Goal: Task Accomplishment & Management: Manage account settings

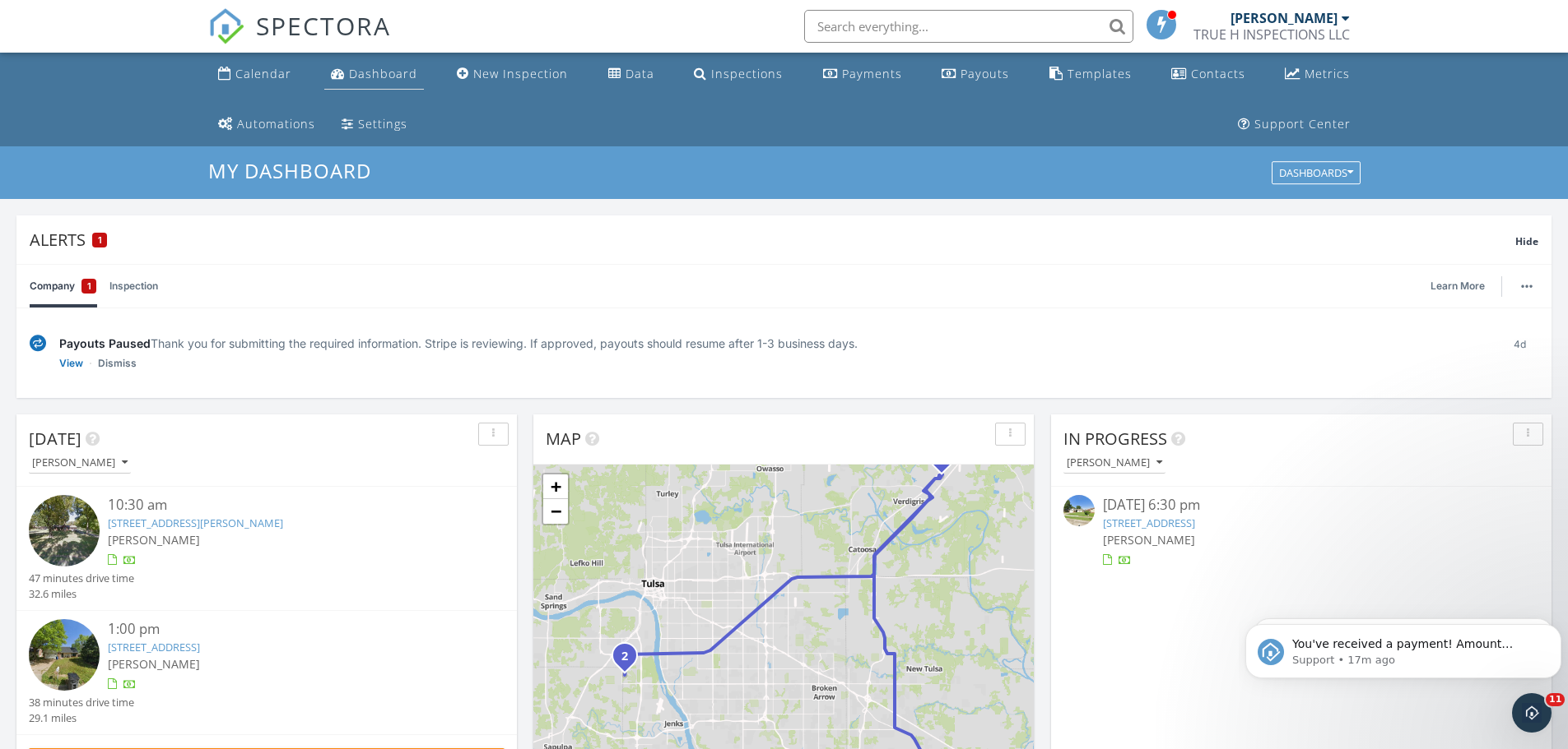
click at [394, 78] on div "Dashboard" at bounding box center [383, 73] width 68 height 16
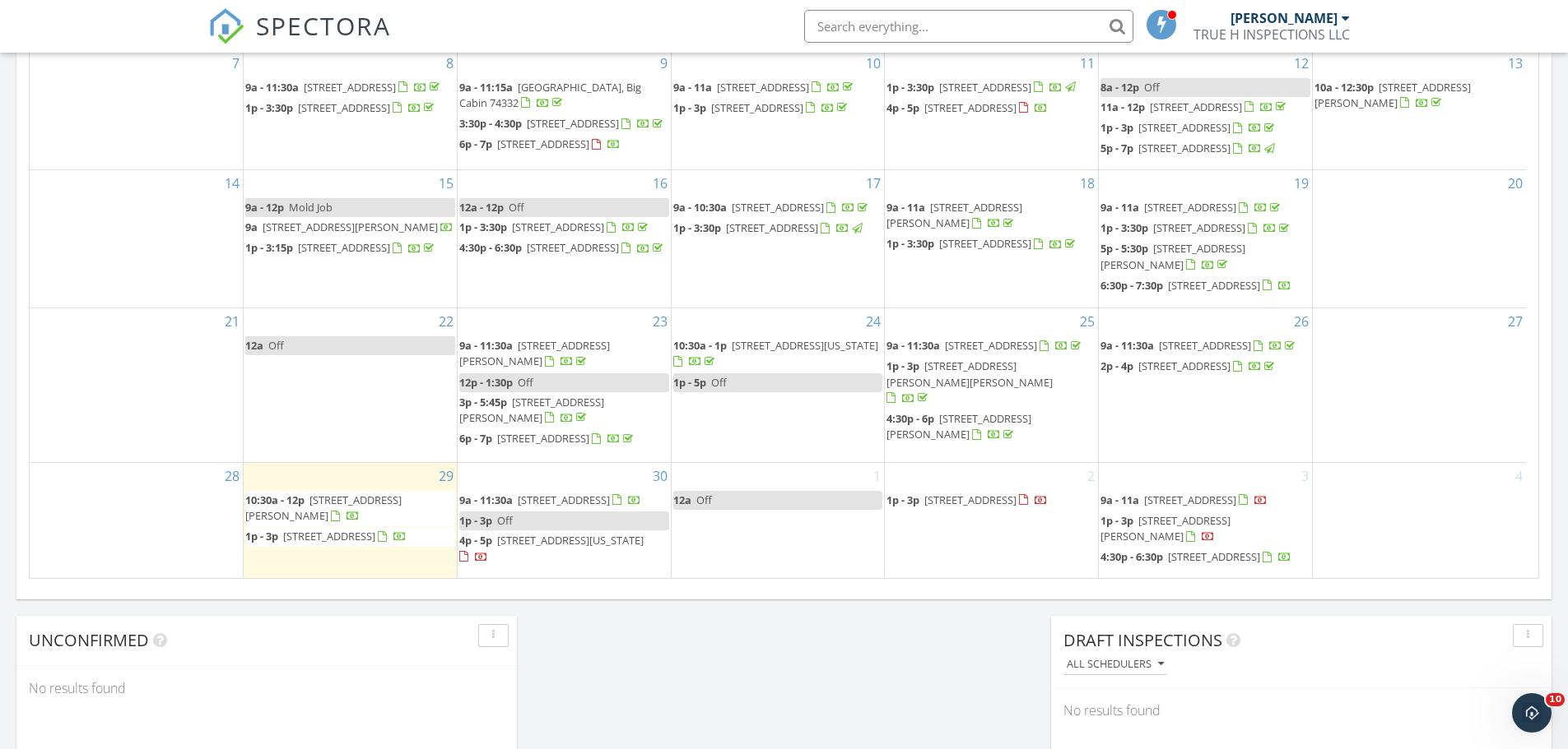
scroll to position [1114, 0]
click at [1207, 556] on span "2640 W Fort Worth Pl, Broken Arrow 74012" at bounding box center [1214, 556] width 92 height 15
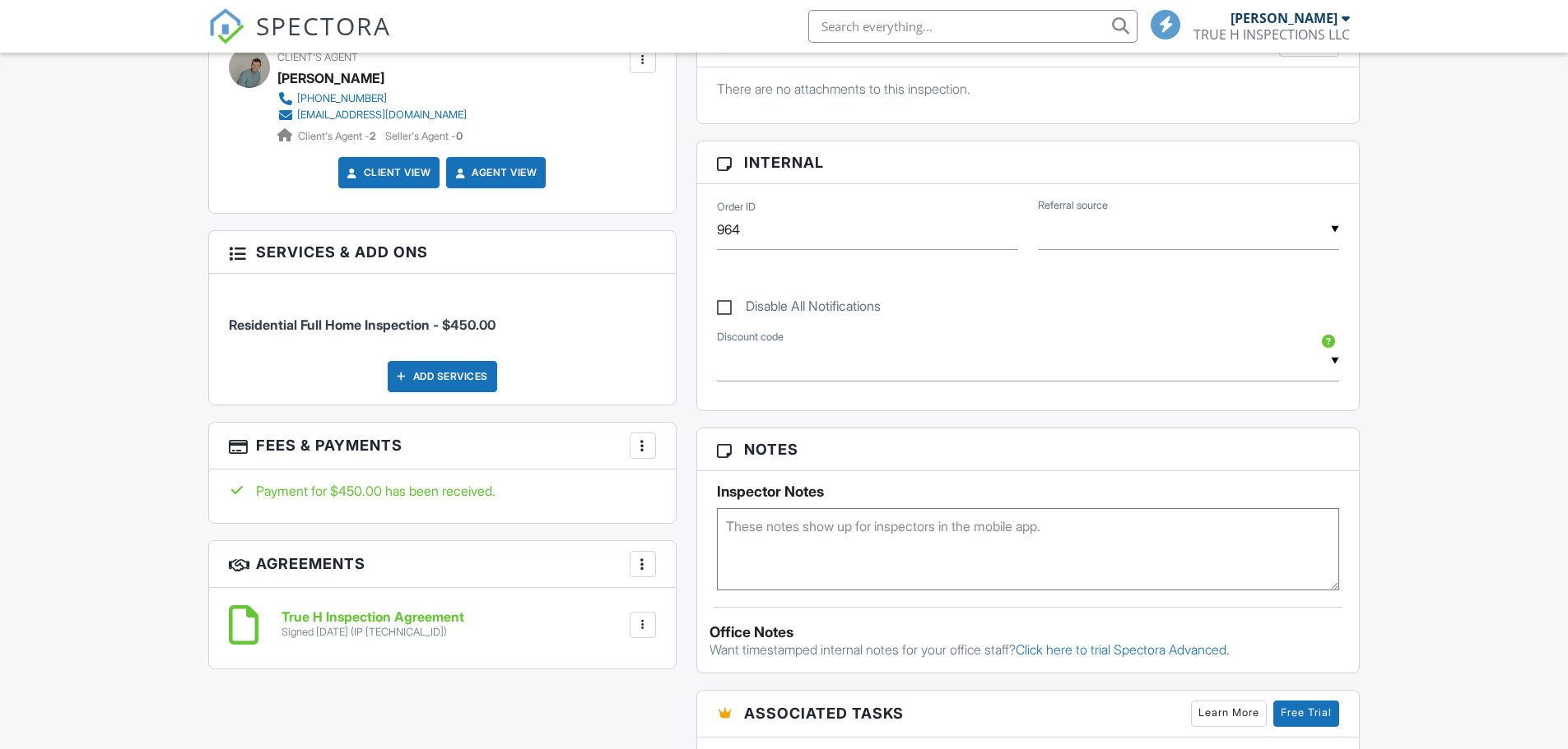
click at [779, 547] on textarea at bounding box center [1028, 550] width 623 height 82
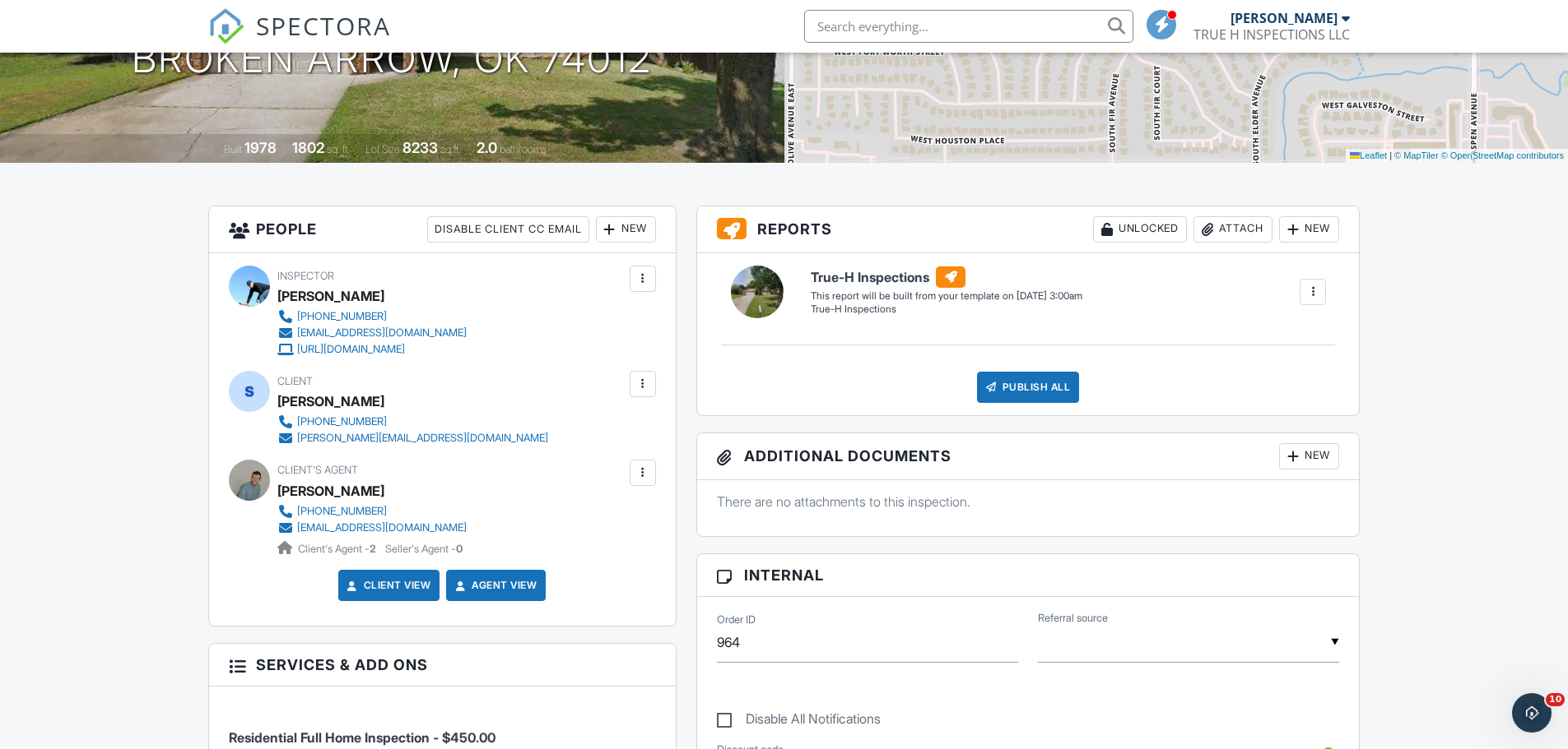
scroll to position [655, 0]
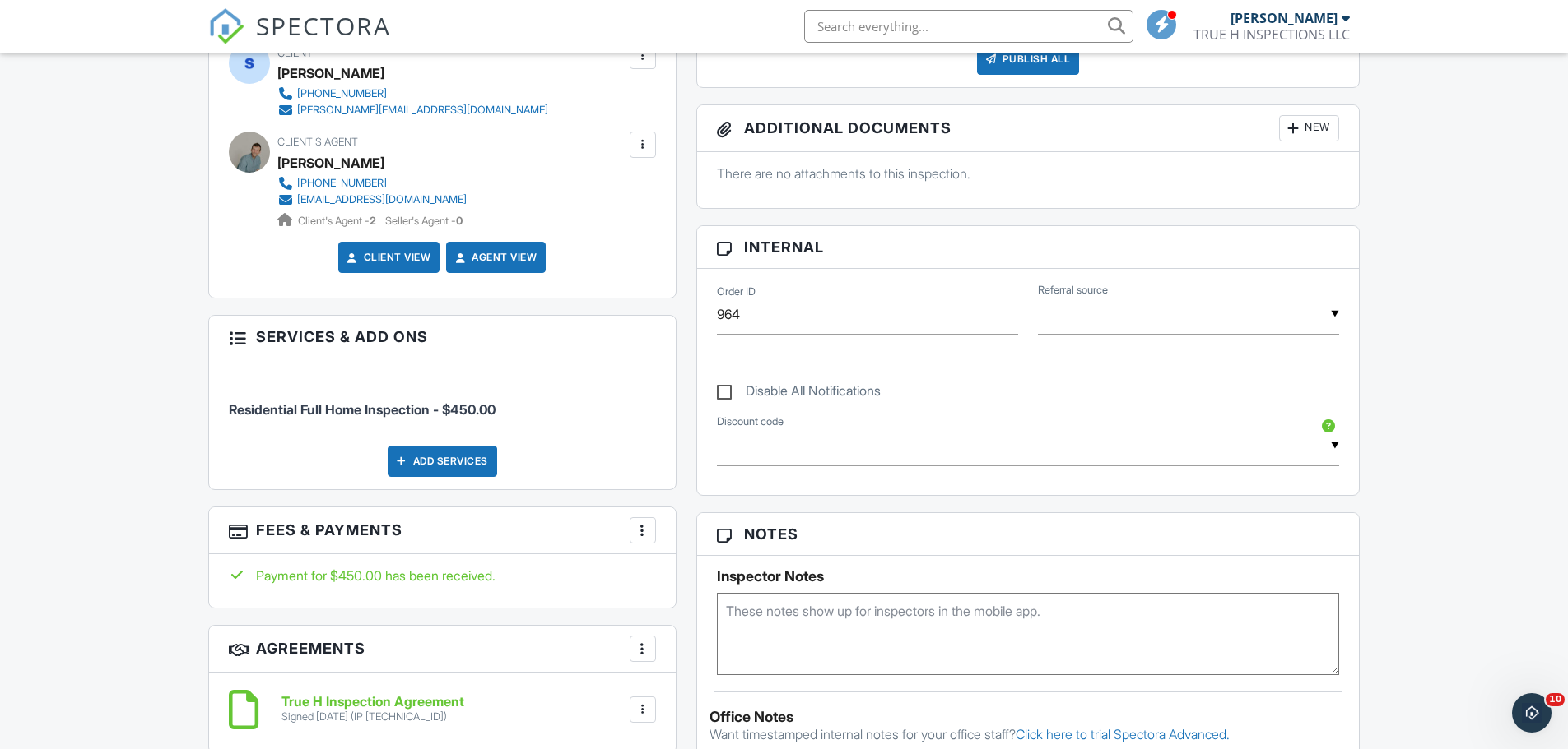
click at [834, 622] on textarea at bounding box center [1028, 634] width 623 height 82
type textarea "Client wont be there, would like video call or call when done"
click at [1540, 478] on div "Calendar Dashboard New Inspection Data Inspections Payments Payouts Templates C…" at bounding box center [784, 630] width 1568 height 2464
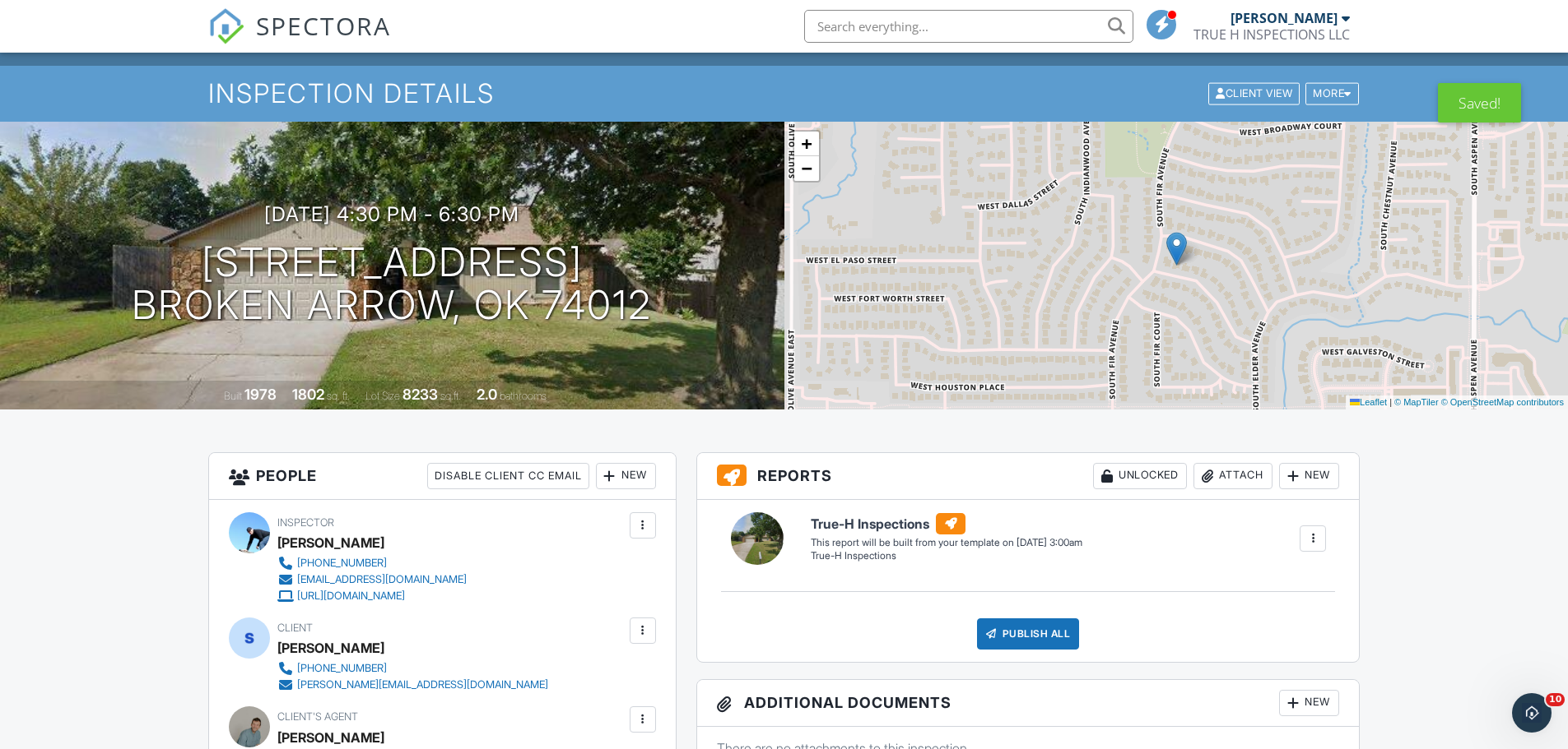
scroll to position [0, 0]
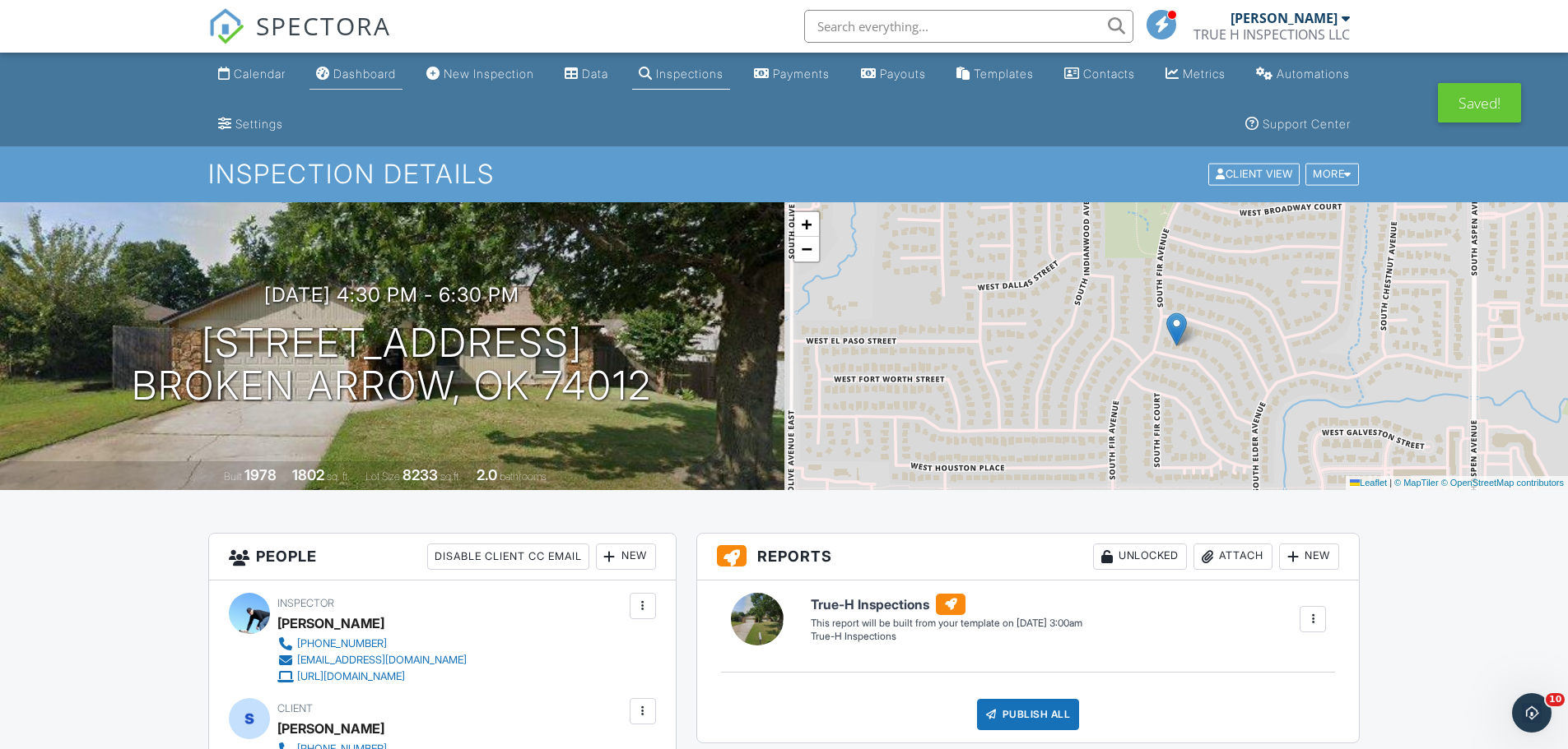
click at [357, 85] on link "Dashboard" at bounding box center [356, 74] width 93 height 30
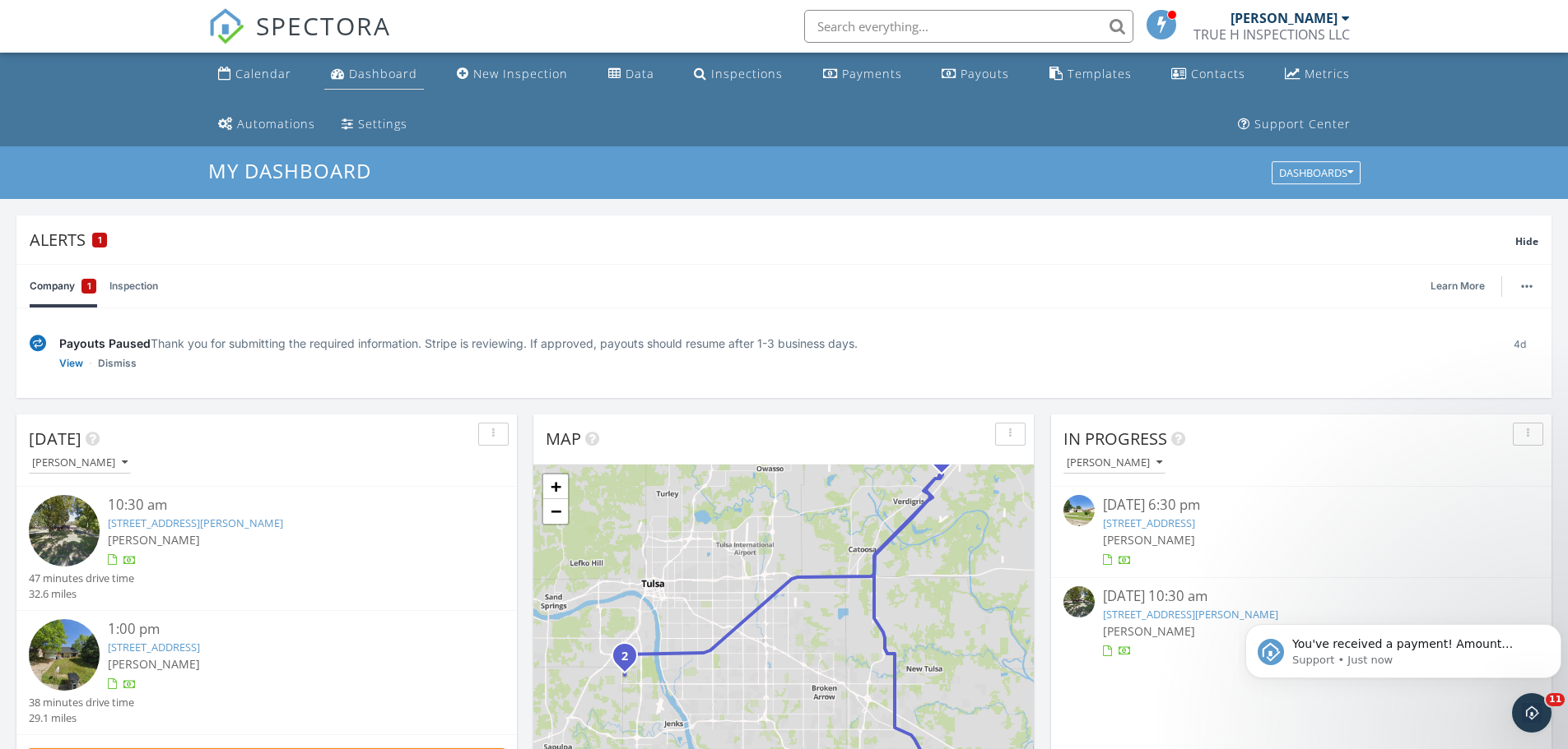
click at [357, 62] on link "Dashboard" at bounding box center [374, 74] width 100 height 30
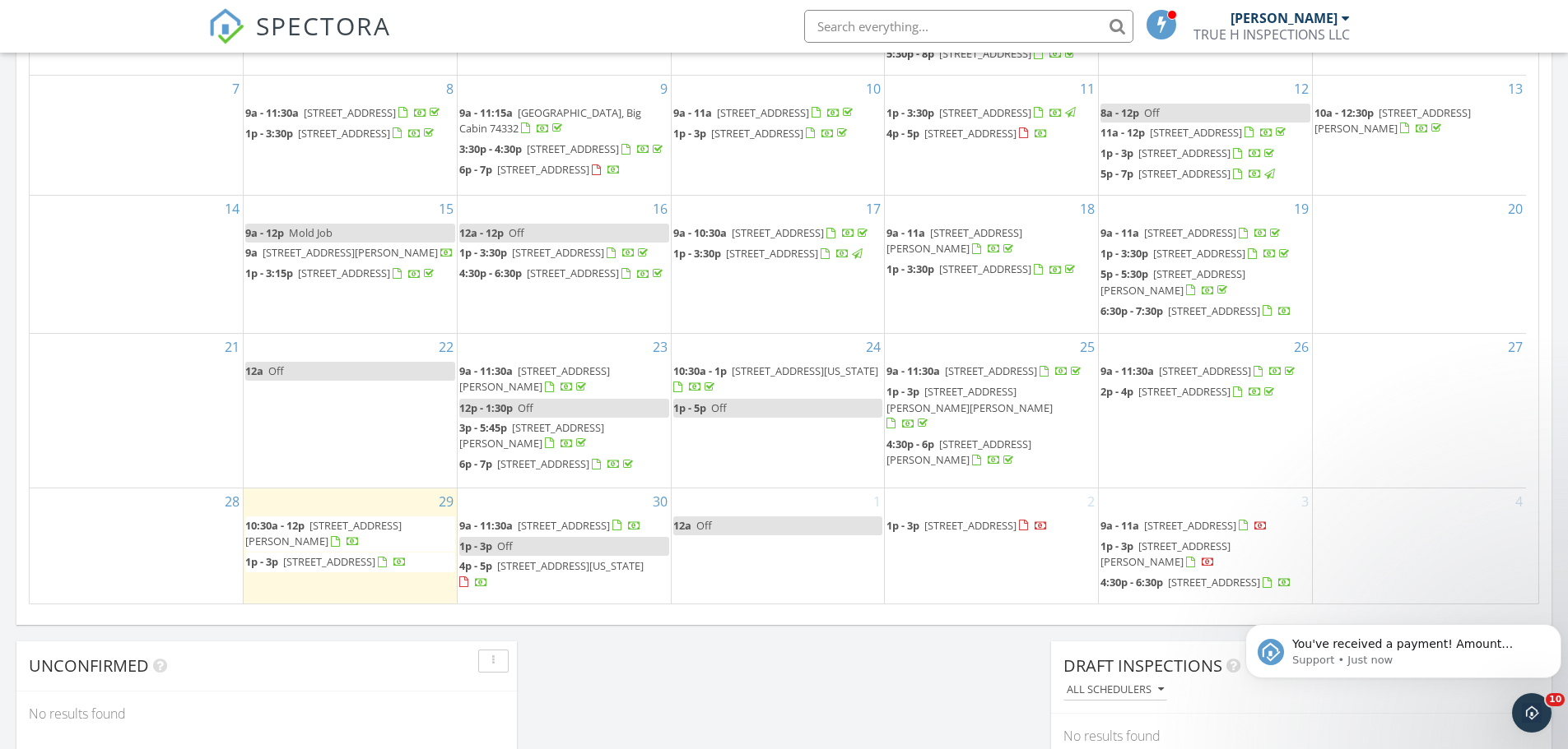
click at [823, 705] on div "Today Joshua Willinger 10:30 am 24302 S Rogers Dr, Claremore, OK 74019 Joshua W…" at bounding box center [784, 58] width 1568 height 1497
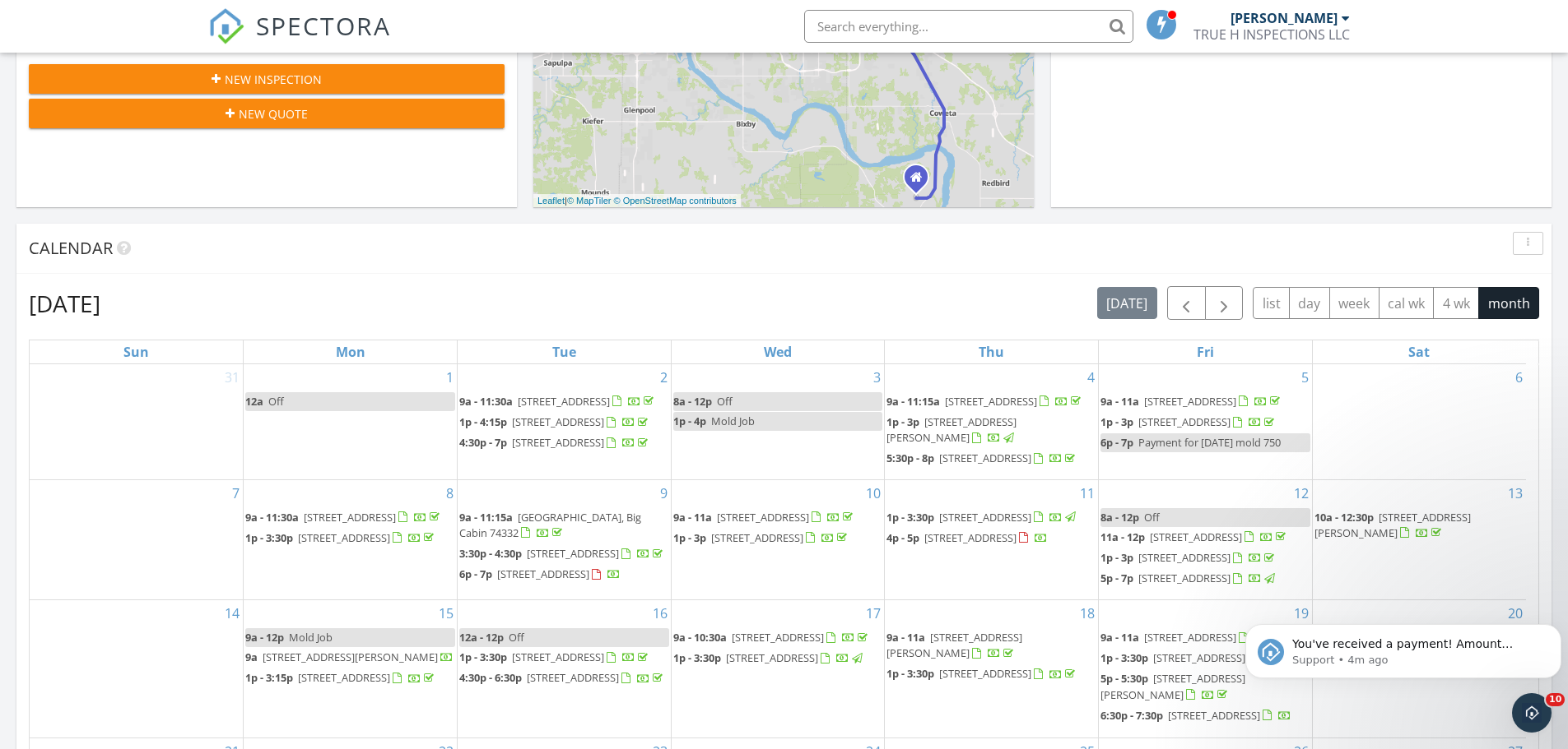
scroll to position [438, 0]
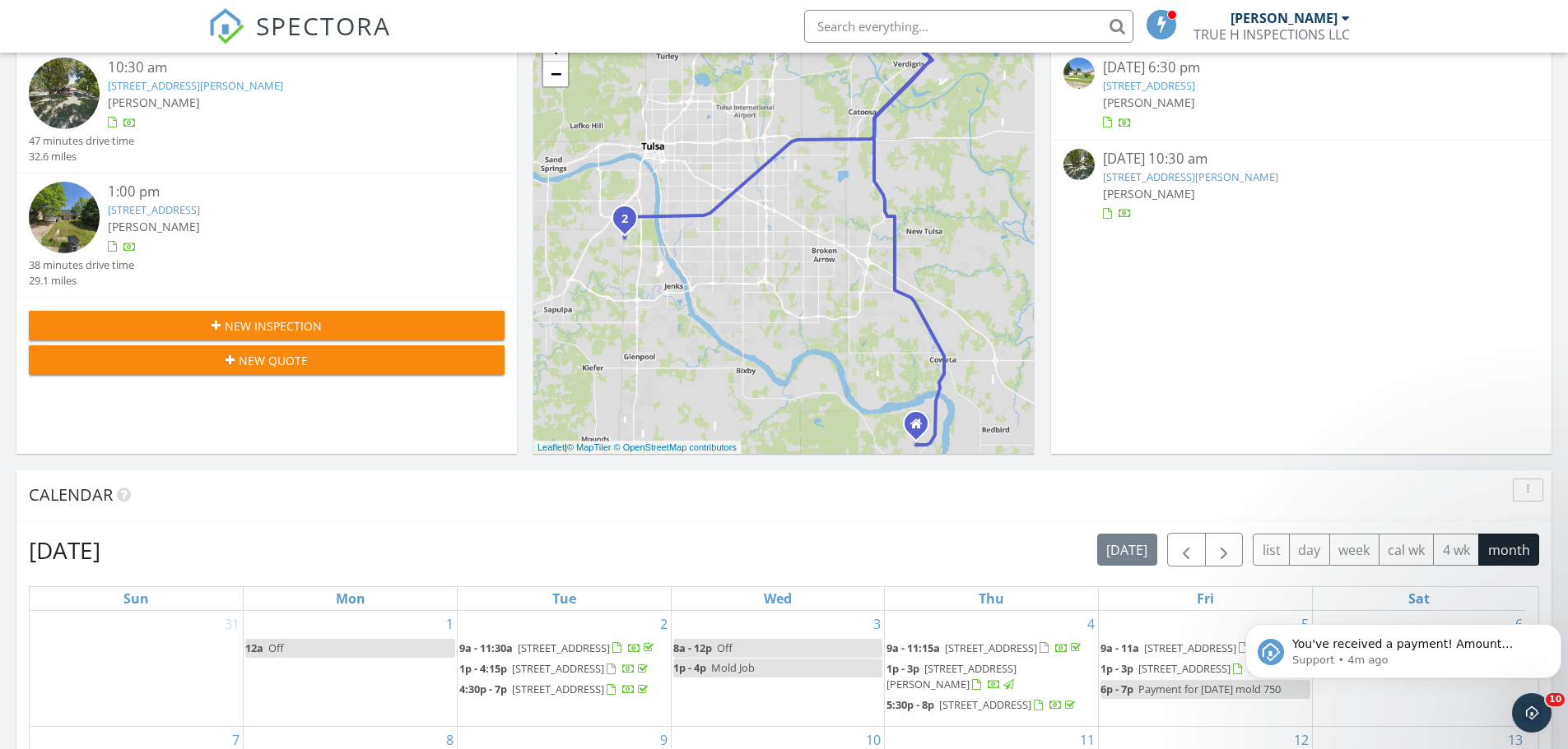
click at [418, 324] on div "New Inspection" at bounding box center [267, 326] width 450 height 17
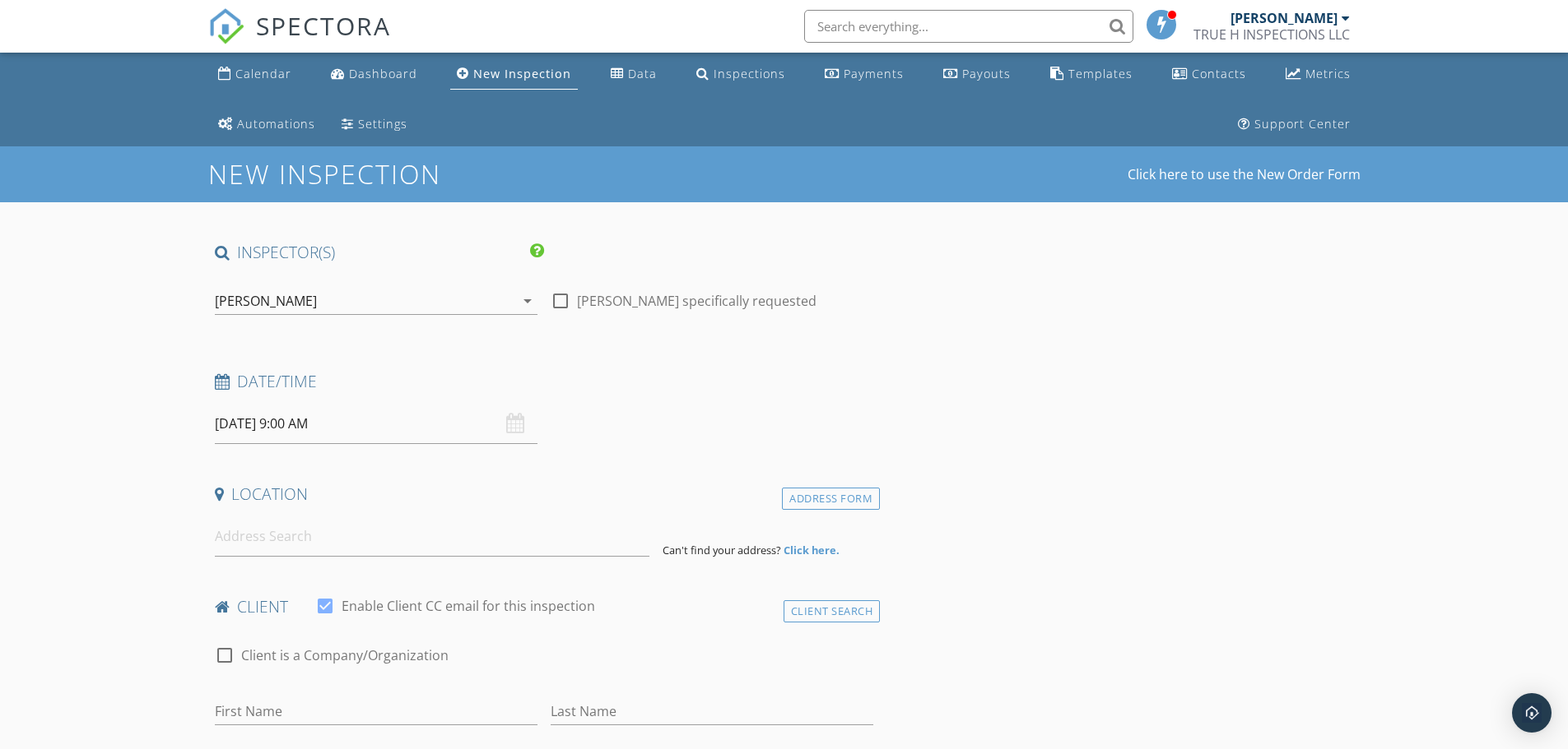
click at [367, 424] on input "09/30/2025 9:00 AM" at bounding box center [376, 424] width 323 height 40
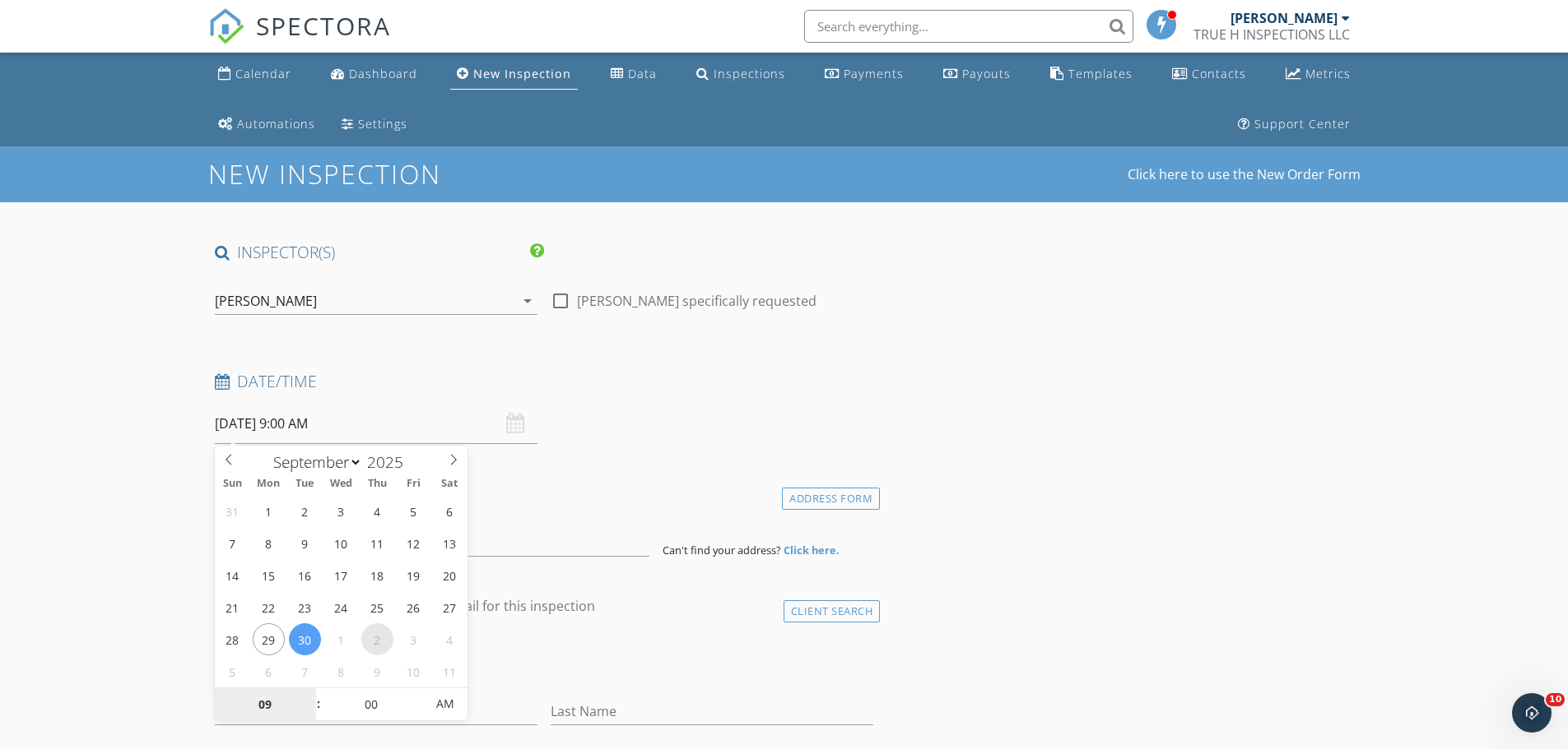
select select "9"
type input "10/02/2025 9:00 AM"
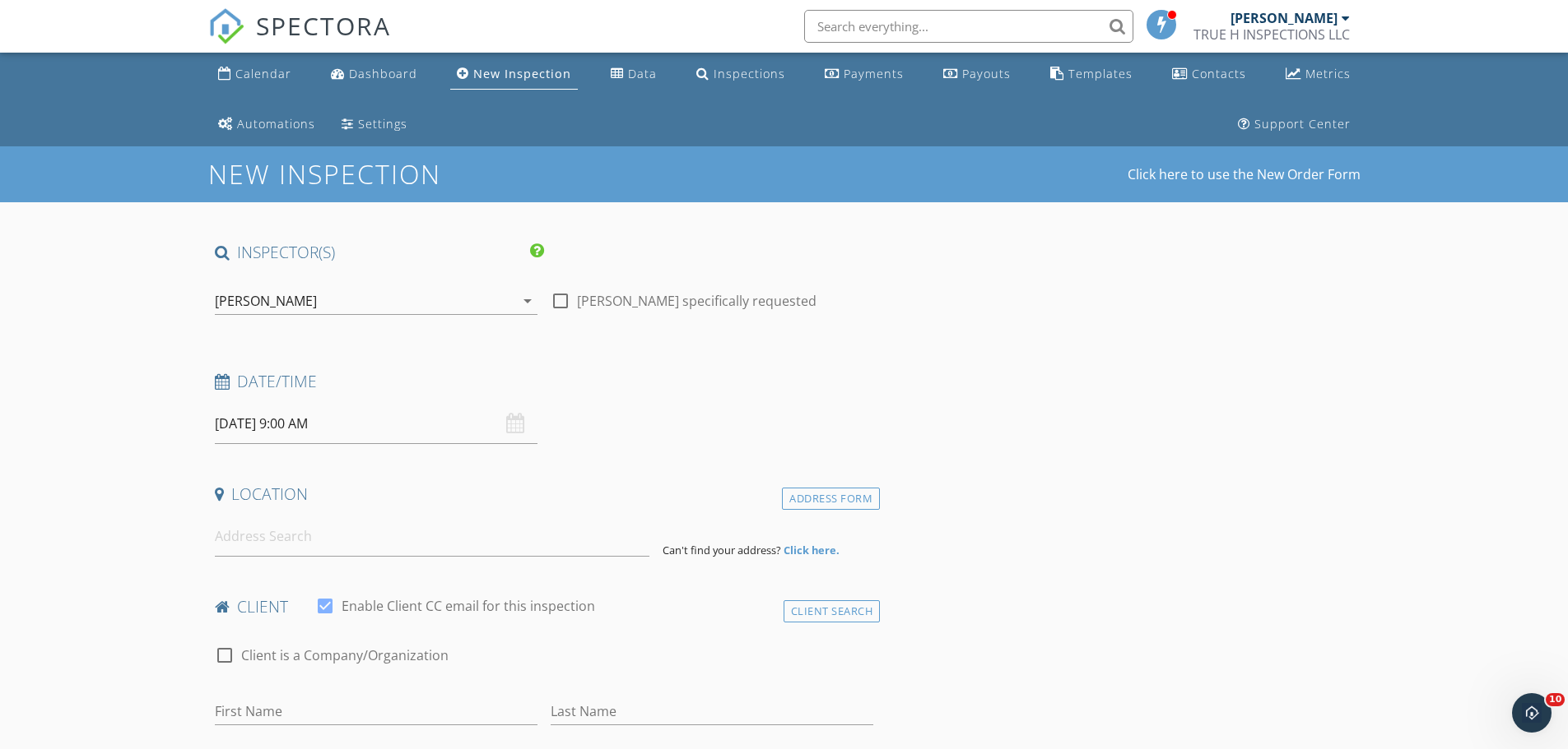
click at [362, 544] on input at bounding box center [432, 537] width 435 height 40
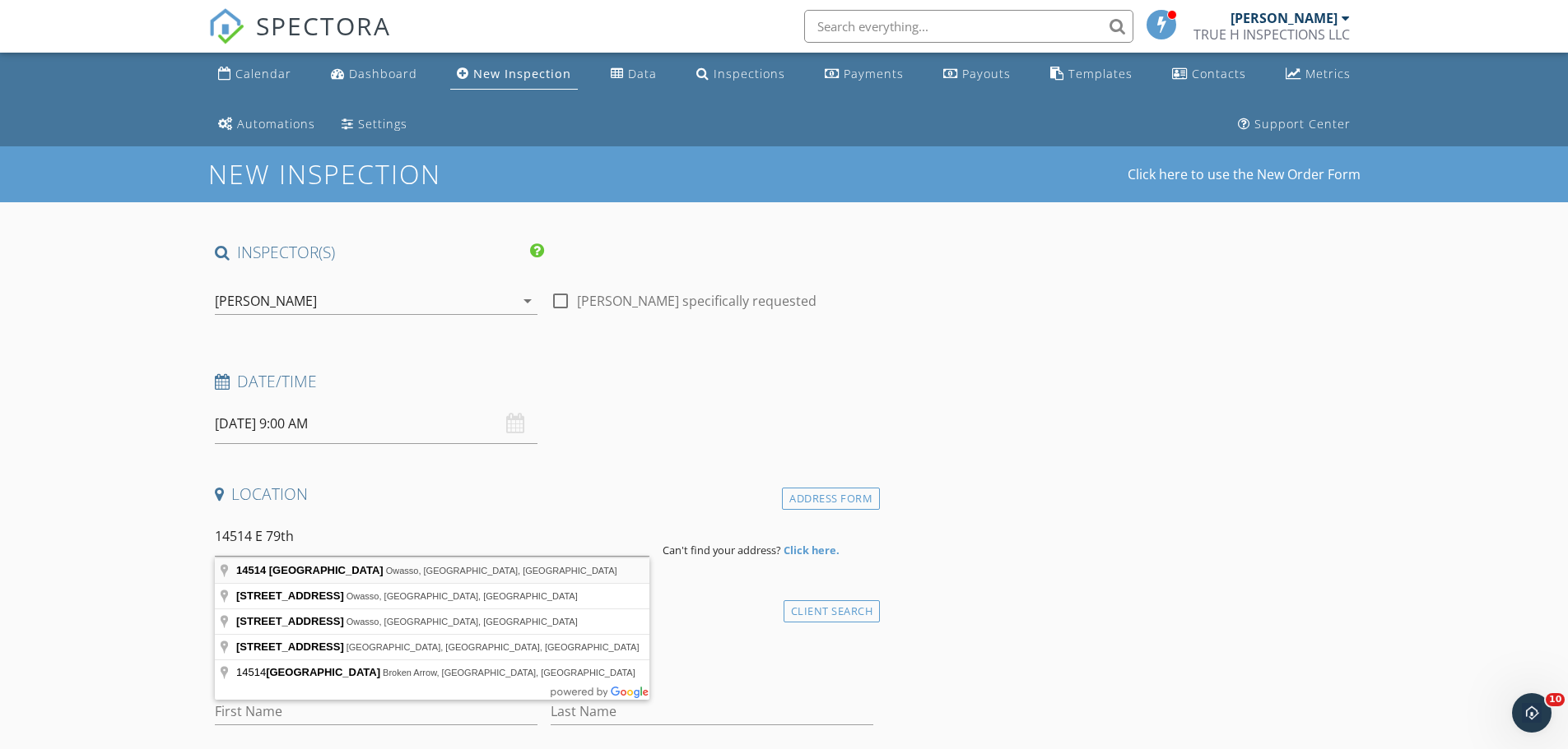
type input "14514 East 79th Street North, Owasso, OK, USA"
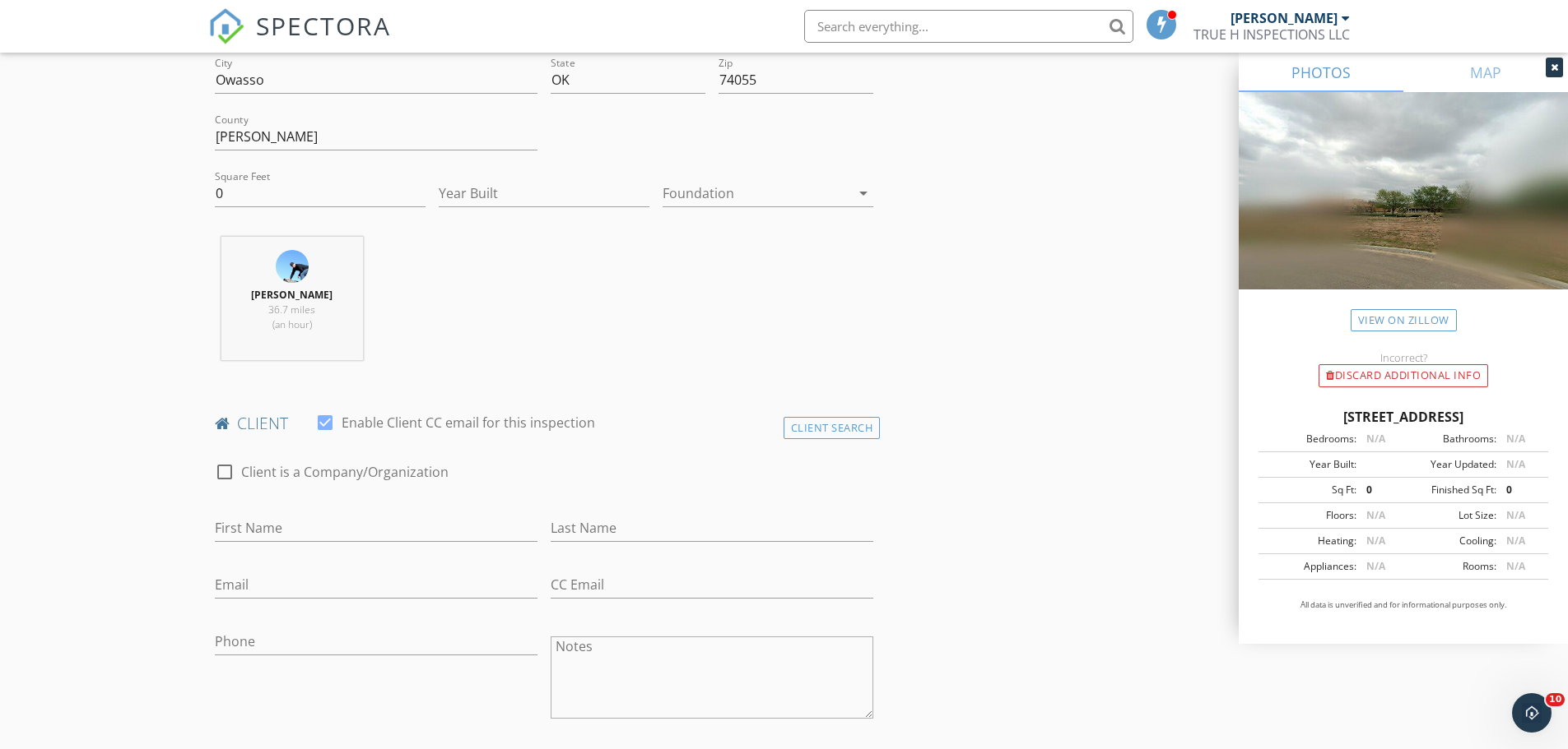
scroll to position [658, 0]
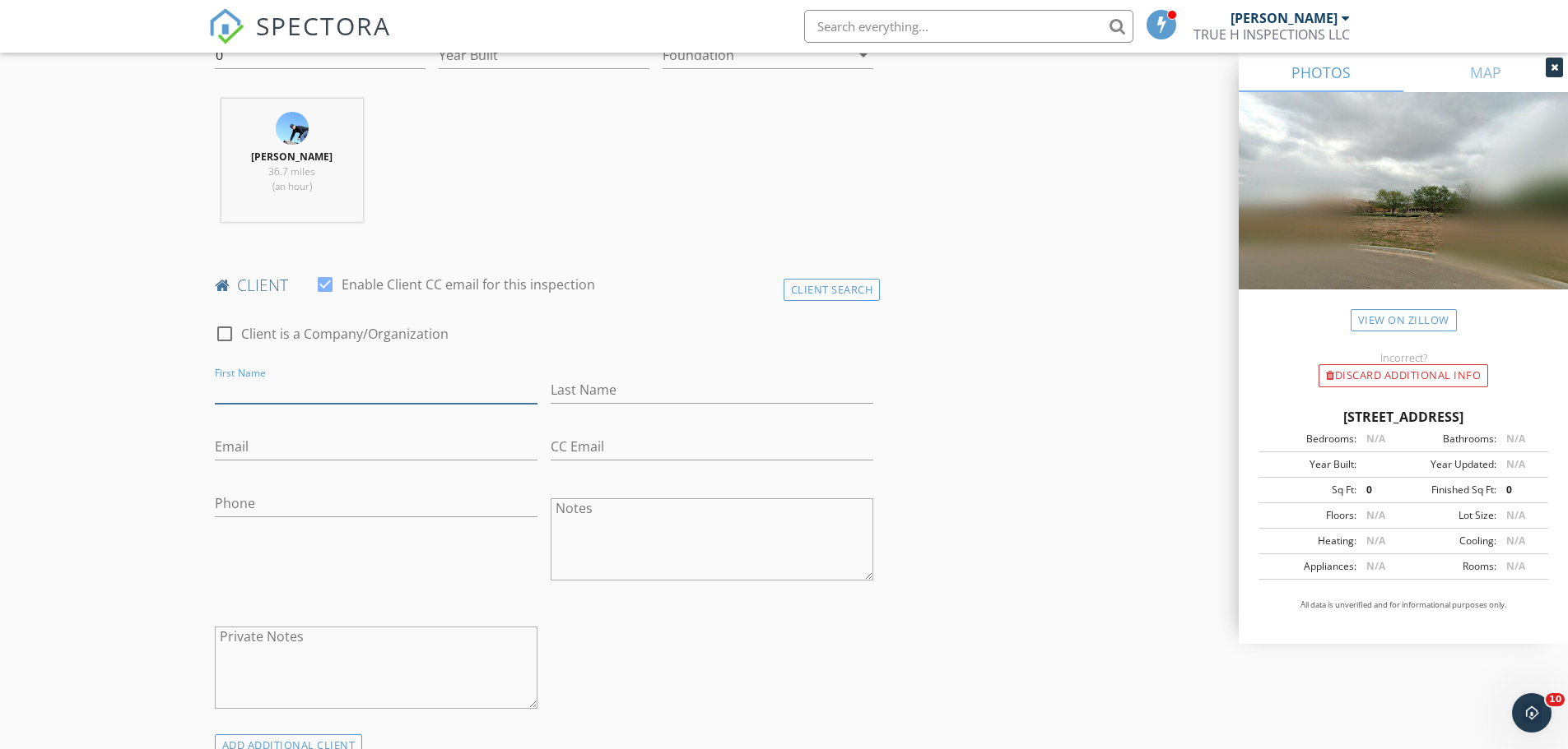
click at [401, 398] on input "First Name" at bounding box center [376, 390] width 323 height 27
type input "Jennifer"
click at [577, 387] on input "Last Name" at bounding box center [712, 390] width 323 height 27
type input "Chase"
click at [492, 435] on input "Email" at bounding box center [376, 447] width 323 height 27
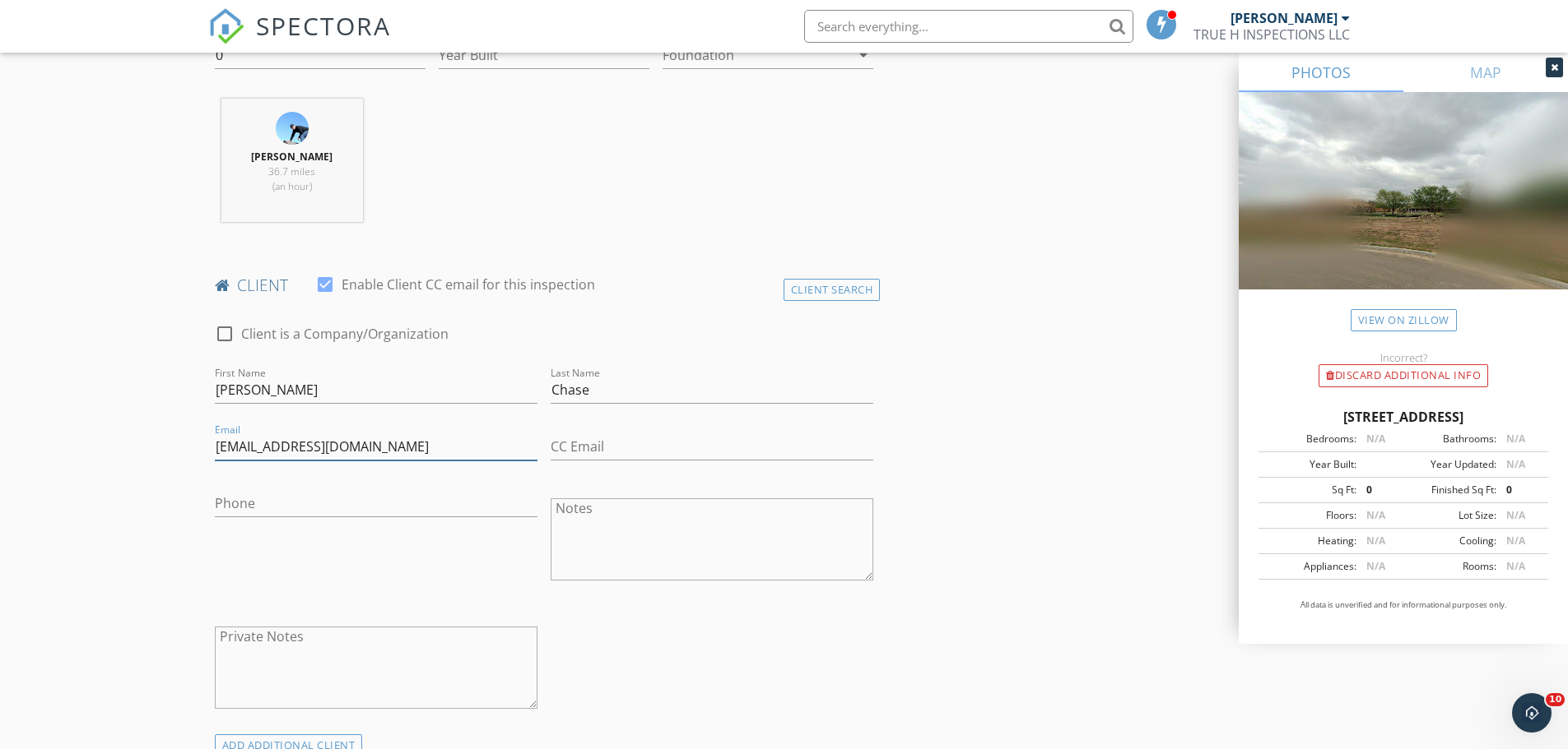
type input "Jennehase@fbcgloble.net"
click at [453, 489] on div "Phone" at bounding box center [376, 507] width 323 height 54
click at [429, 497] on input "Phone" at bounding box center [376, 504] width 323 height 27
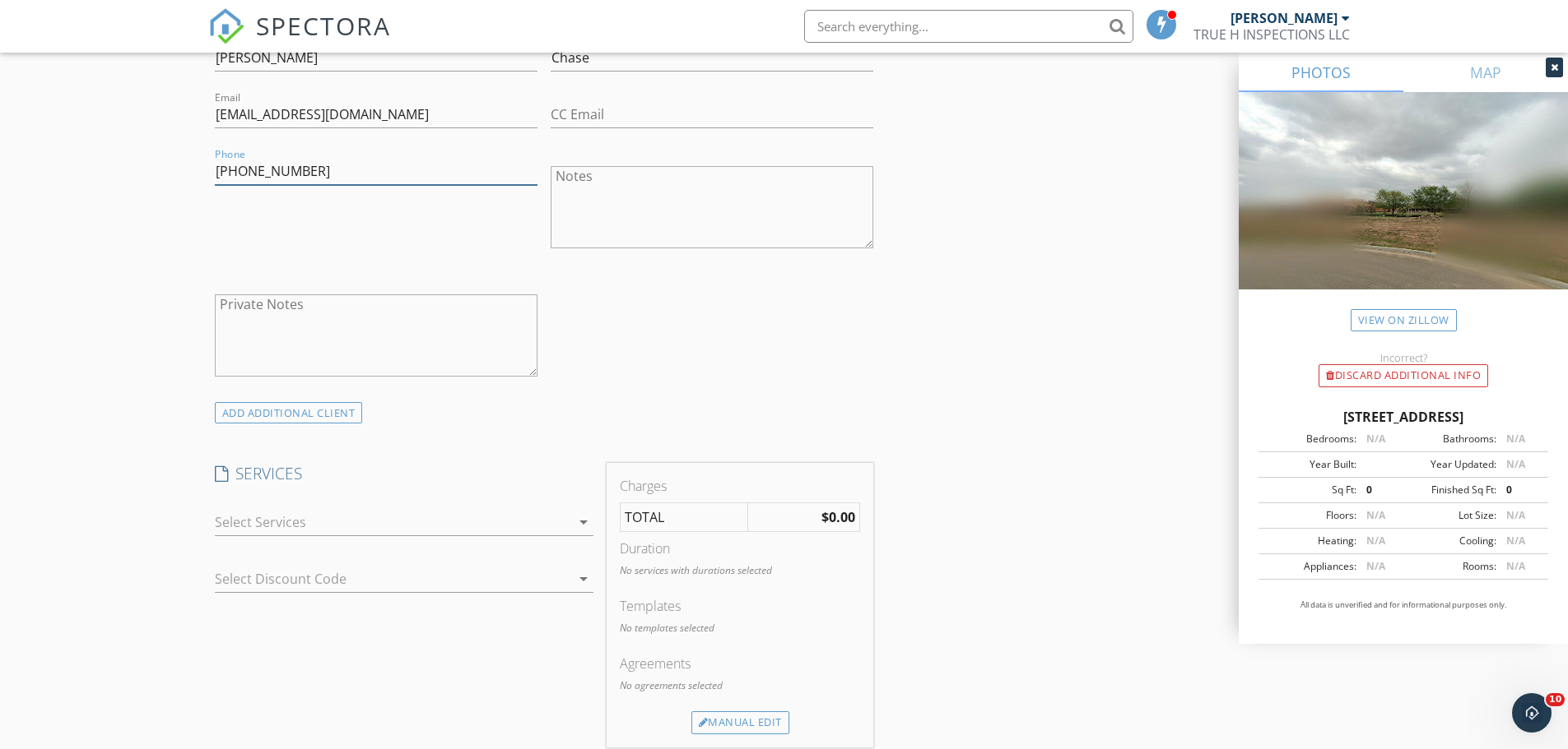
scroll to position [1069, 0]
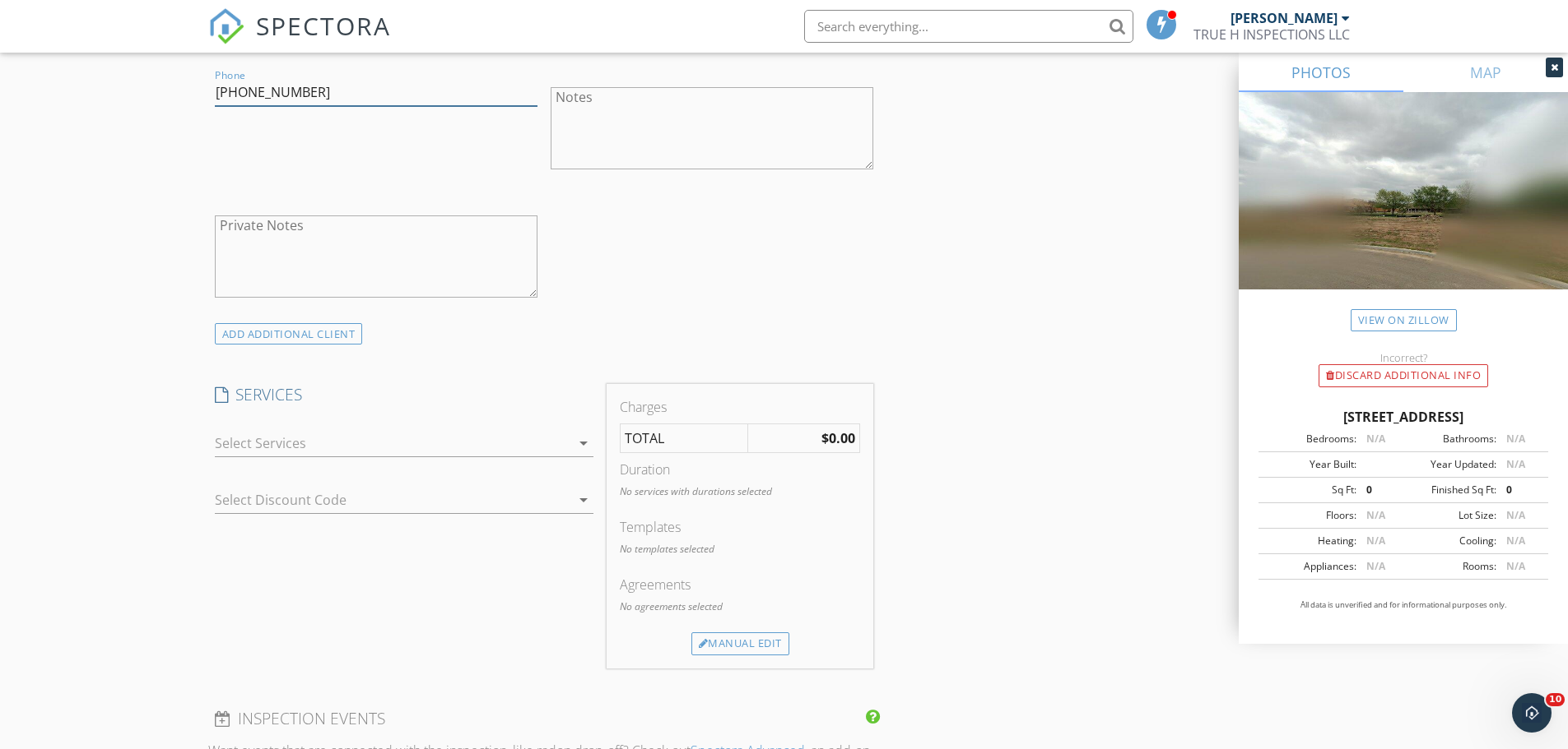
type input "[PHONE_NUMBER]"
click at [499, 439] on div at bounding box center [393, 444] width 356 height 26
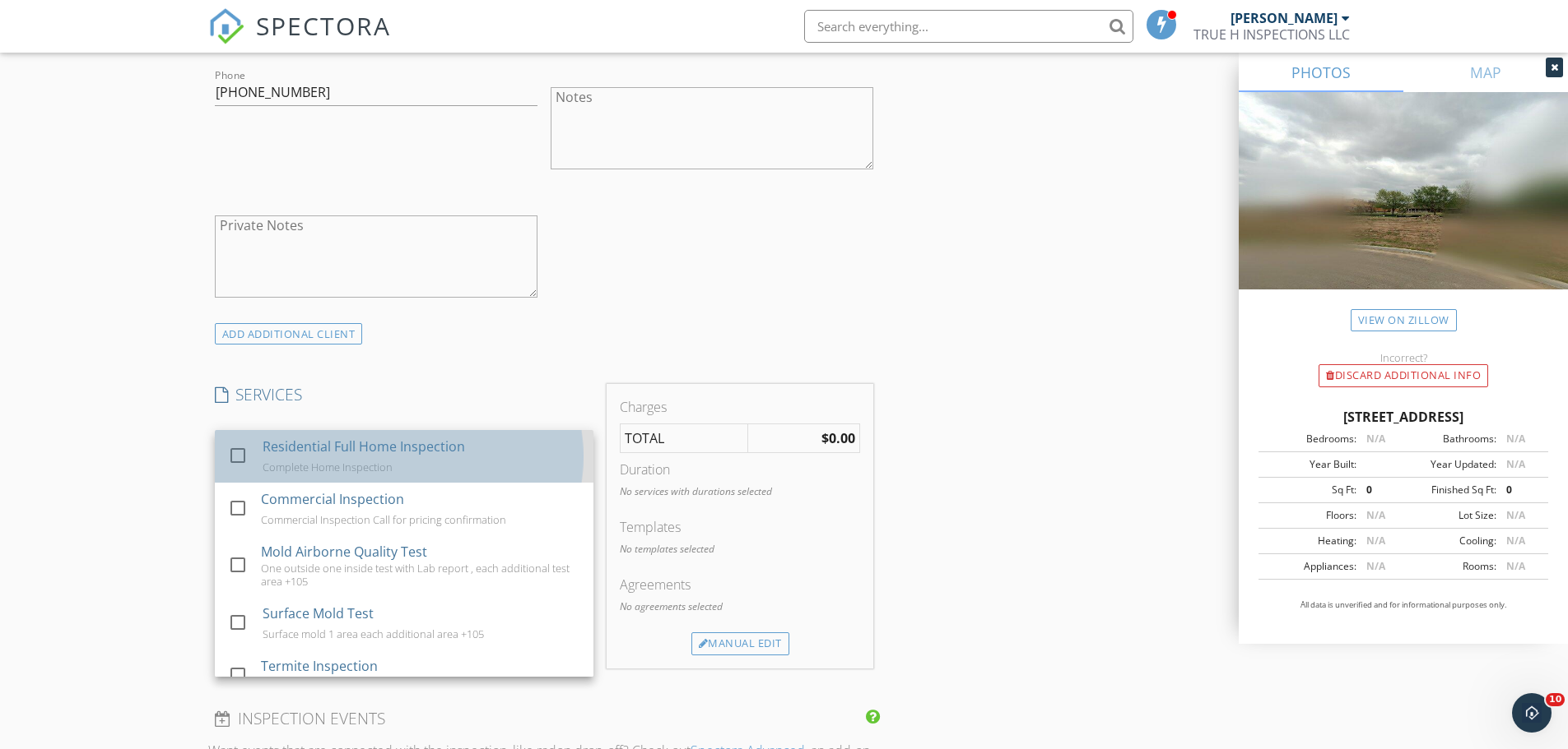
click at [488, 454] on div "Residential Full Home Inspection Complete Home Inspection" at bounding box center [421, 457] width 318 height 53
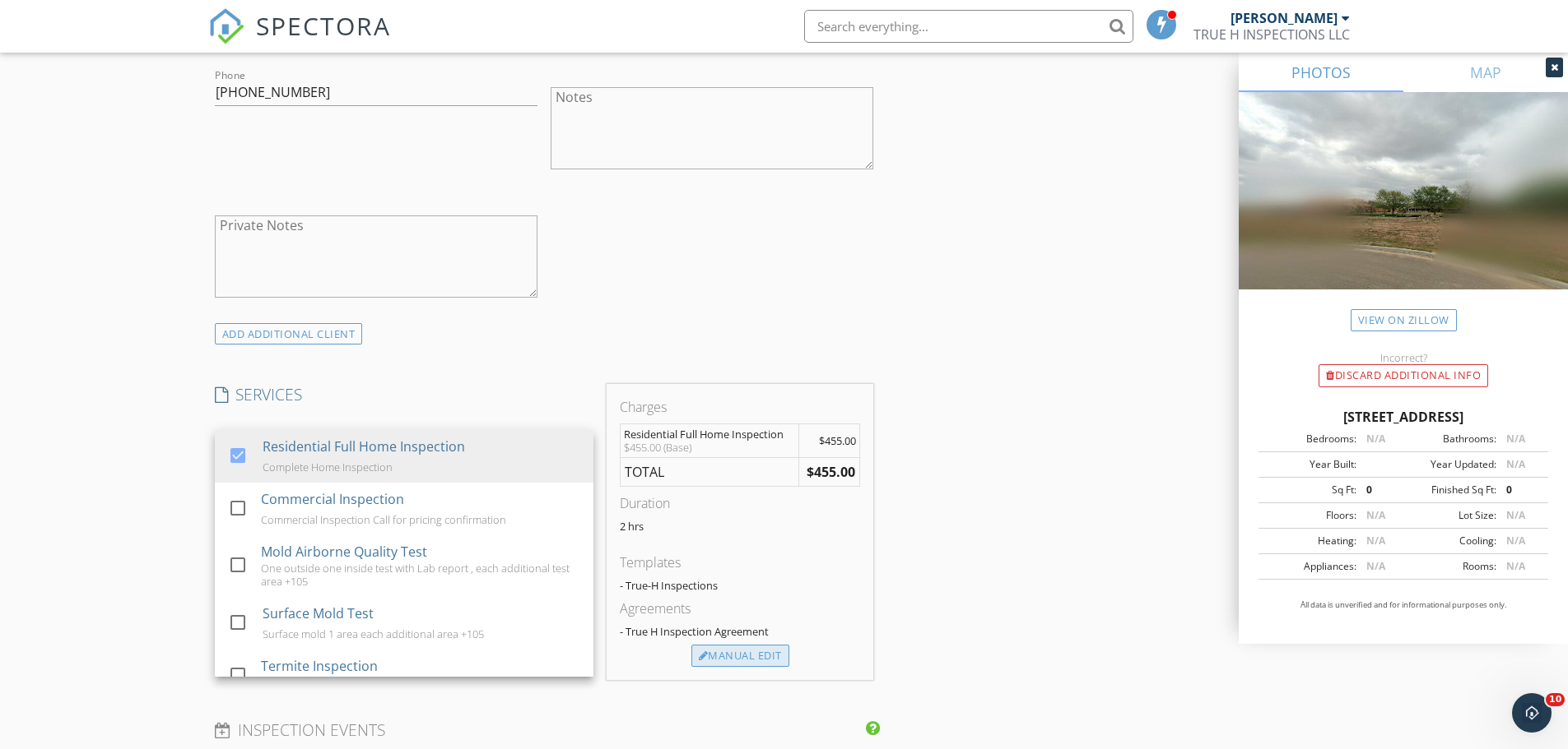
click at [746, 658] on div "Manual Edit" at bounding box center [740, 656] width 98 height 23
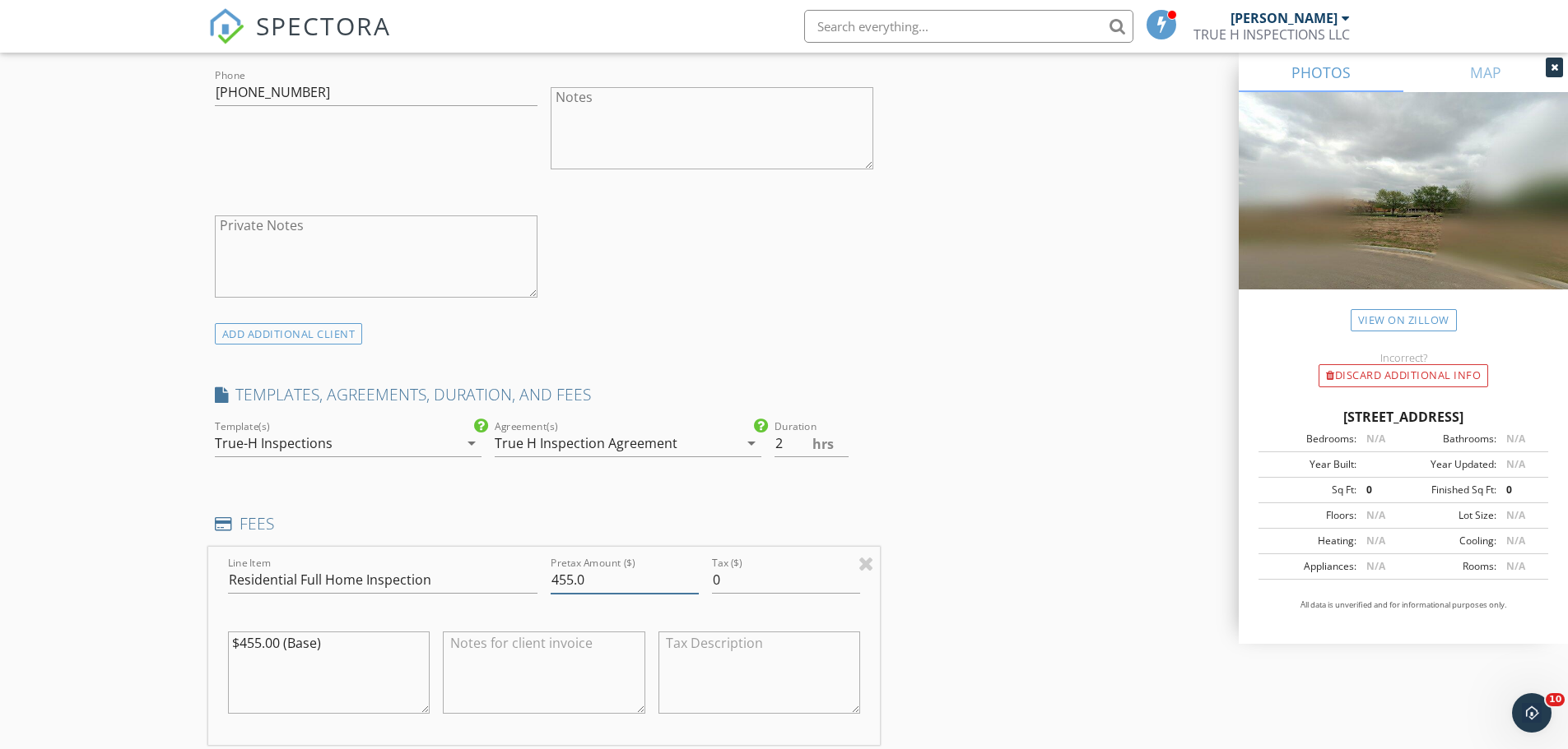
click at [572, 584] on input "455.0" at bounding box center [624, 579] width 148 height 27
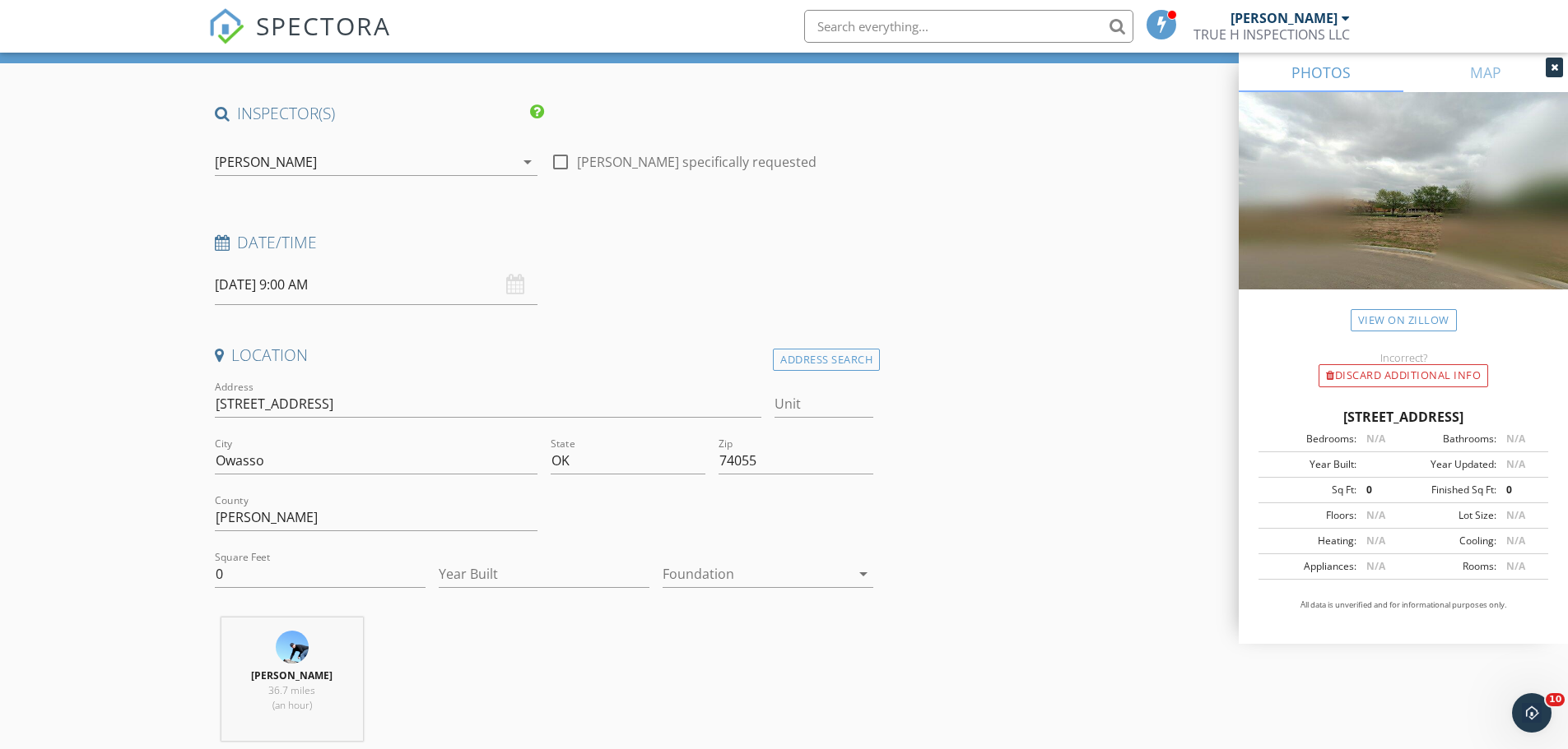
scroll to position [82, 0]
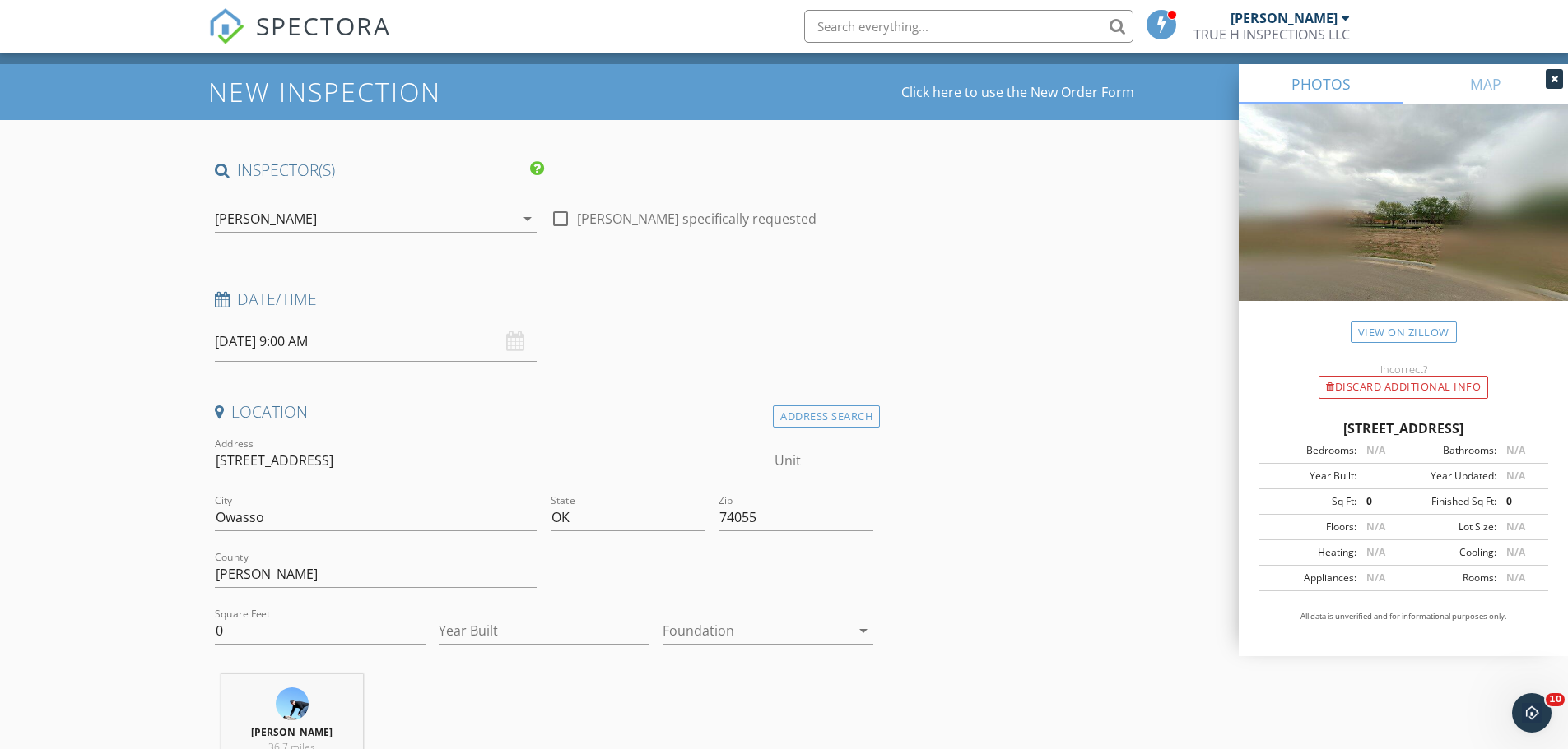
type input "450.0"
click at [581, 635] on input "Year Built" at bounding box center [544, 630] width 211 height 27
type input "2024"
click at [321, 624] on input "0" at bounding box center [320, 630] width 211 height 27
type input "1912"
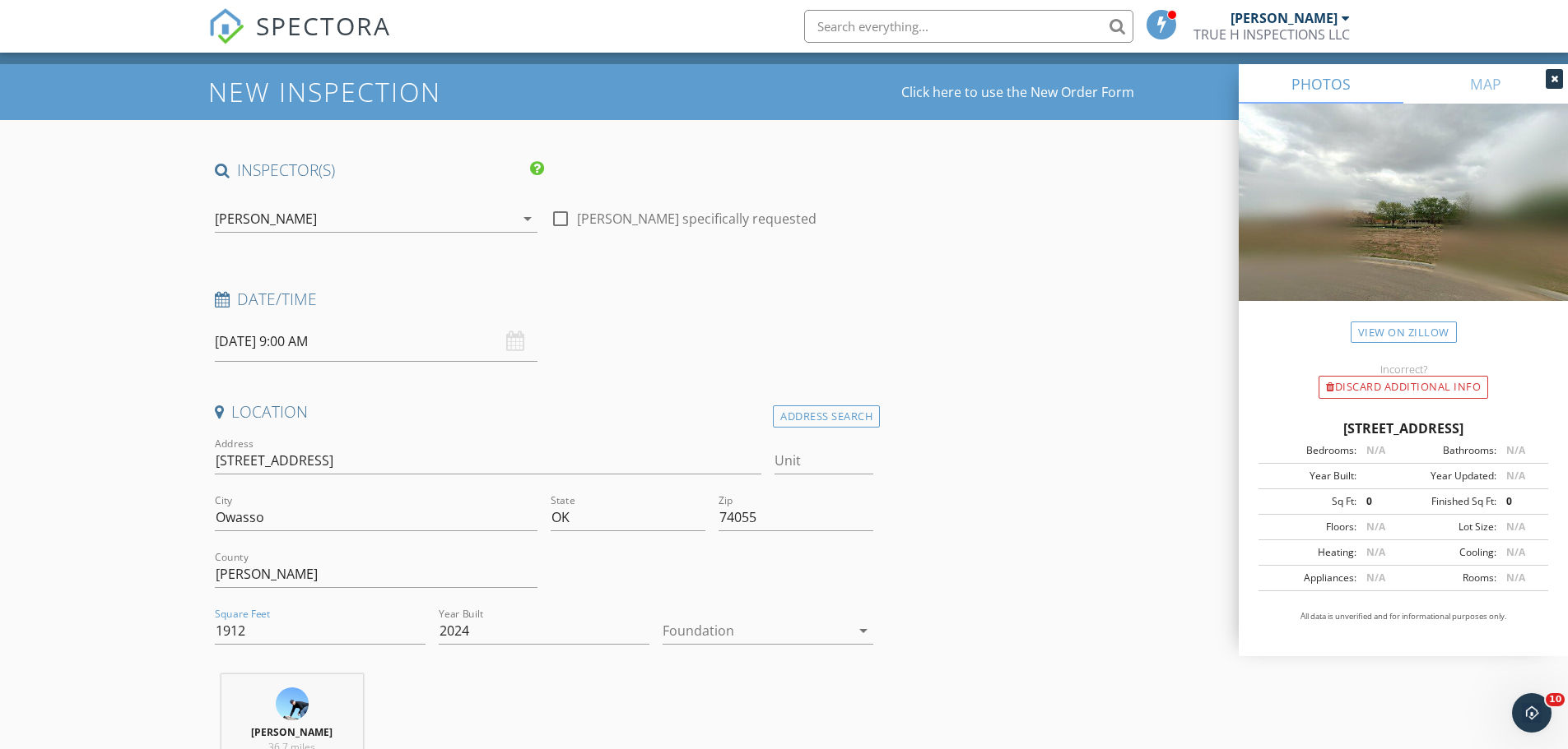
click at [782, 636] on div at bounding box center [756, 630] width 188 height 26
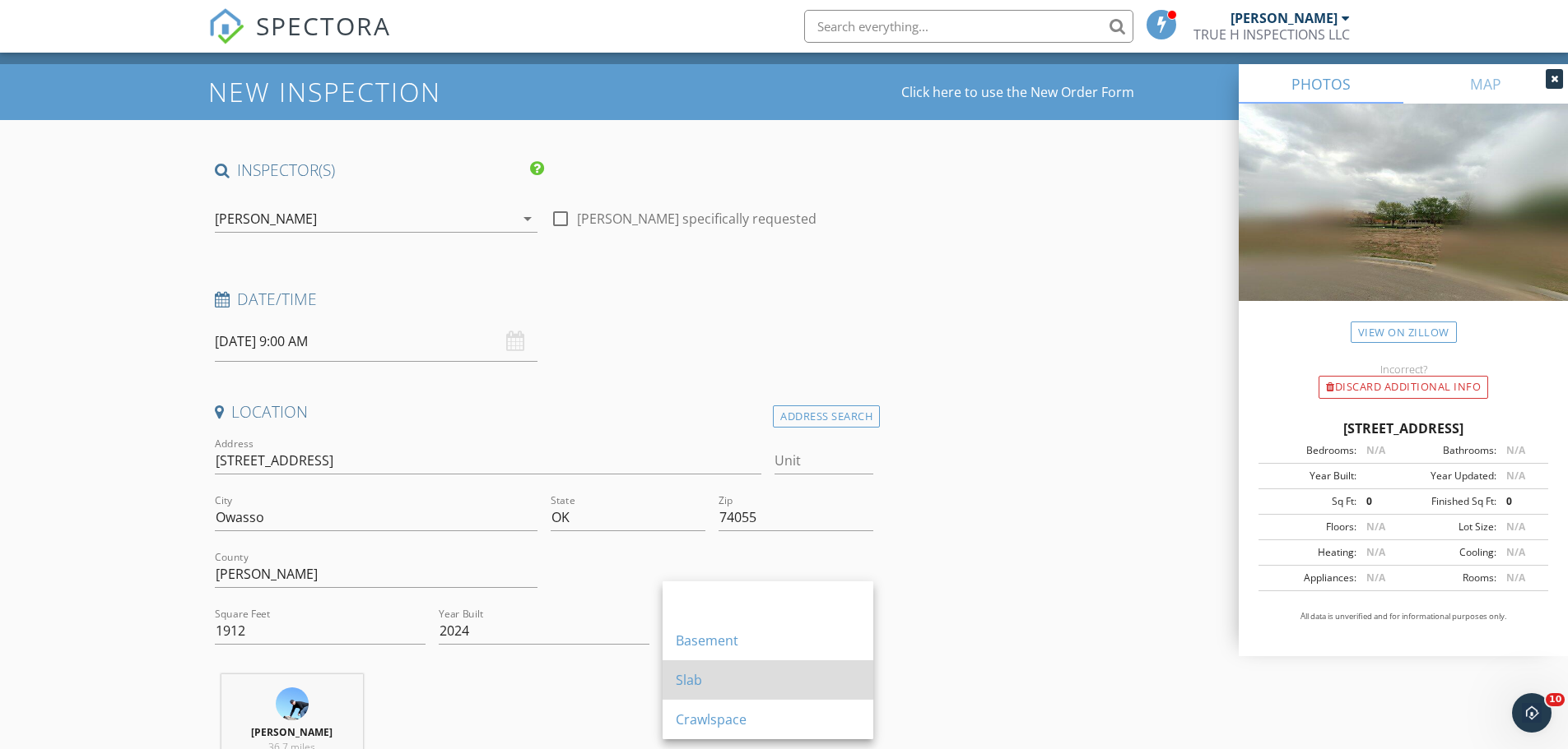
click at [780, 685] on div "Slab" at bounding box center [768, 680] width 184 height 20
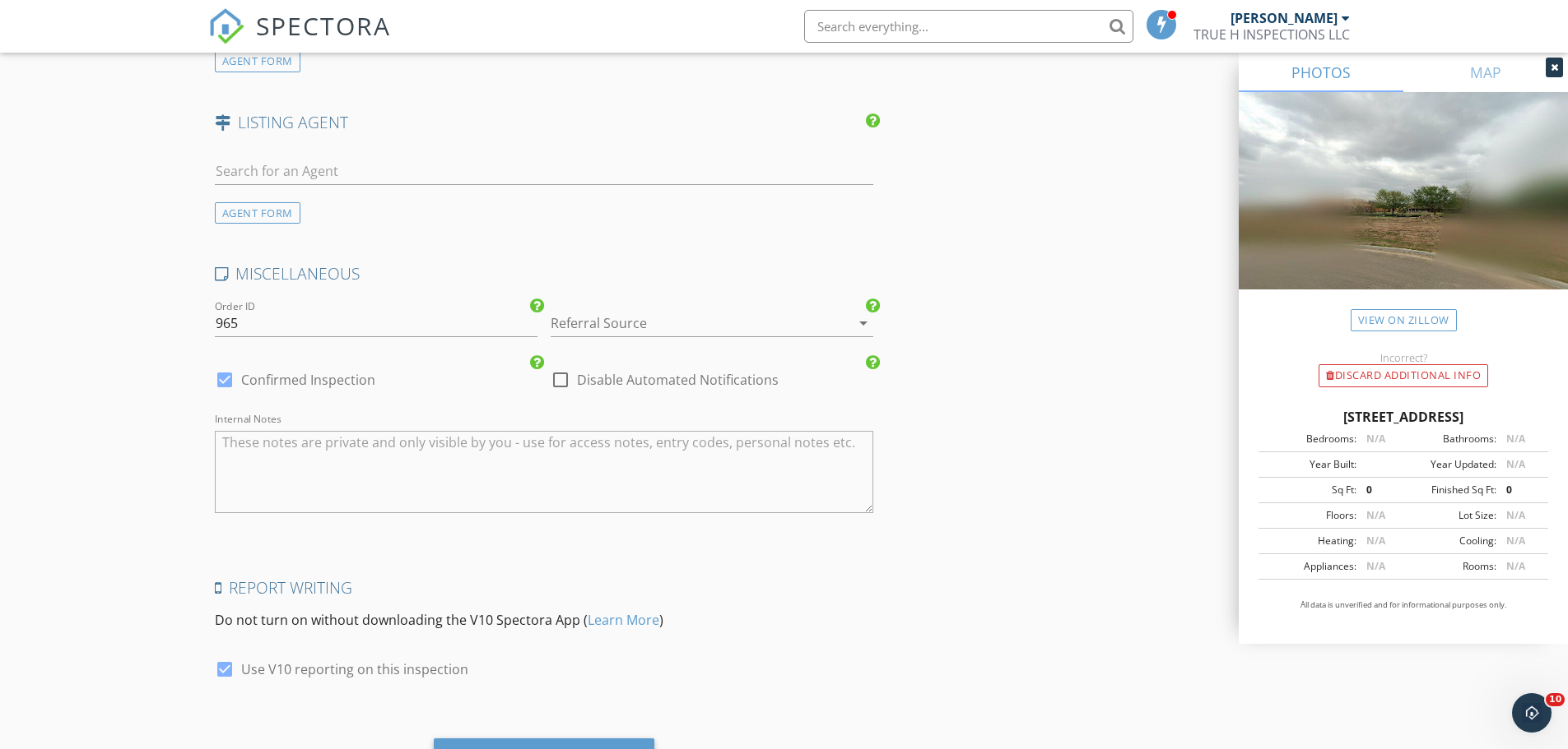
scroll to position [2244, 0]
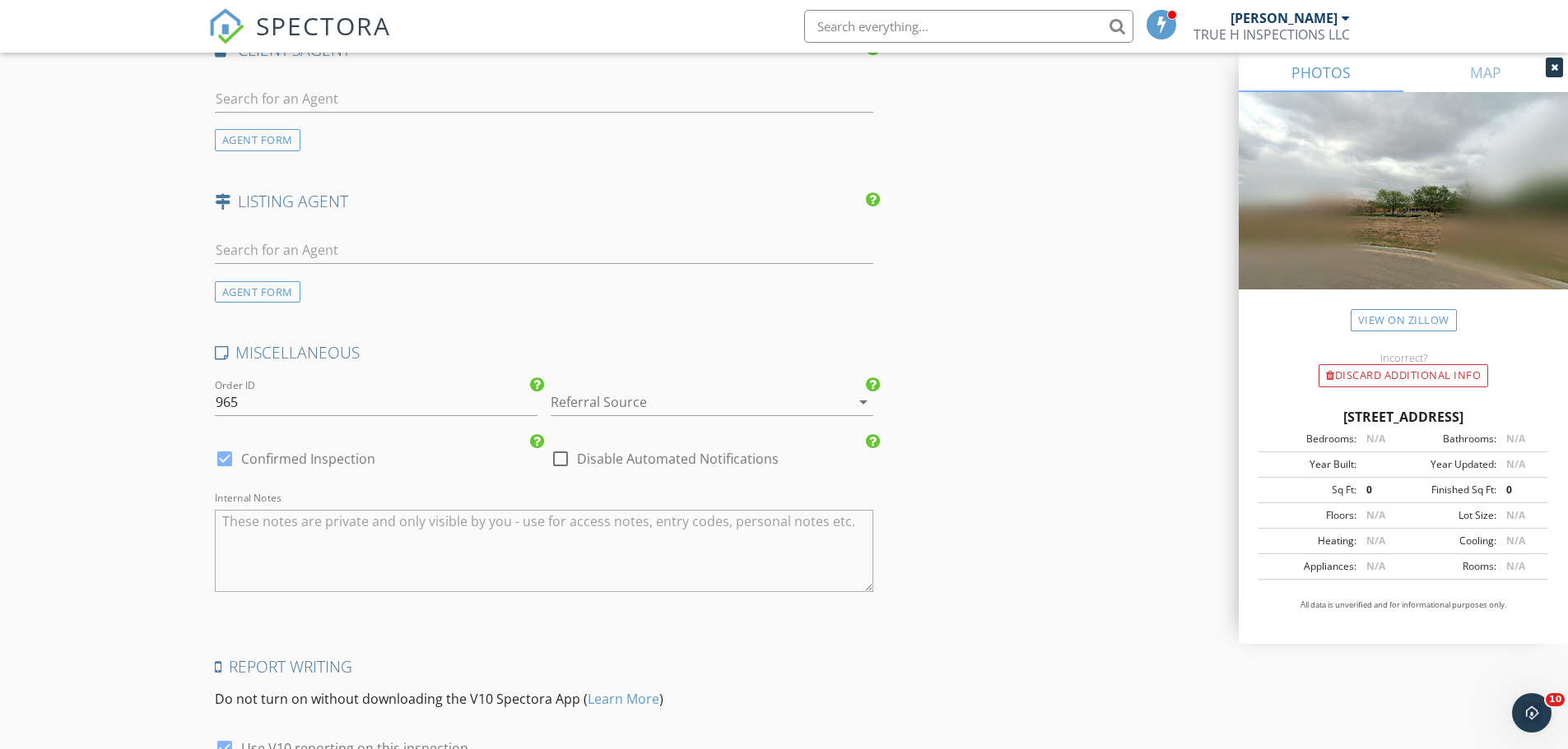
click at [564, 556] on textarea "Internal Notes" at bounding box center [544, 551] width 659 height 82
click at [352, 521] on textarea "Client has been leaving in home since may and has had multiple problems" at bounding box center [544, 551] width 659 height 82
click at [389, 519] on textarea "Client has been living in home since may and has had multiple problems" at bounding box center [544, 551] width 659 height 82
click at [450, 523] on textarea "Client has been living in the home since may and has had multiple problems" at bounding box center [544, 551] width 659 height 82
click at [478, 523] on textarea "Client has been living in the home since may and has had multiple problems" at bounding box center [544, 551] width 659 height 82
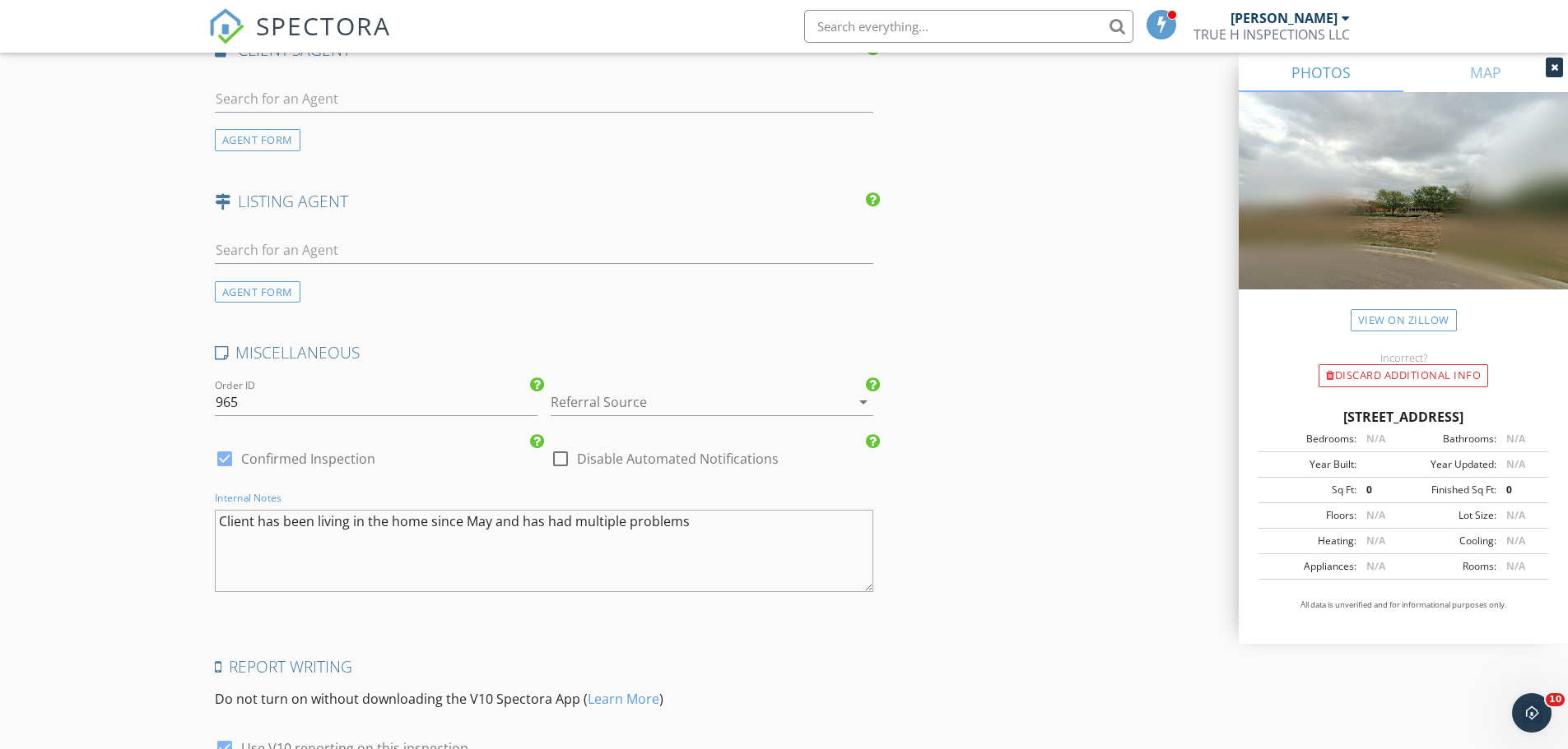
click at [244, 523] on textarea "Client has been living in the home since May and has had multiple problems" at bounding box center [544, 551] width 659 height 82
click at [712, 526] on textarea "The client has been living in the home since May and has had multiple problems" at bounding box center [544, 551] width 659 height 82
click at [754, 519] on textarea "The client has been living in the home since May and has had multiple problems.…" at bounding box center [544, 551] width 659 height 82
click at [747, 529] on textarea "The client has been living in the home since May and has had multiple problems.…" at bounding box center [544, 551] width 659 height 82
click at [827, 538] on textarea "The client has been living in the home since May and has had multiple problems.…" at bounding box center [544, 551] width 659 height 82
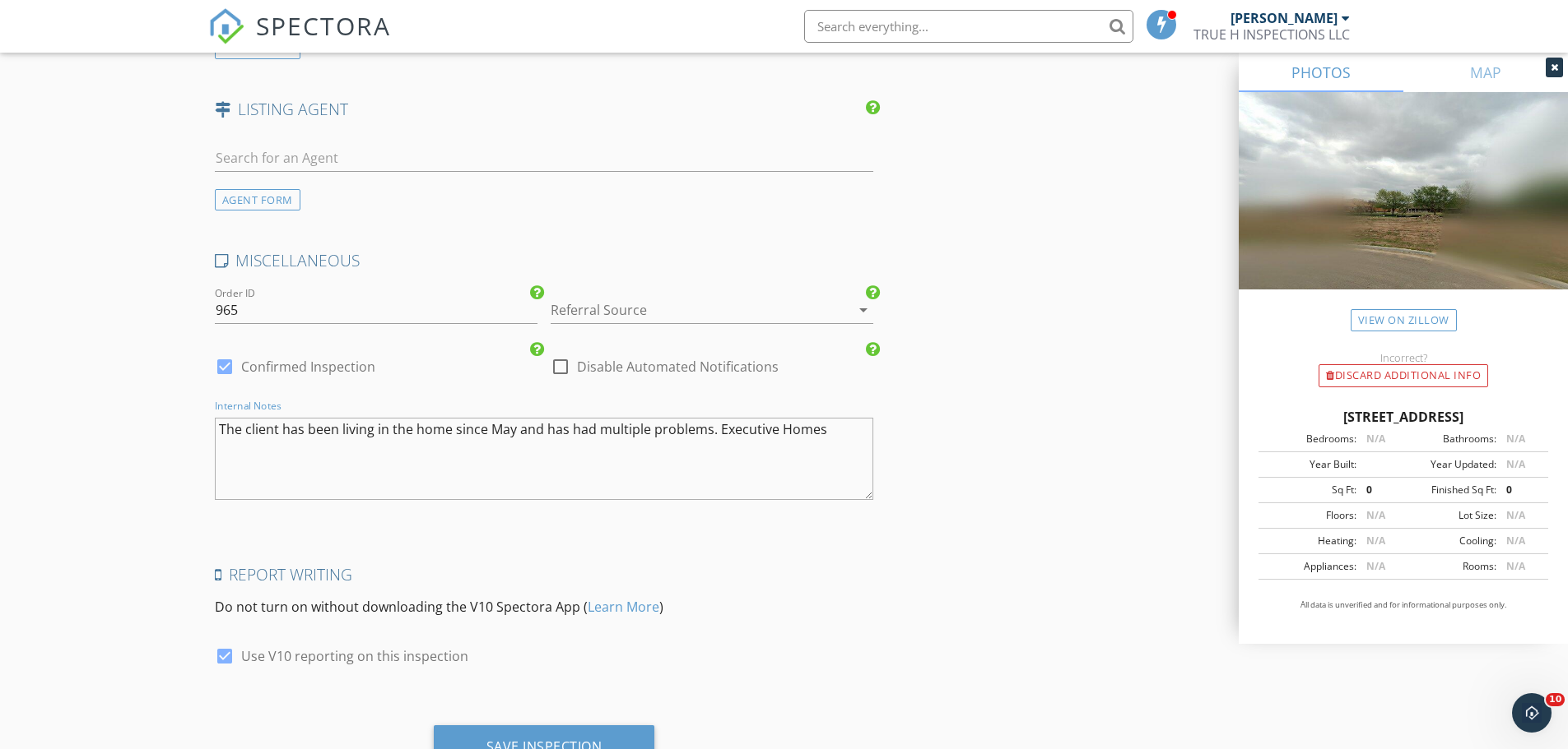
scroll to position [2408, 0]
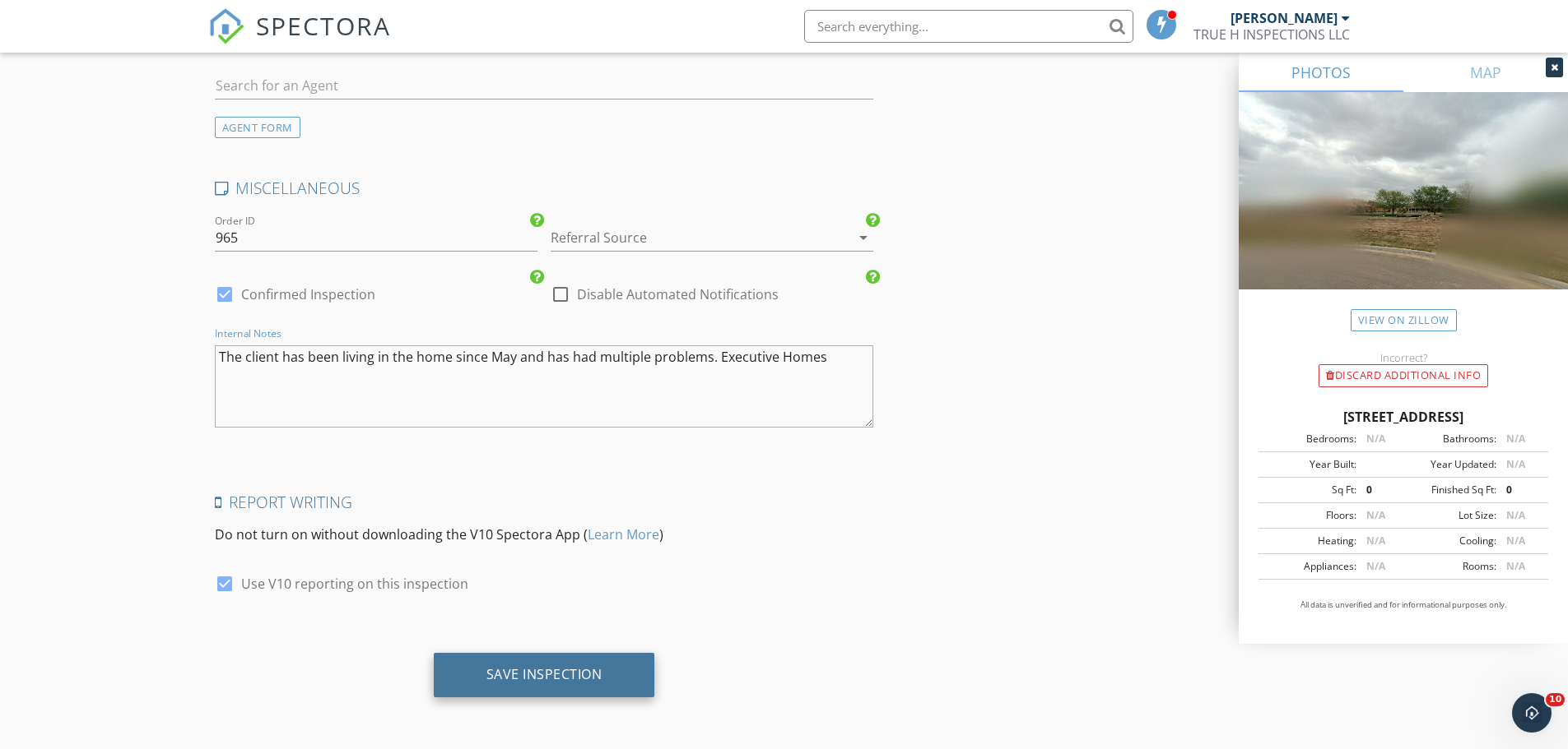
type textarea "The client has been living in the home since May and has had multiple problems.…"
click at [639, 678] on div "Save Inspection" at bounding box center [544, 675] width 222 height 44
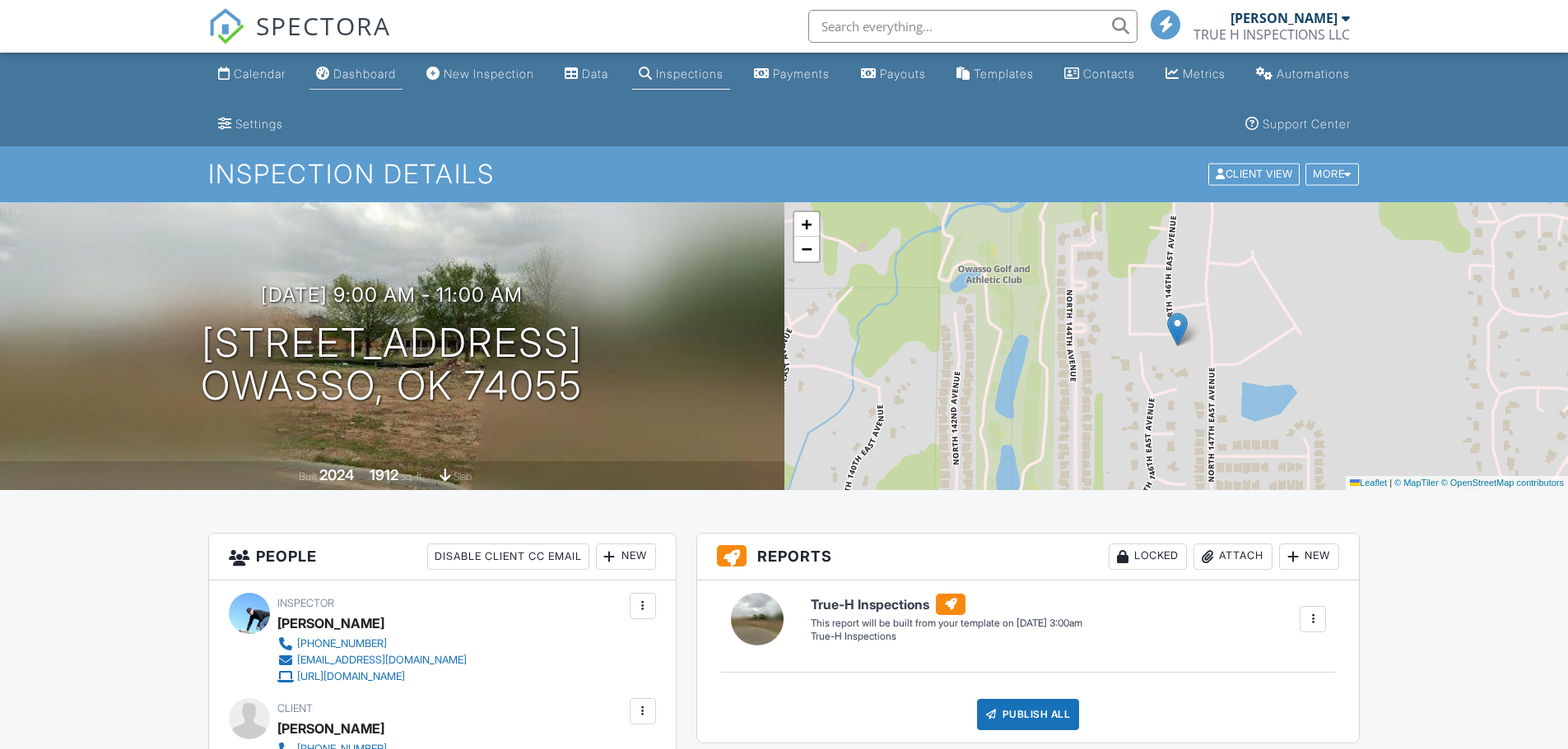
click at [366, 86] on link "Dashboard" at bounding box center [356, 74] width 93 height 30
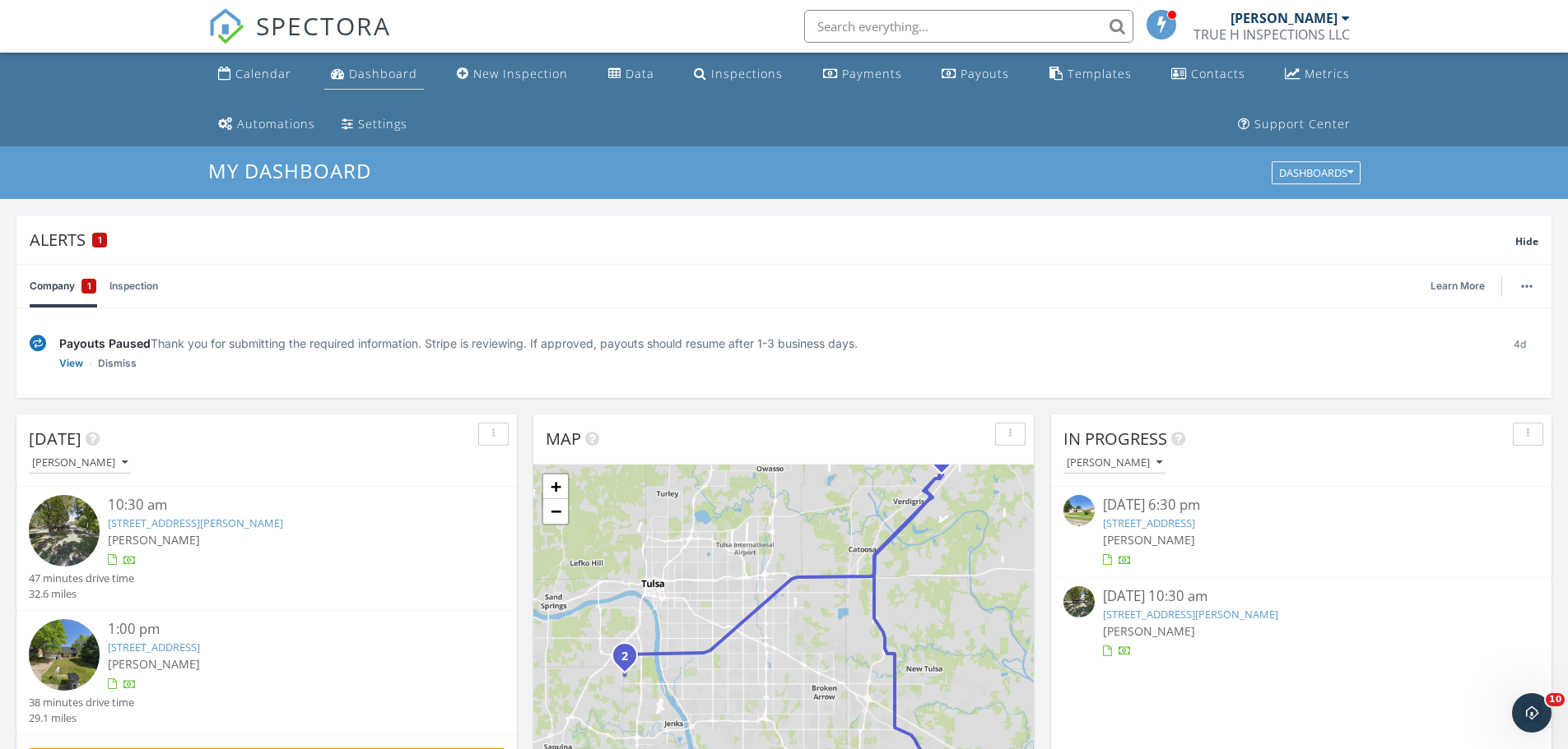
click at [352, 77] on div "Dashboard" at bounding box center [383, 73] width 68 height 16
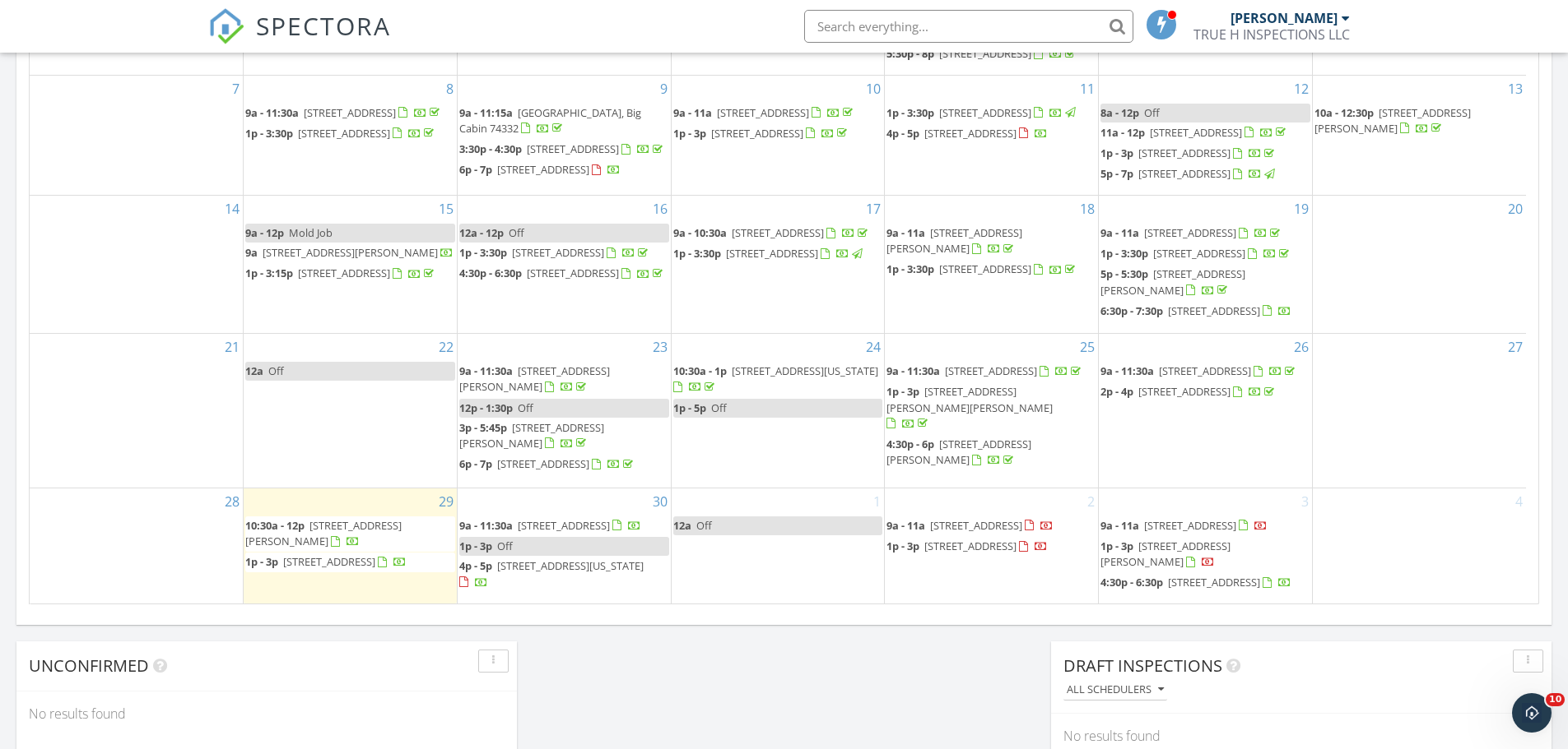
scroll to position [658, 0]
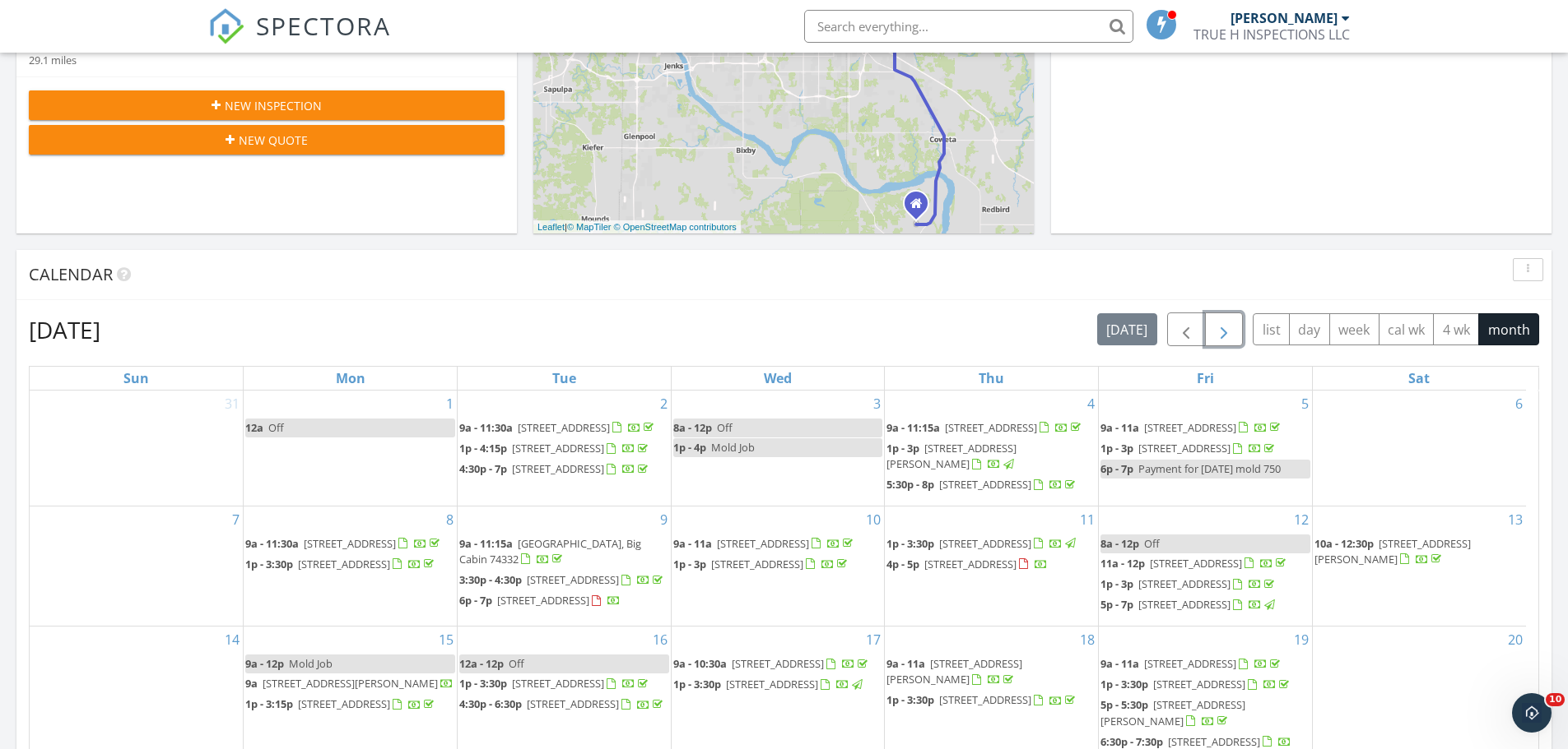
click at [1220, 328] on span "button" at bounding box center [1224, 330] width 20 height 20
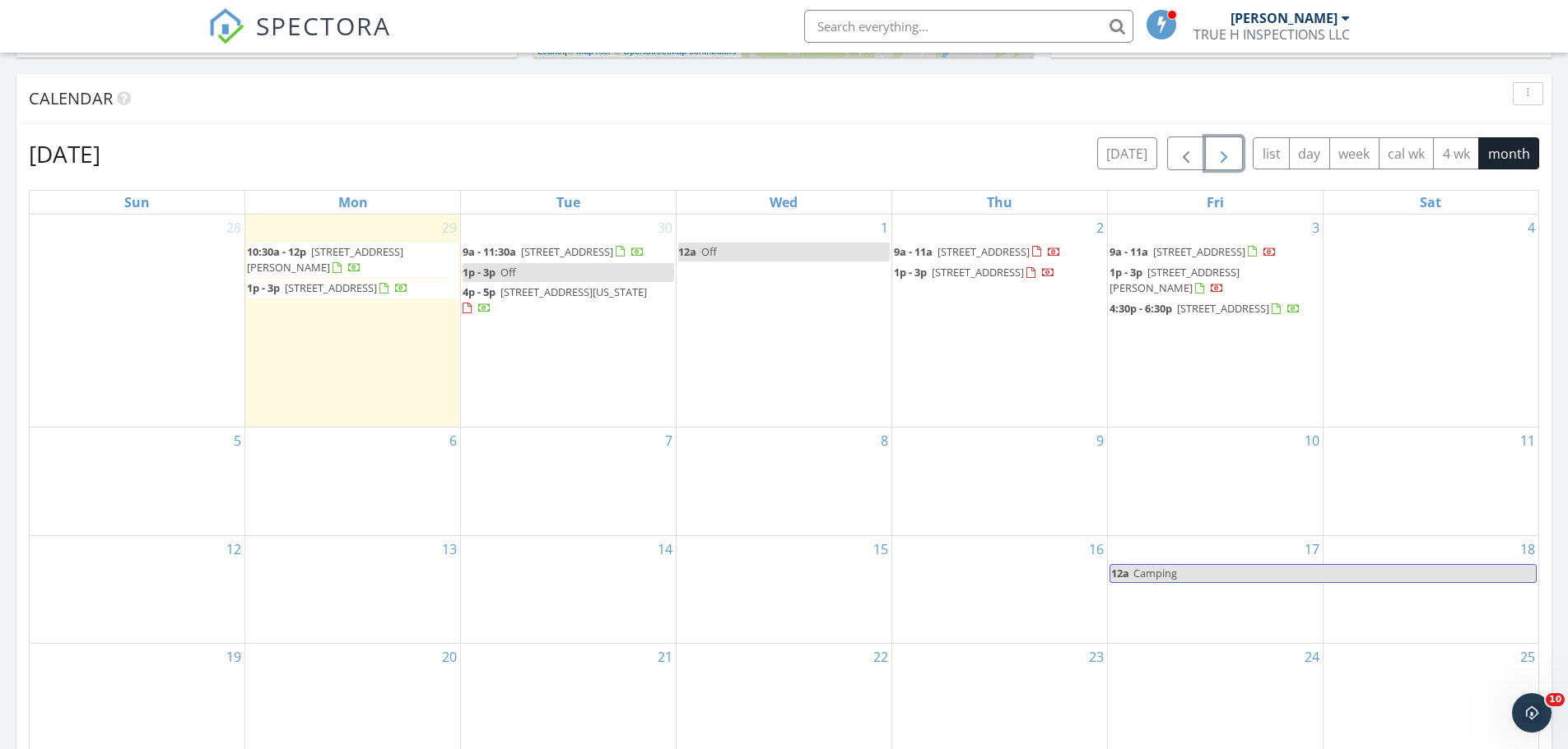
scroll to position [905, 0]
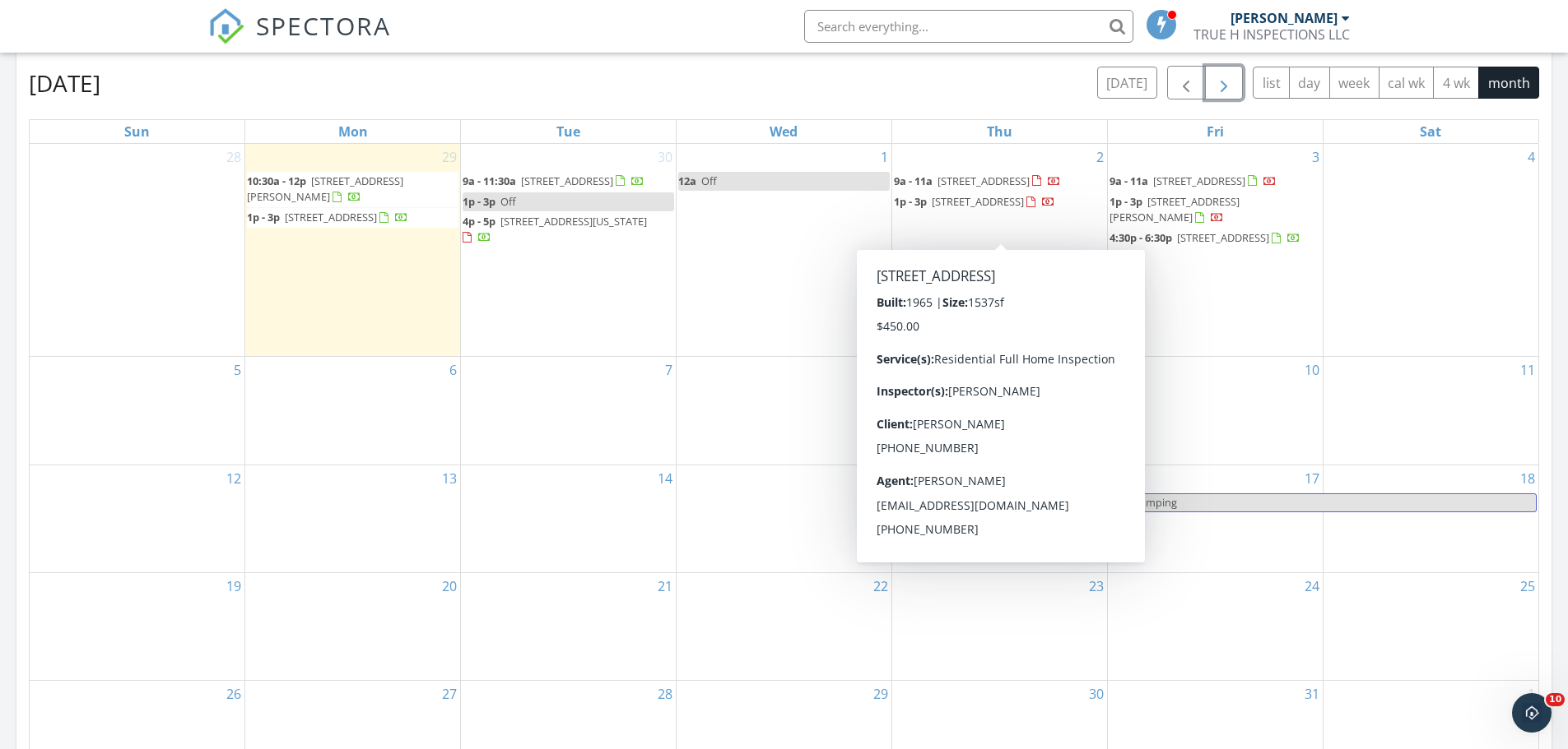
click at [959, 209] on span "200 W Memphis St, Broken Arrow 74012" at bounding box center [978, 202] width 92 height 15
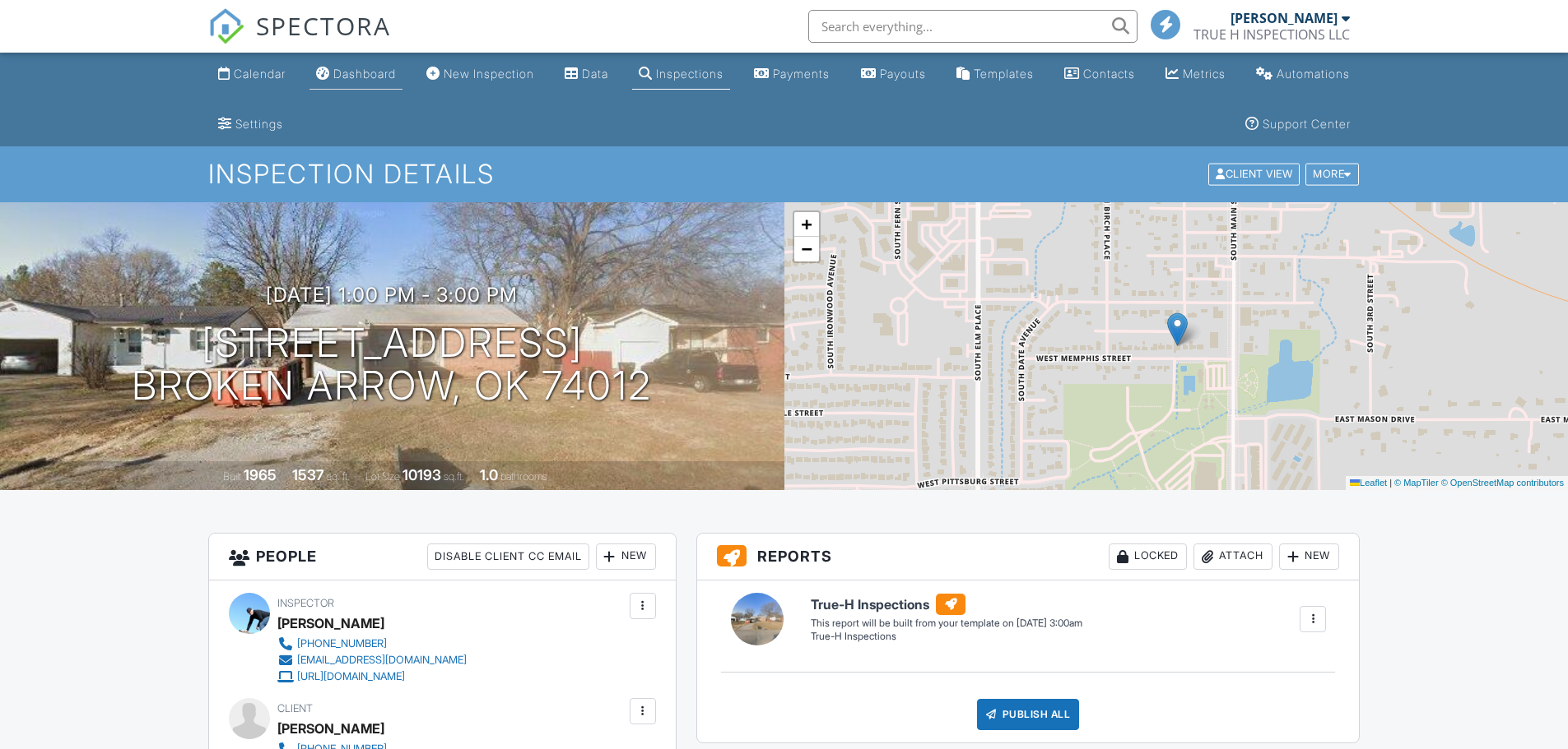
click at [387, 89] on link "Dashboard" at bounding box center [356, 74] width 93 height 30
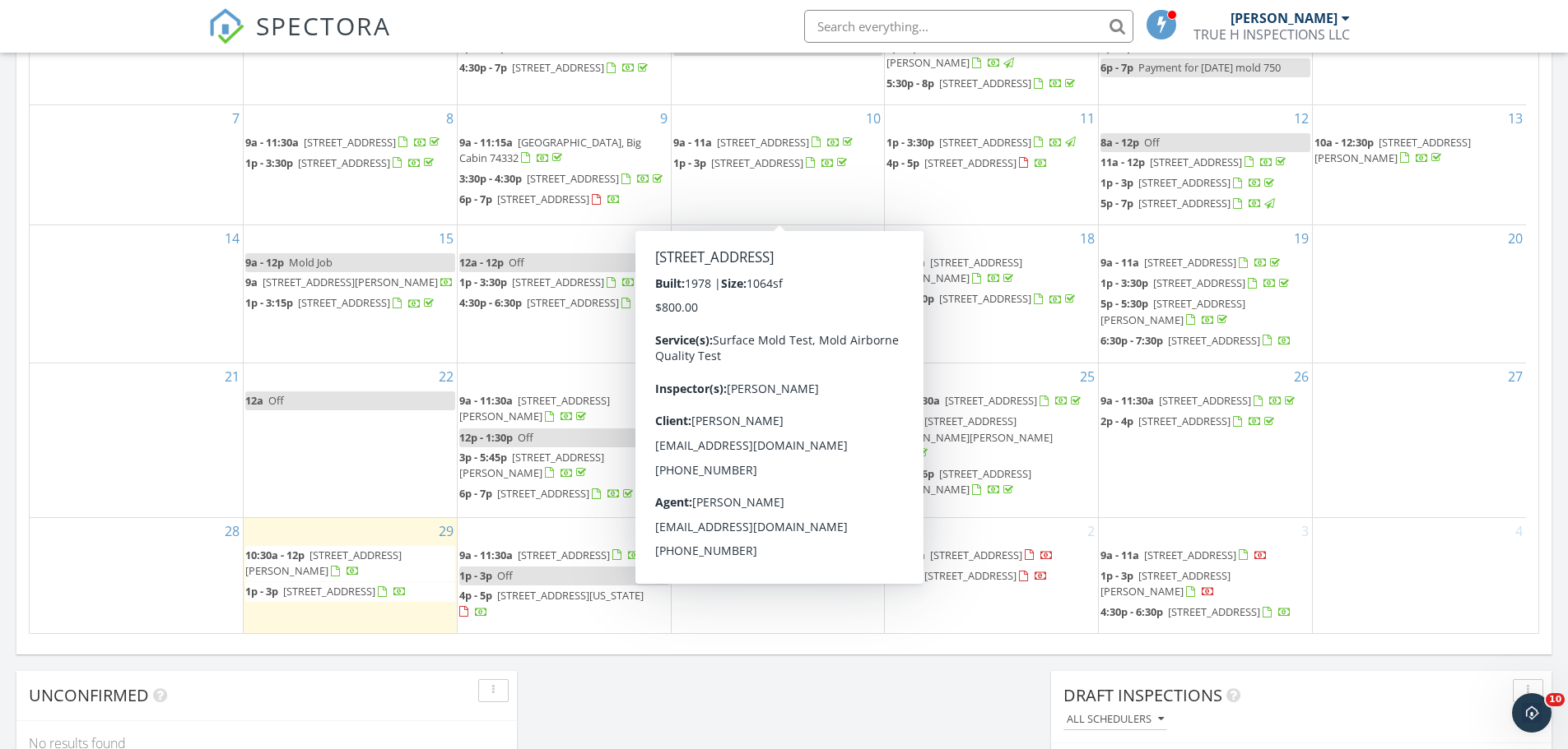
scroll to position [1192, 0]
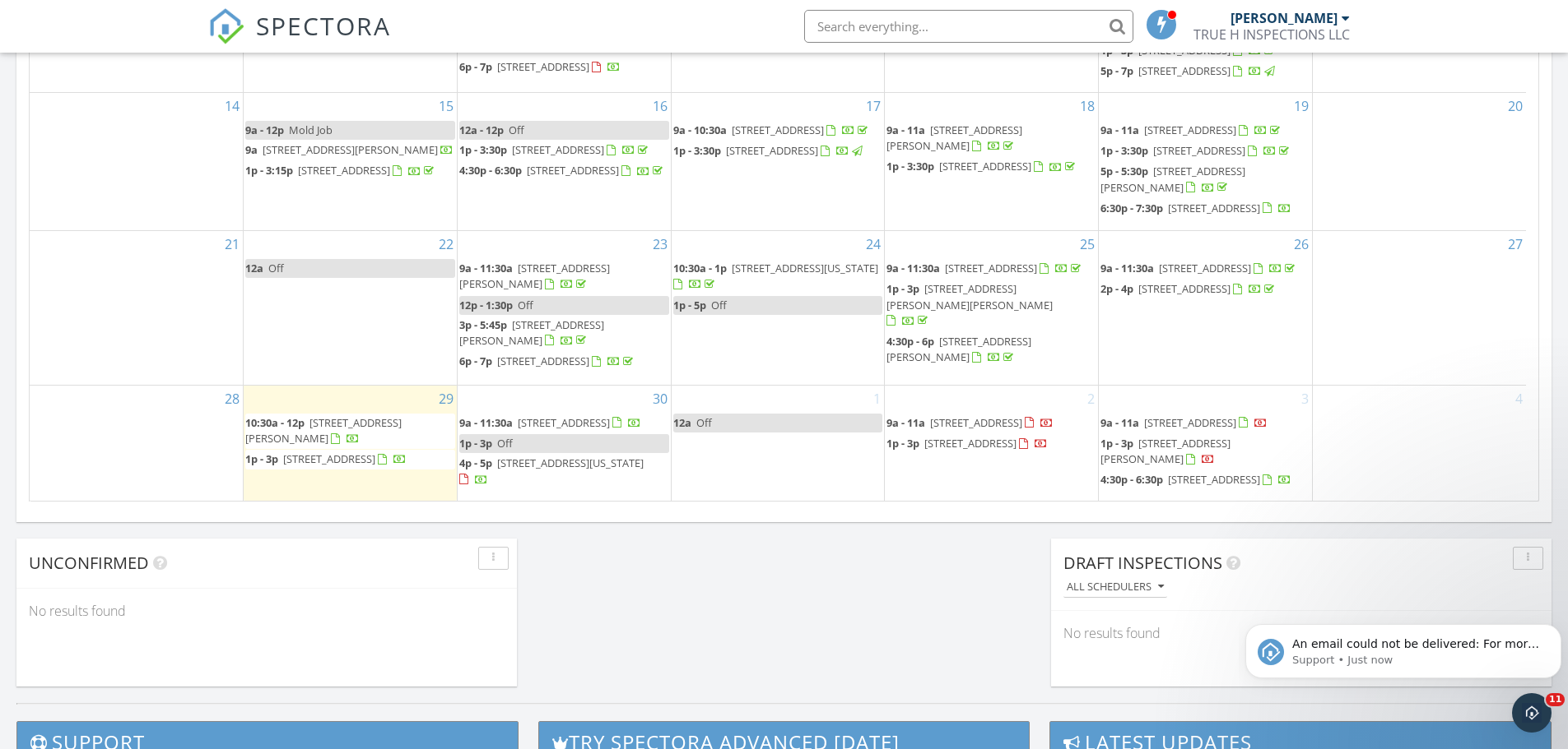
scroll to position [0, 0]
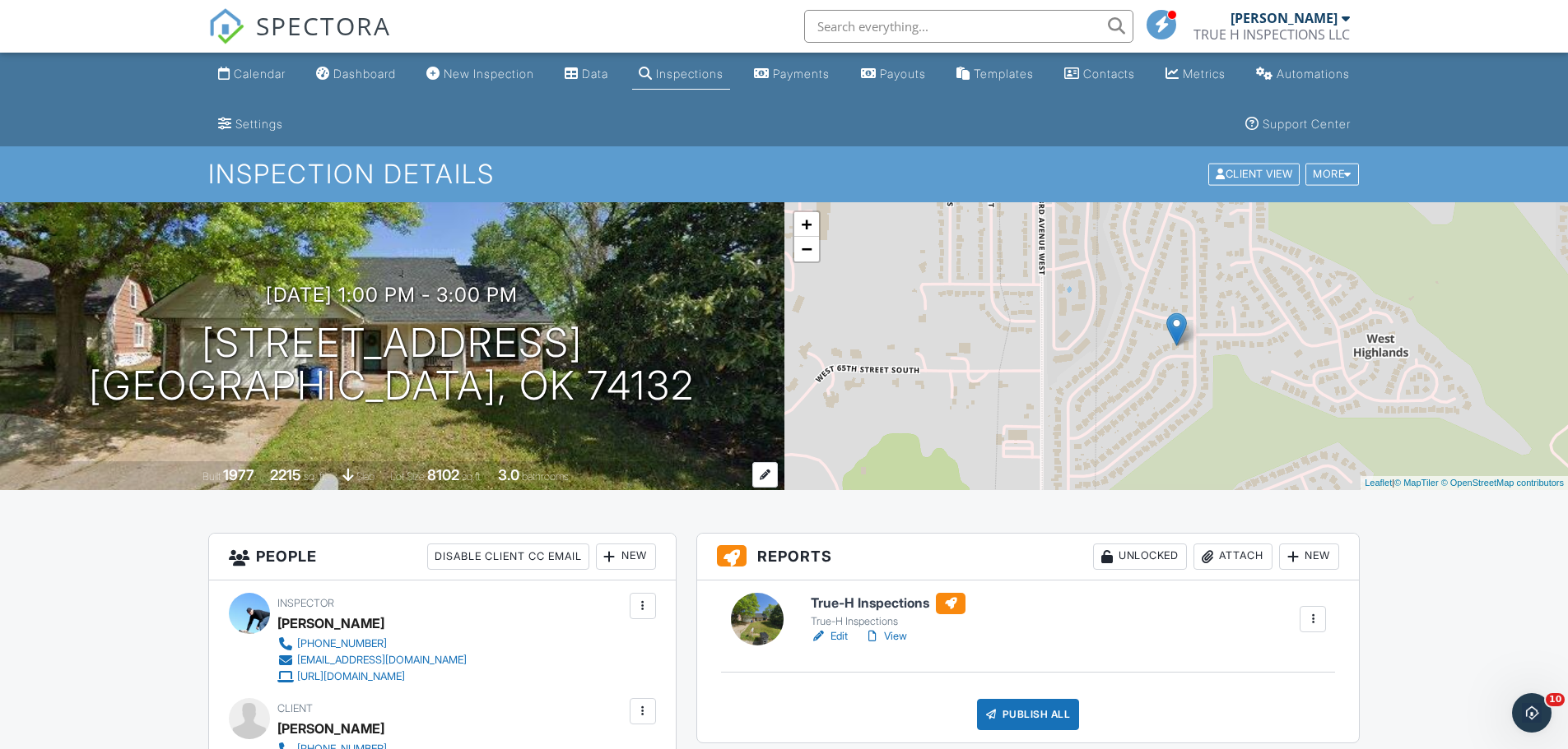
scroll to position [412, 0]
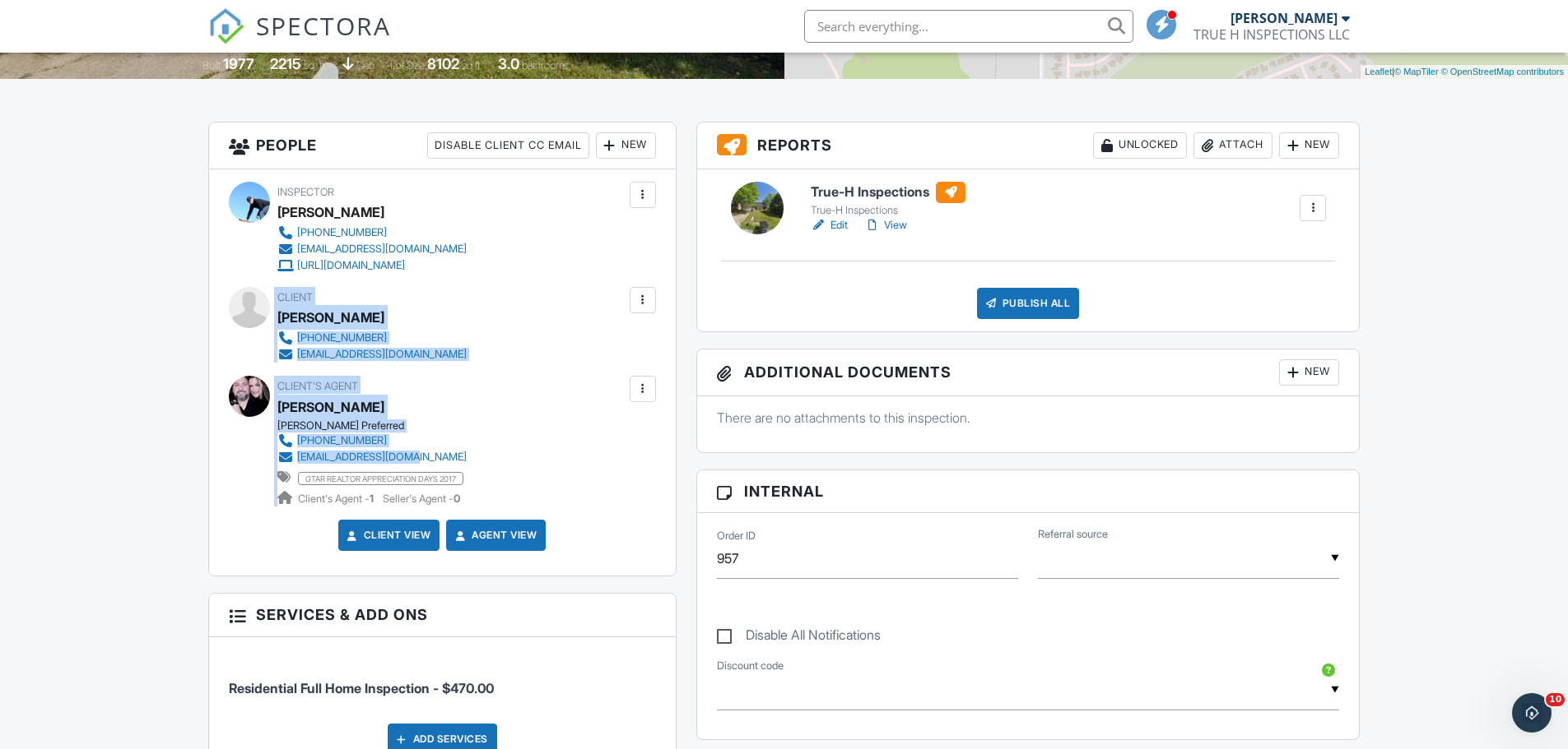
drag, startPoint x: 275, startPoint y: 292, endPoint x: 477, endPoint y: 458, distance: 261.5
click at [477, 458] on div "Inspector Joshua Willinger 918-605-1498 truehjosh@gmail.com https://oklahomeins…" at bounding box center [442, 373] width 467 height 407
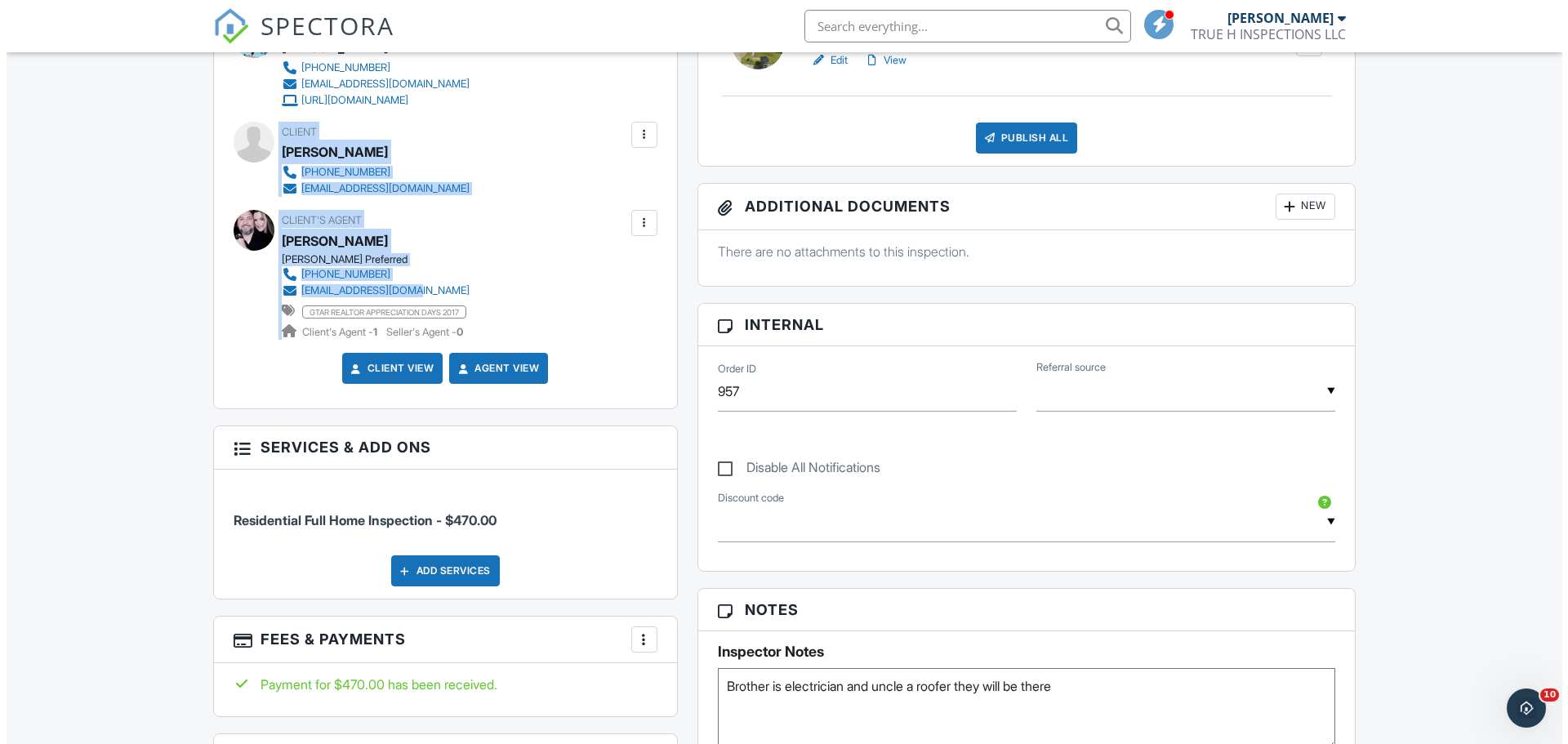
scroll to position [817, 0]
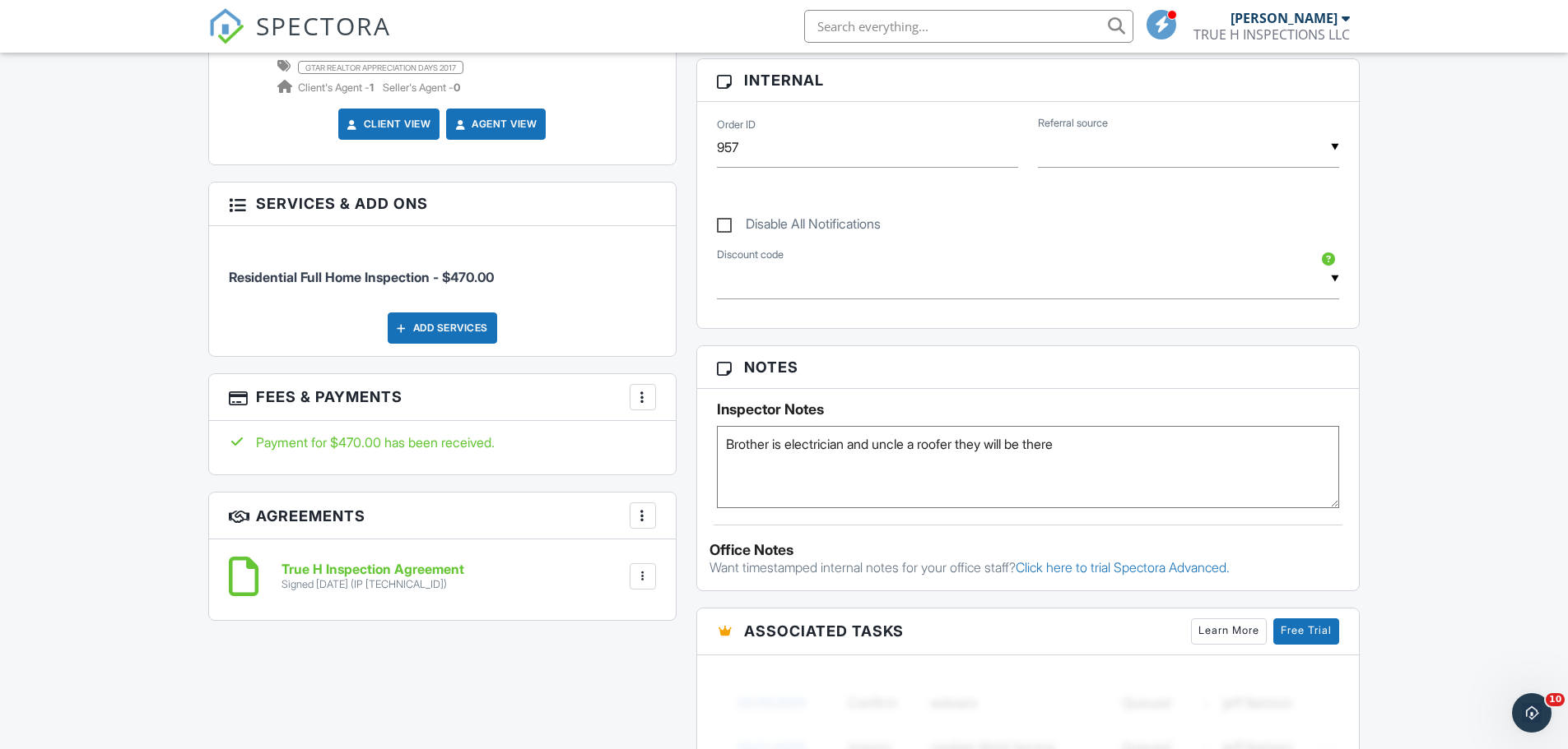
click at [464, 325] on div "Add Services" at bounding box center [442, 328] width 110 height 31
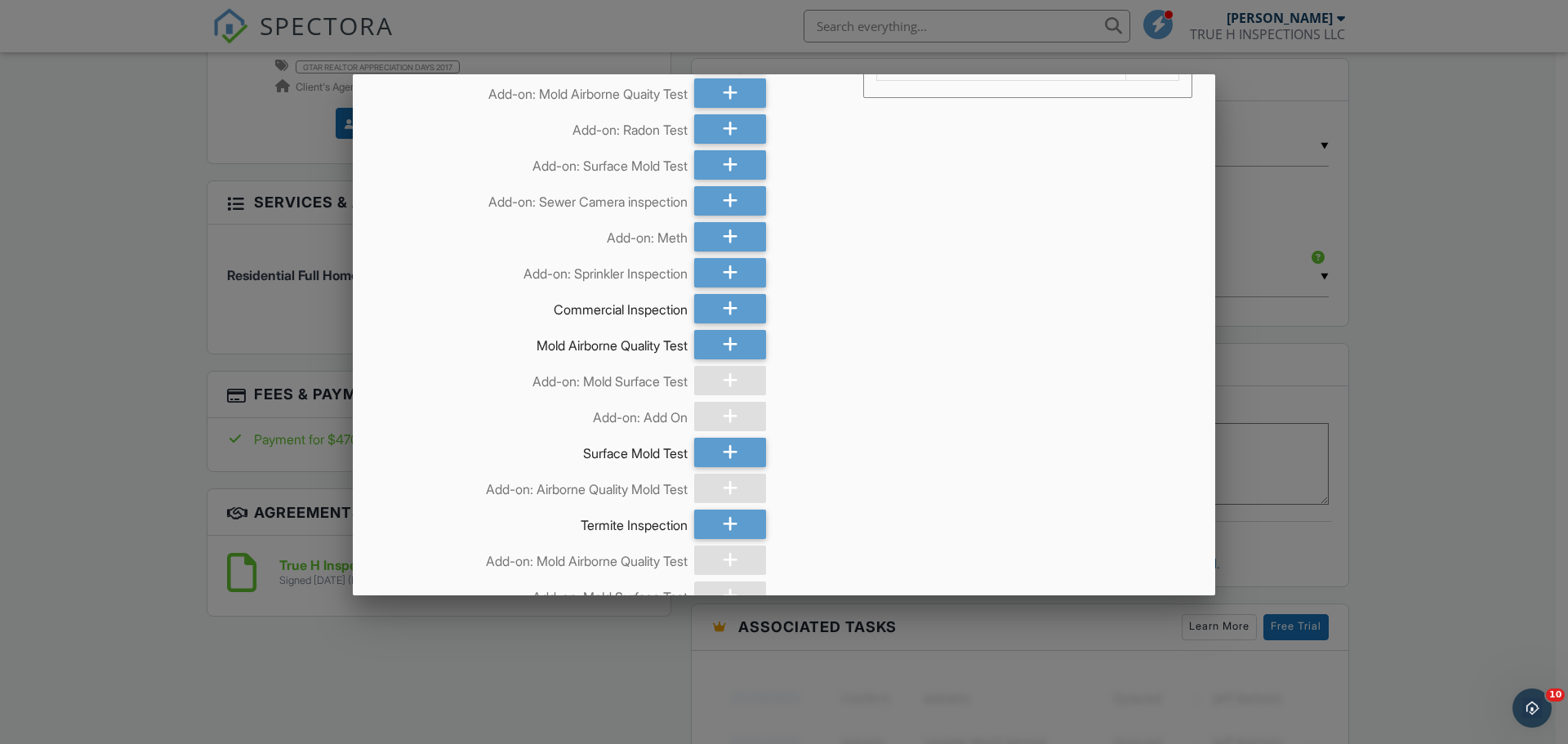
scroll to position [164, 0]
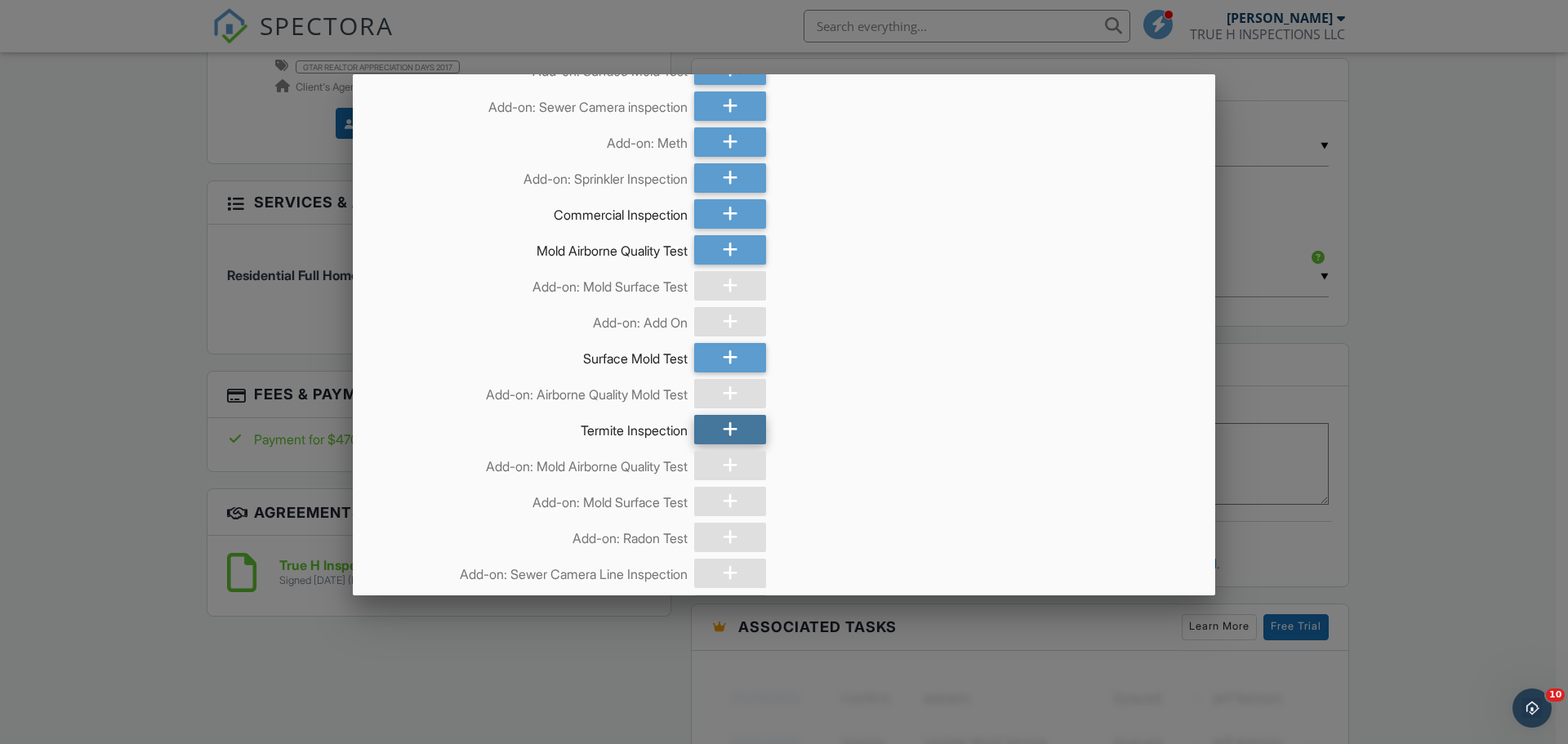
click at [730, 425] on icon at bounding box center [730, 430] width 16 height 29
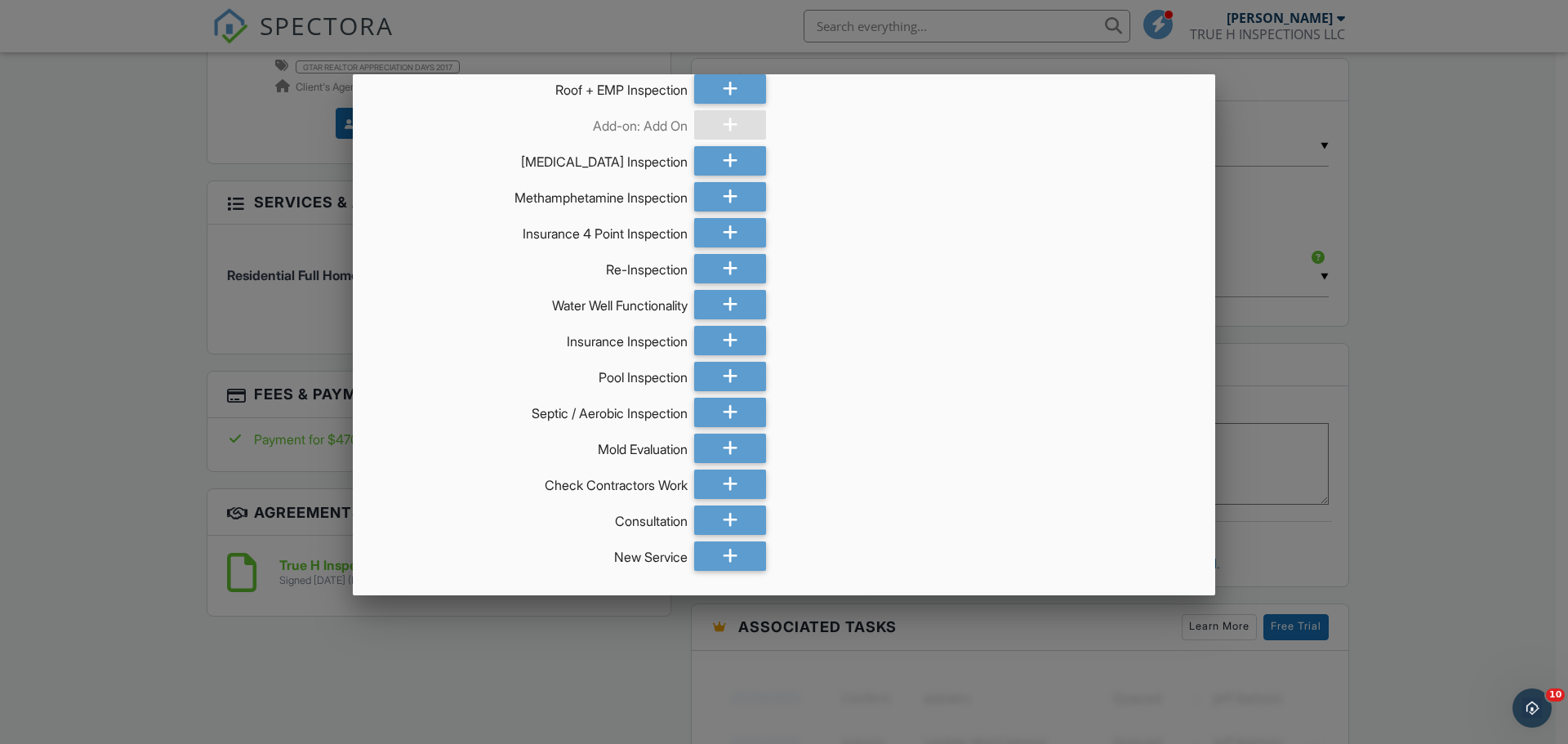
scroll to position [1028, 0]
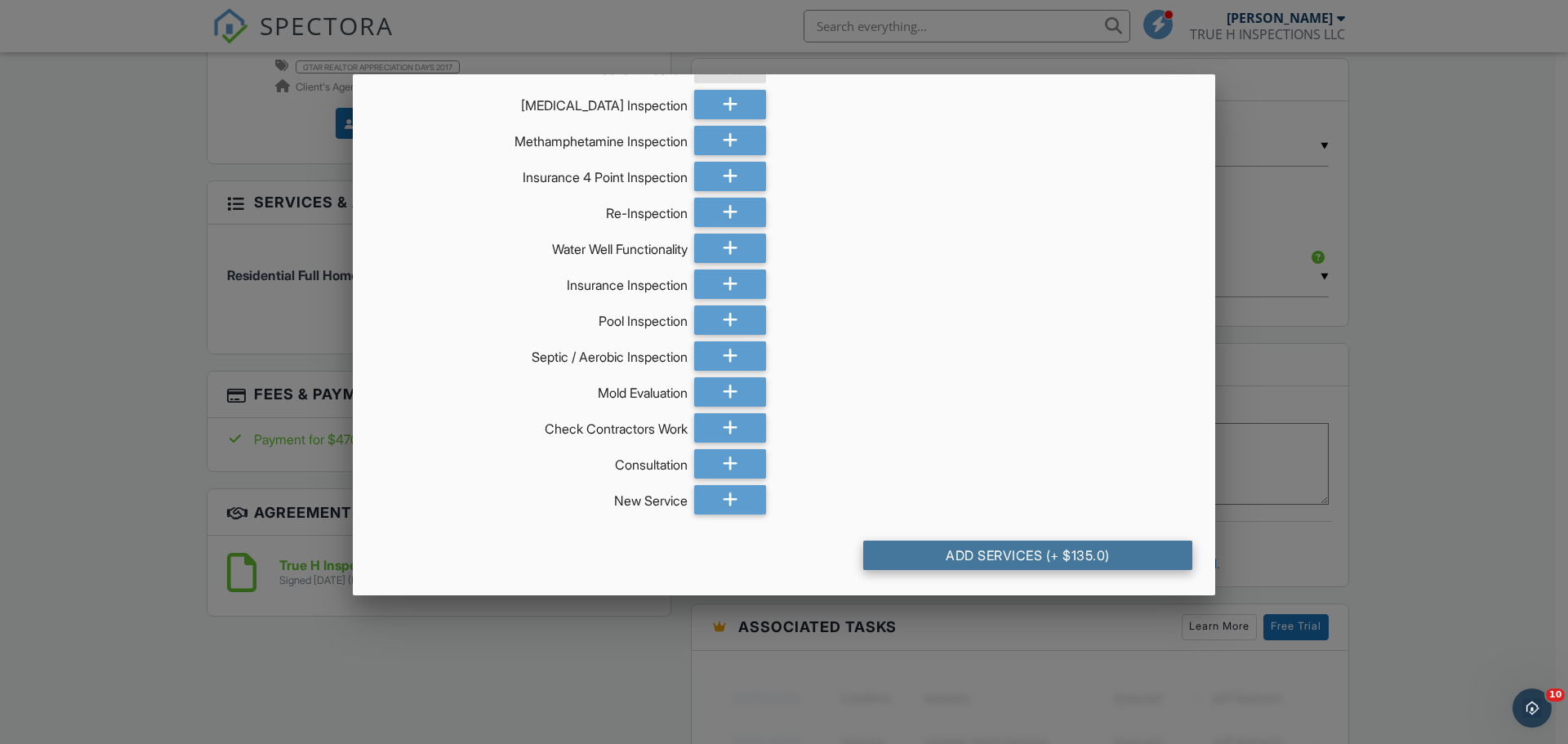
click at [1125, 555] on div "Add Services (+ $135.0)" at bounding box center [1027, 555] width 329 height 29
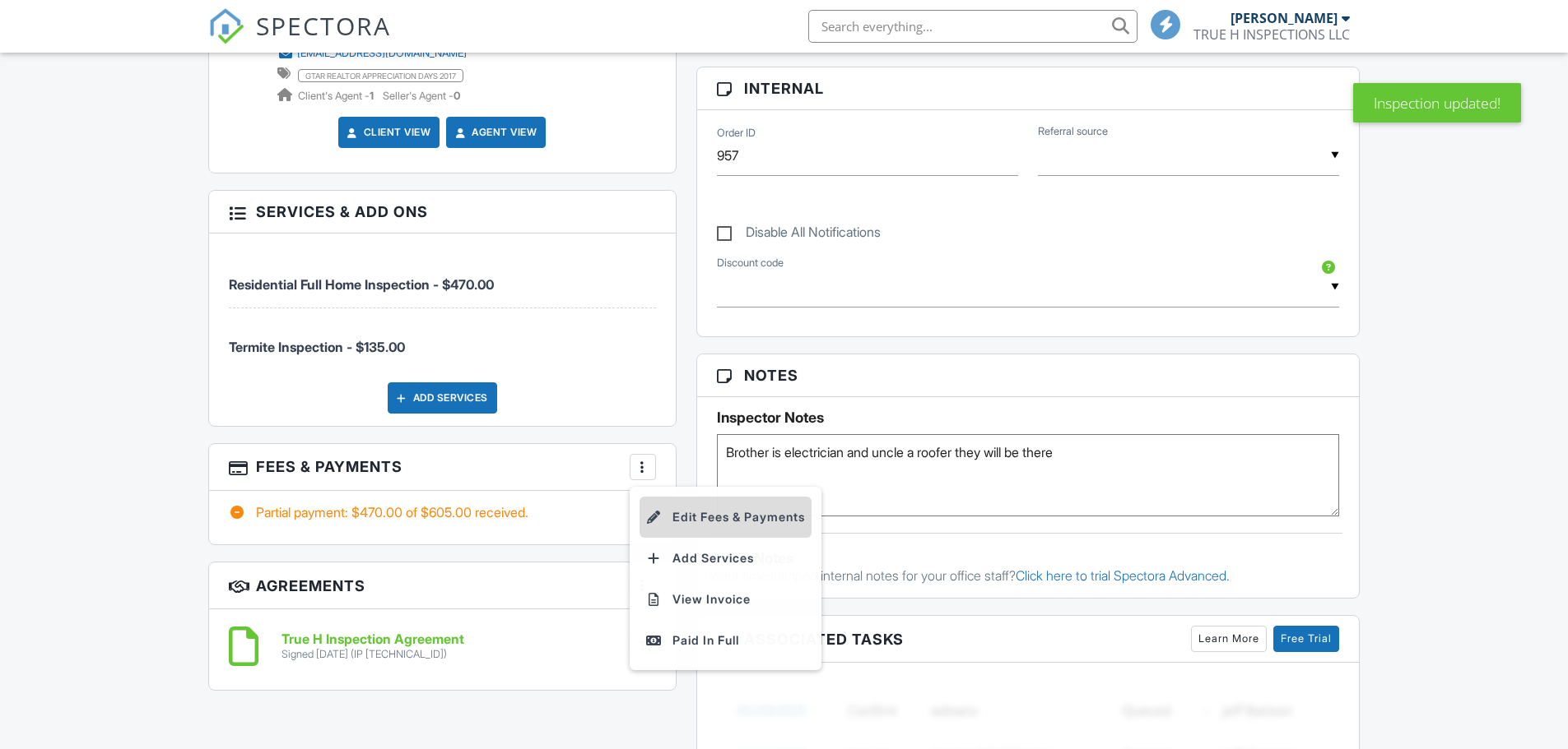
click at [684, 511] on li "Edit Fees & Payments" at bounding box center [725, 518] width 172 height 41
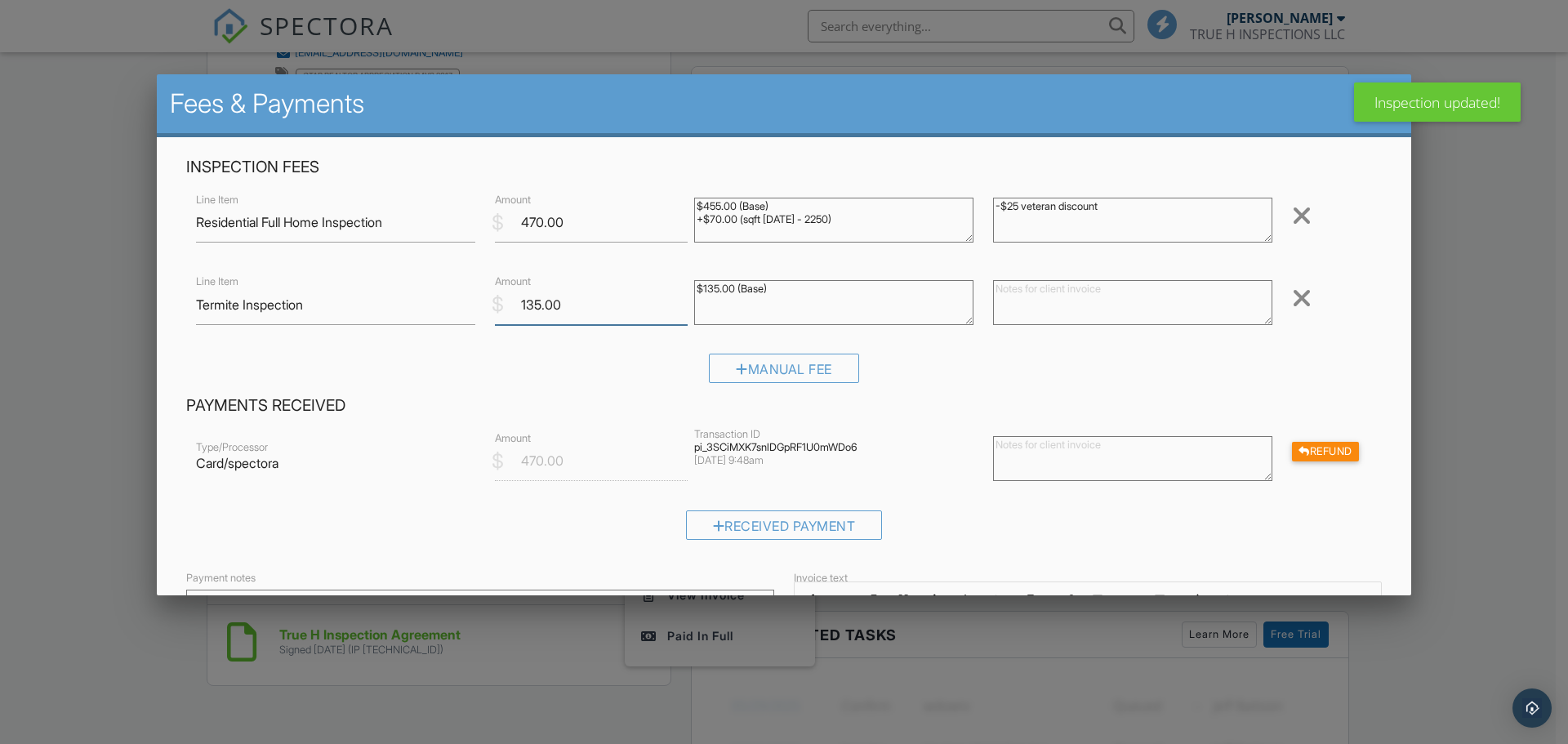
click at [531, 308] on input "135.00" at bounding box center [592, 305] width 193 height 40
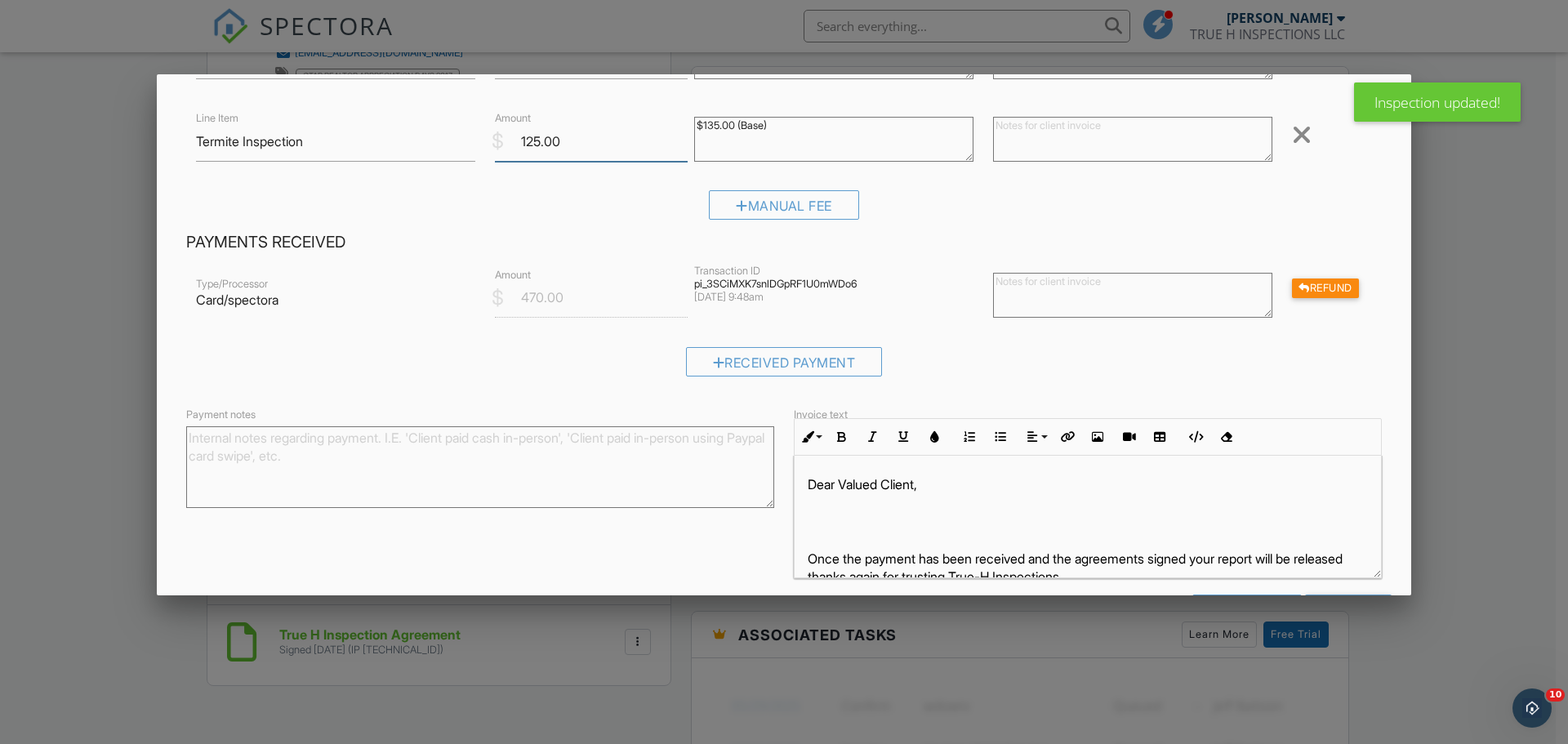
scroll to position [224, 0]
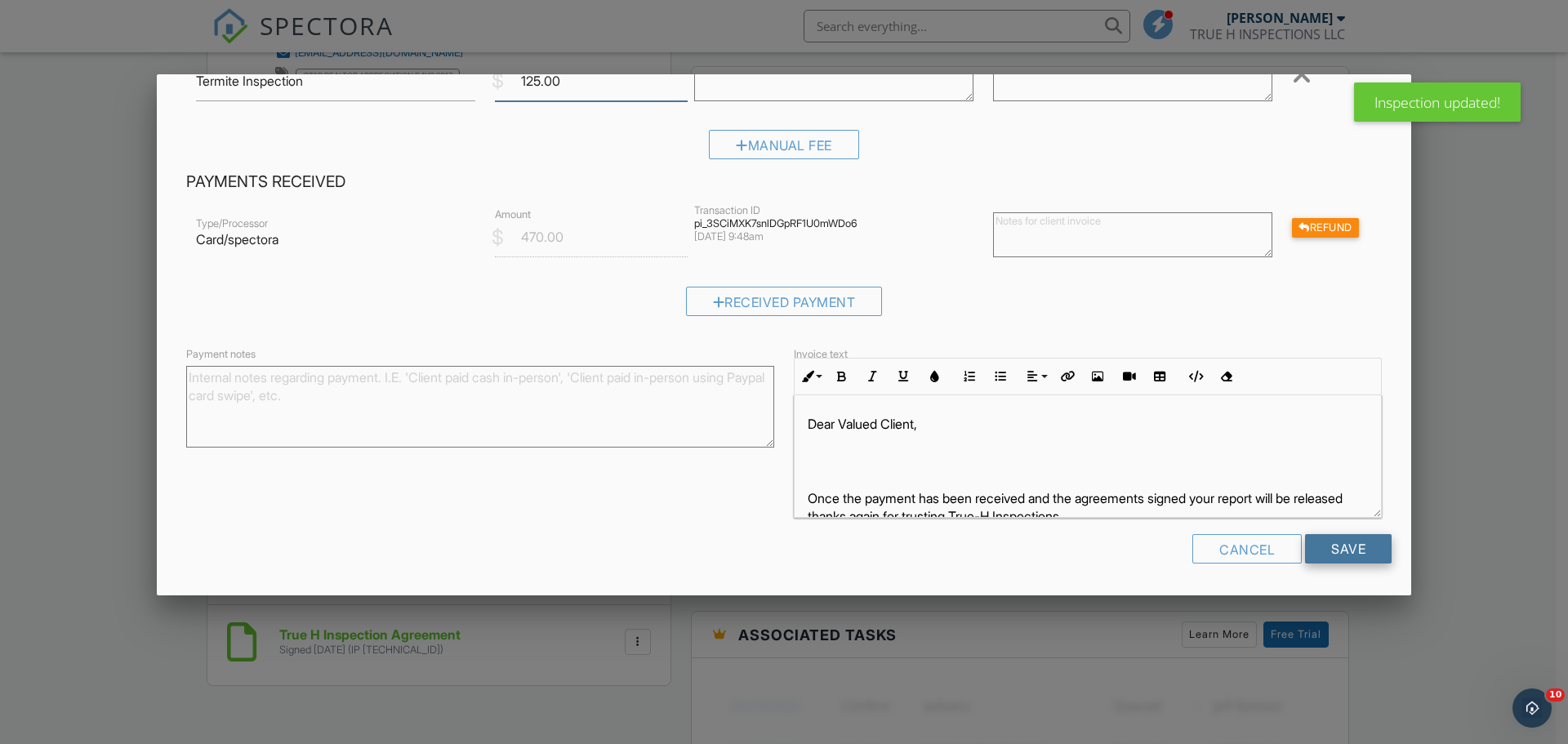
type input "125.00"
click at [1351, 545] on input "Save" at bounding box center [1348, 549] width 87 height 29
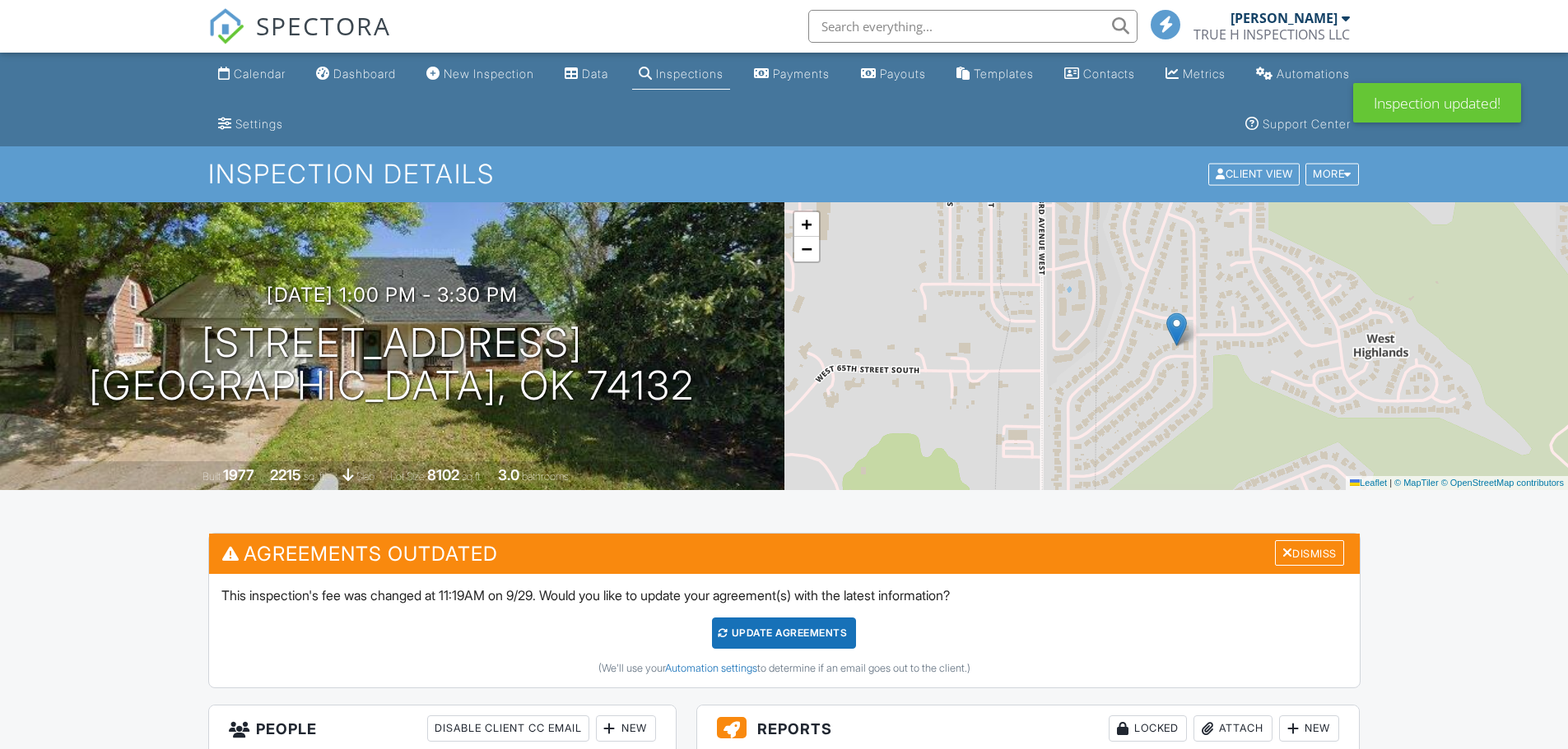
click at [399, 81] on link "Dashboard" at bounding box center [356, 74] width 93 height 30
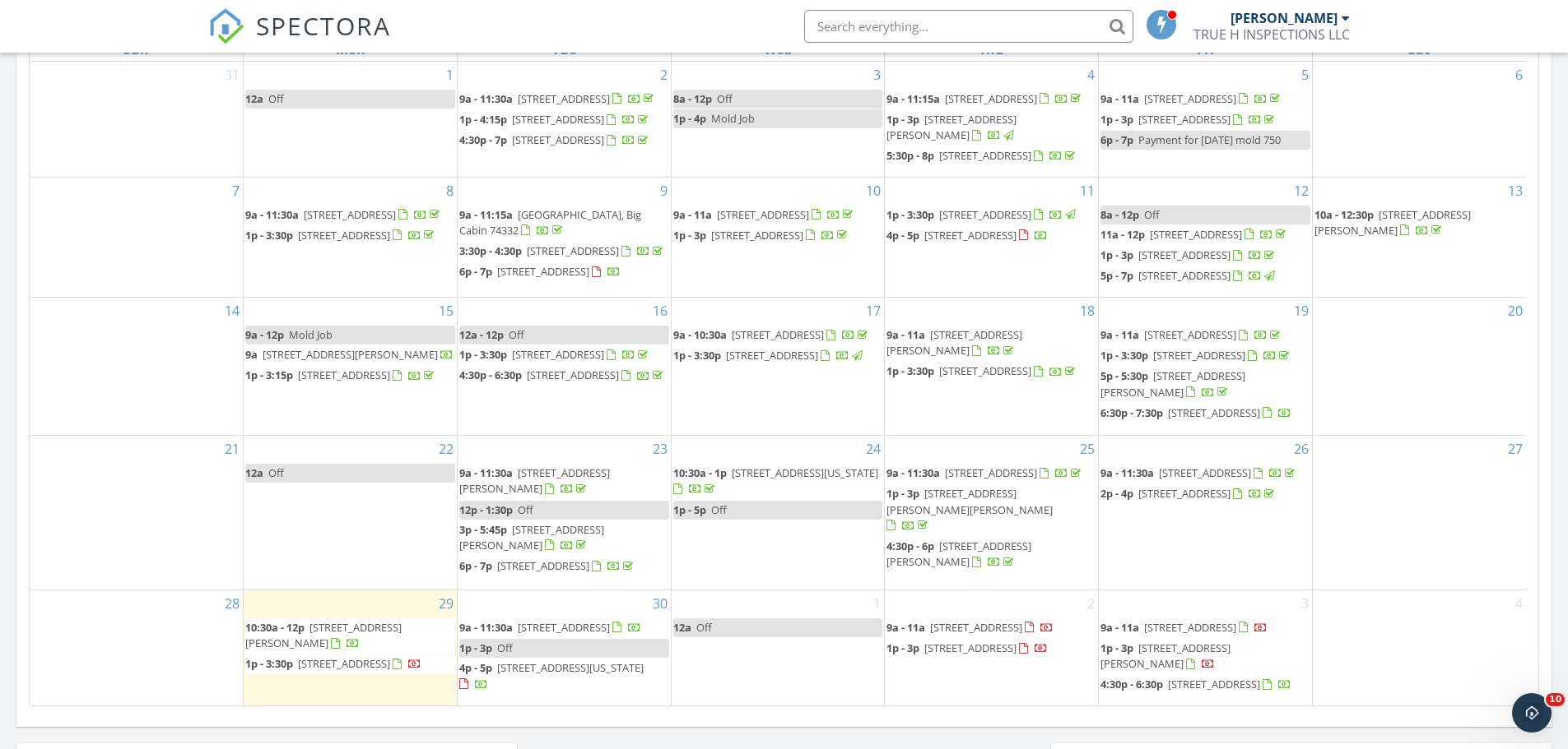
scroll to position [126, 0]
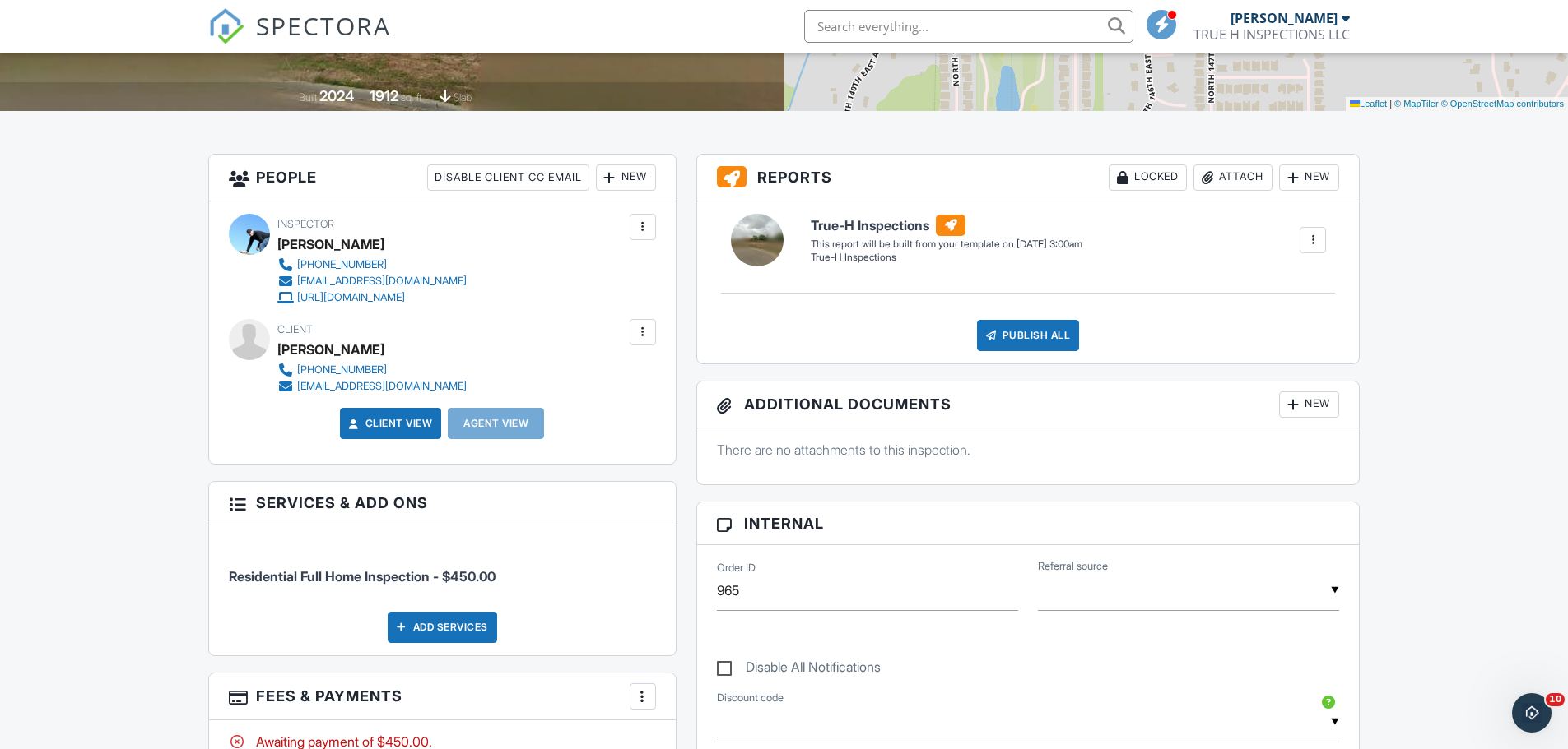
click at [646, 326] on div at bounding box center [642, 333] width 16 height 16
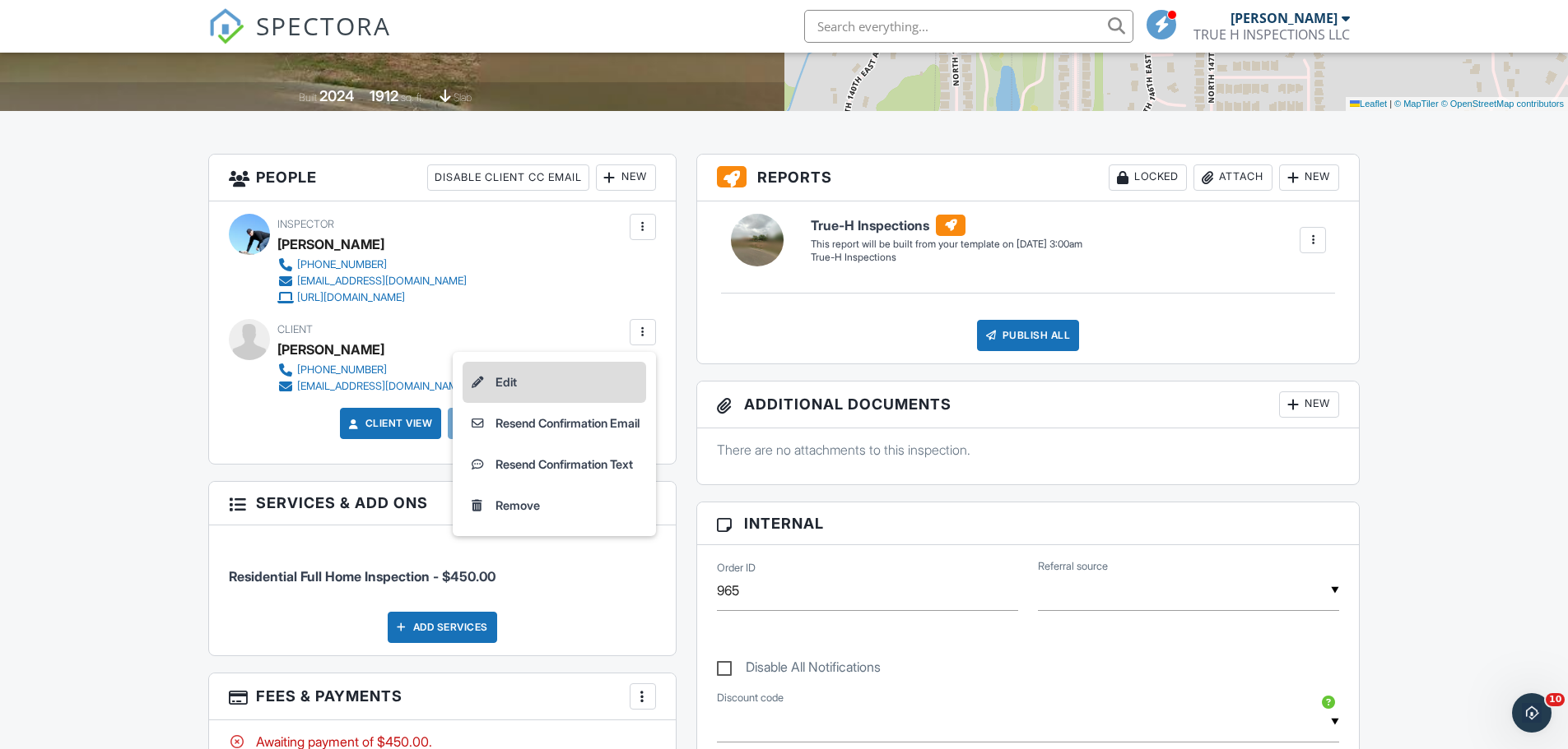
click at [544, 384] on li "Edit" at bounding box center [554, 383] width 184 height 41
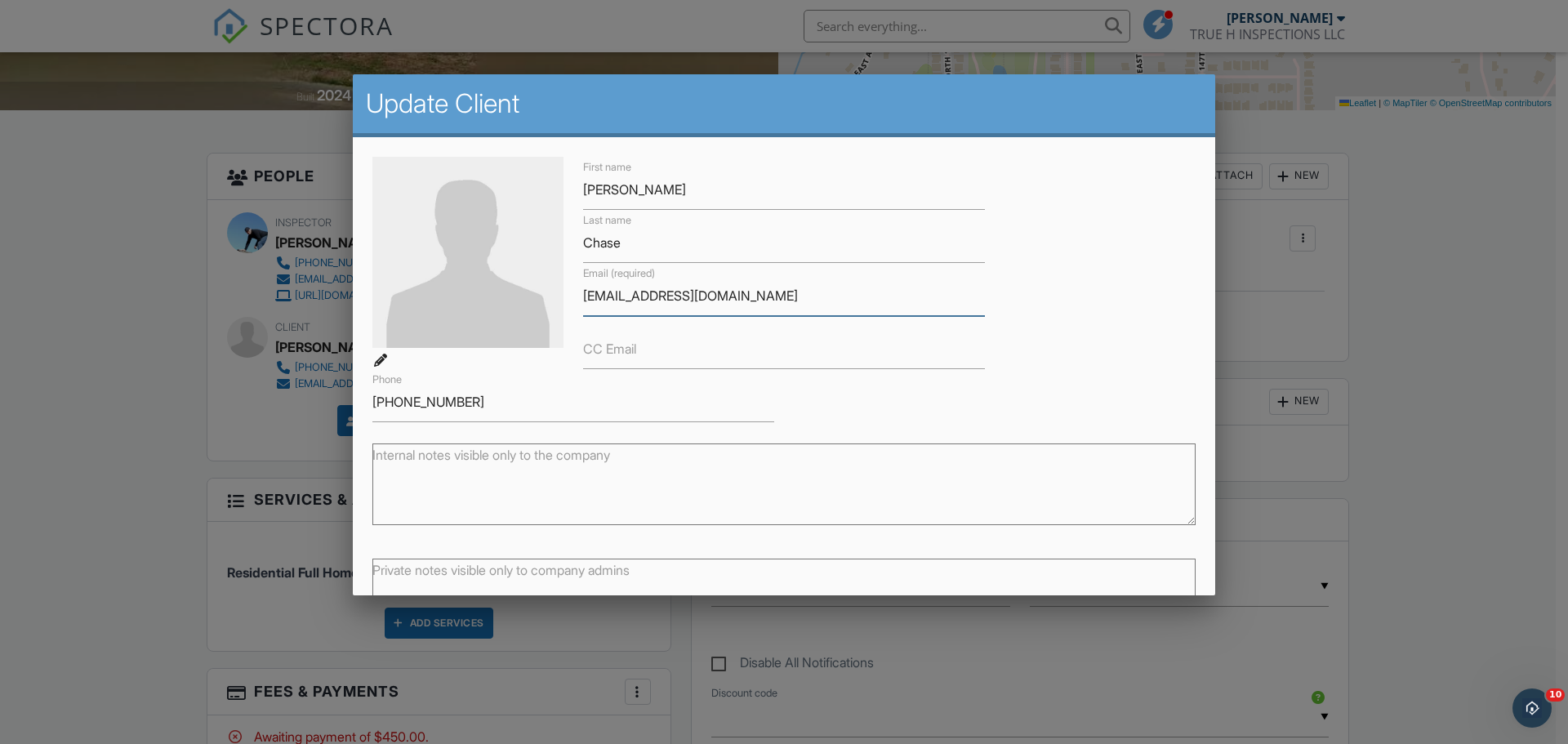
click at [612, 297] on input "[EMAIL_ADDRESS][DOMAIN_NAME]" at bounding box center [784, 296] width 402 height 40
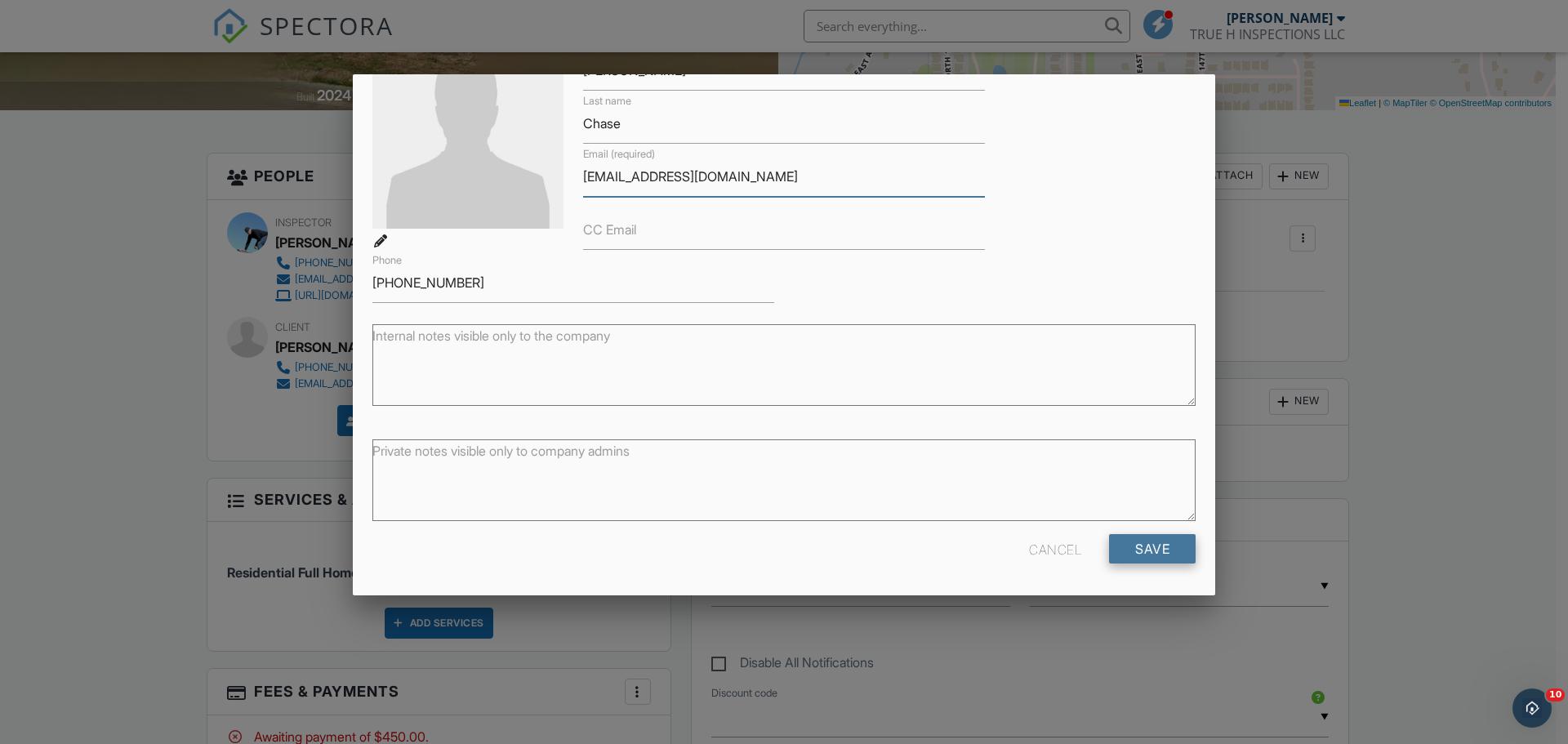
type input "[EMAIL_ADDRESS][DOMAIN_NAME]"
click at [1173, 553] on input "Save" at bounding box center [1152, 549] width 87 height 29
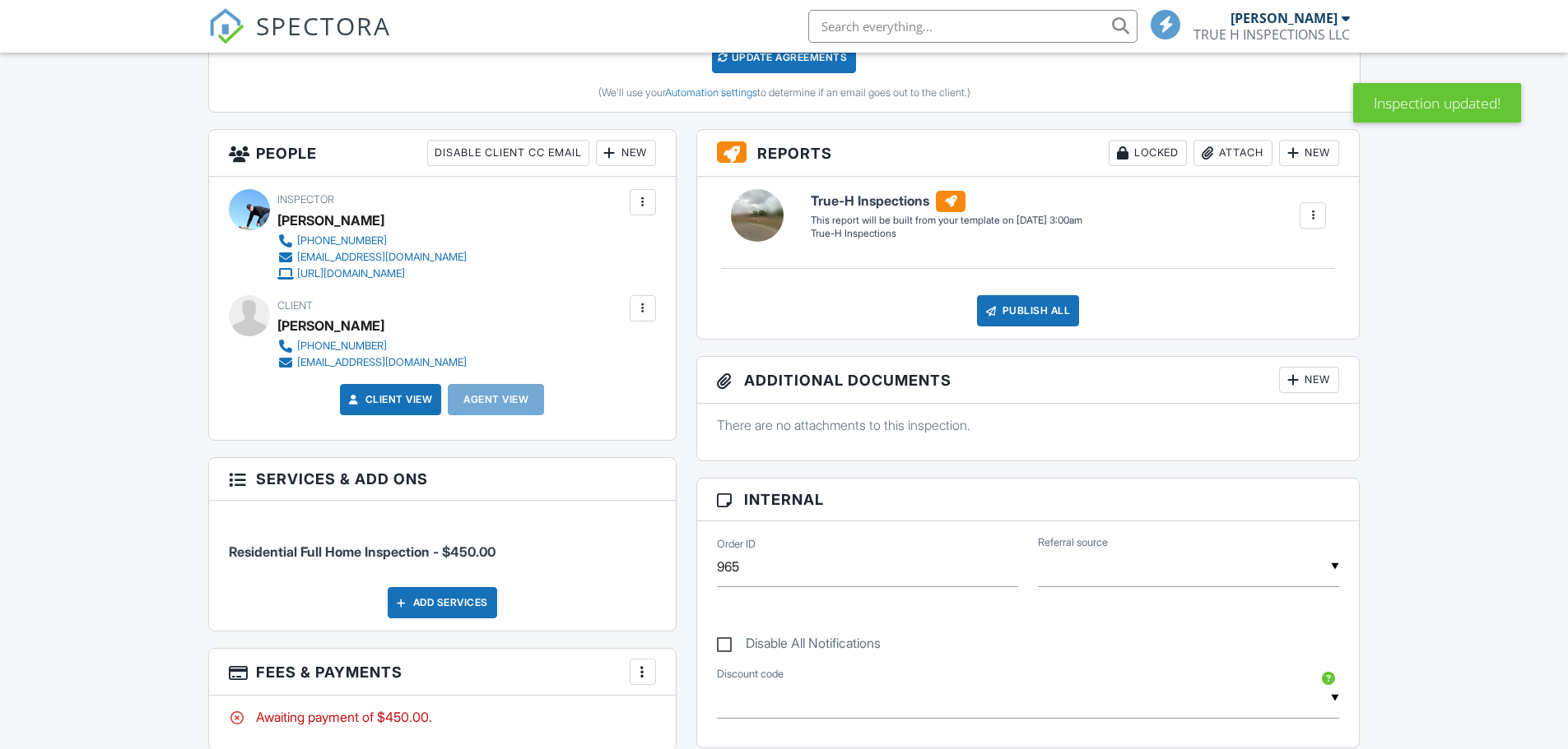
scroll to position [575, 0]
click at [643, 308] on div at bounding box center [642, 309] width 16 height 16
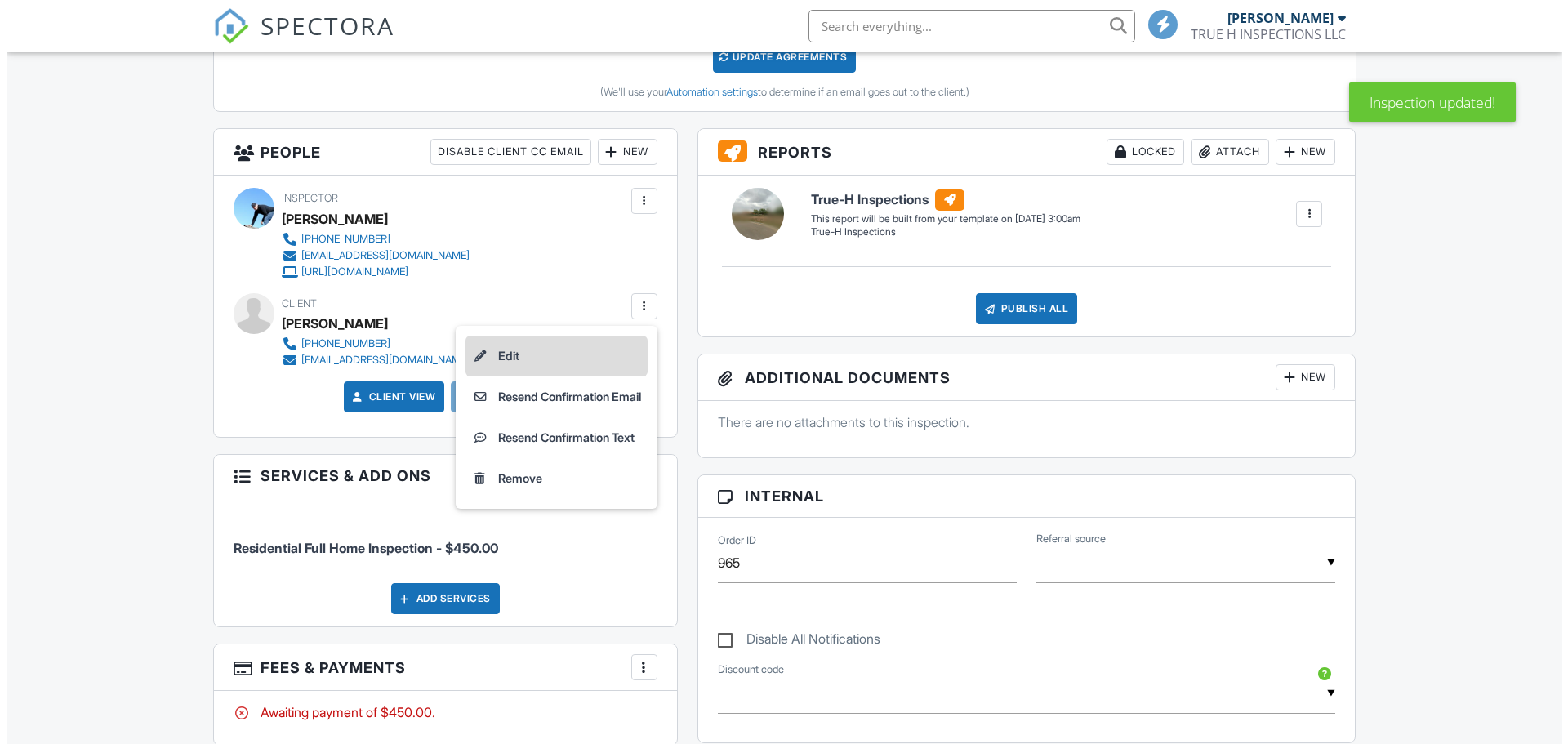
scroll to position [0, 0]
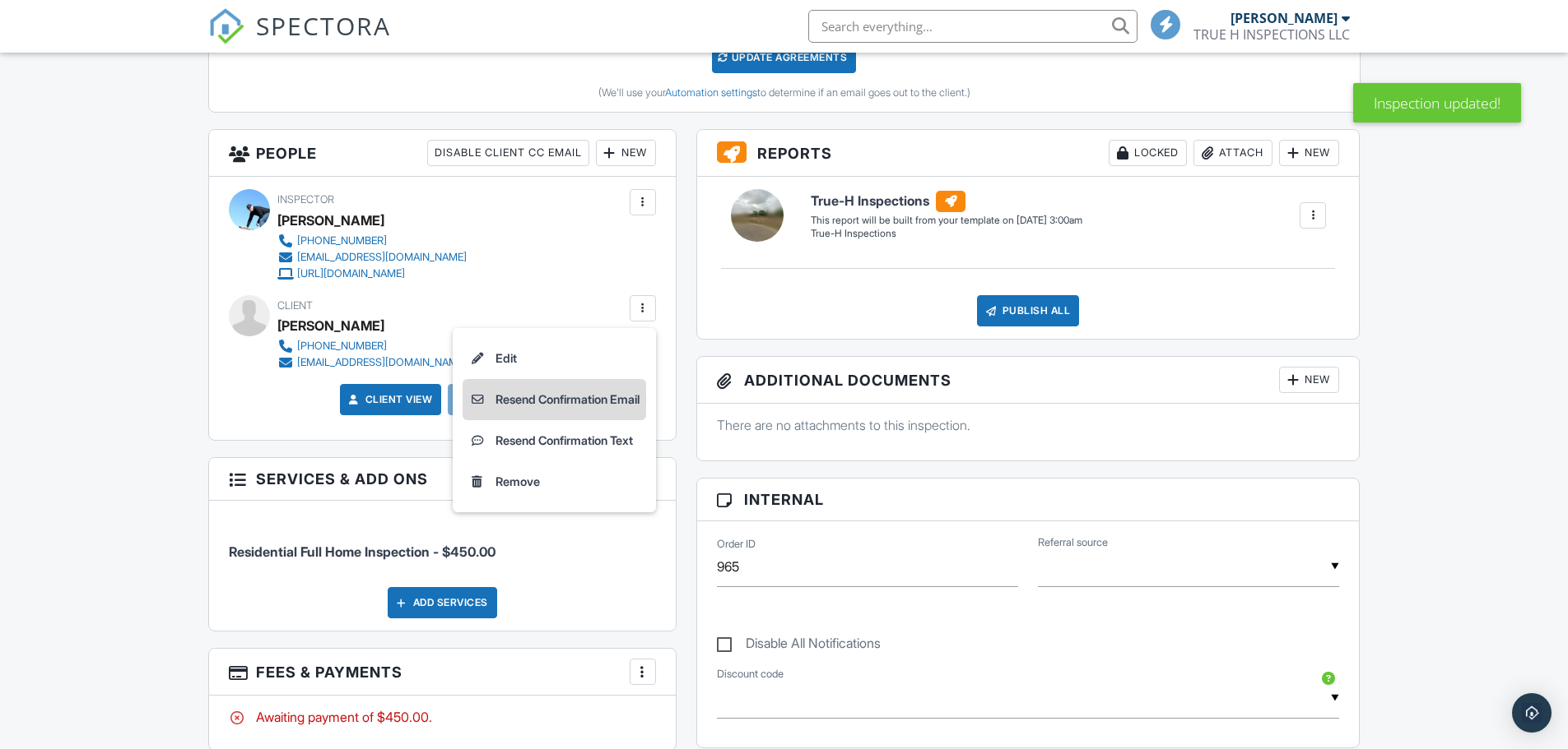
click at [617, 400] on li "Resend Confirmation Email" at bounding box center [554, 400] width 184 height 41
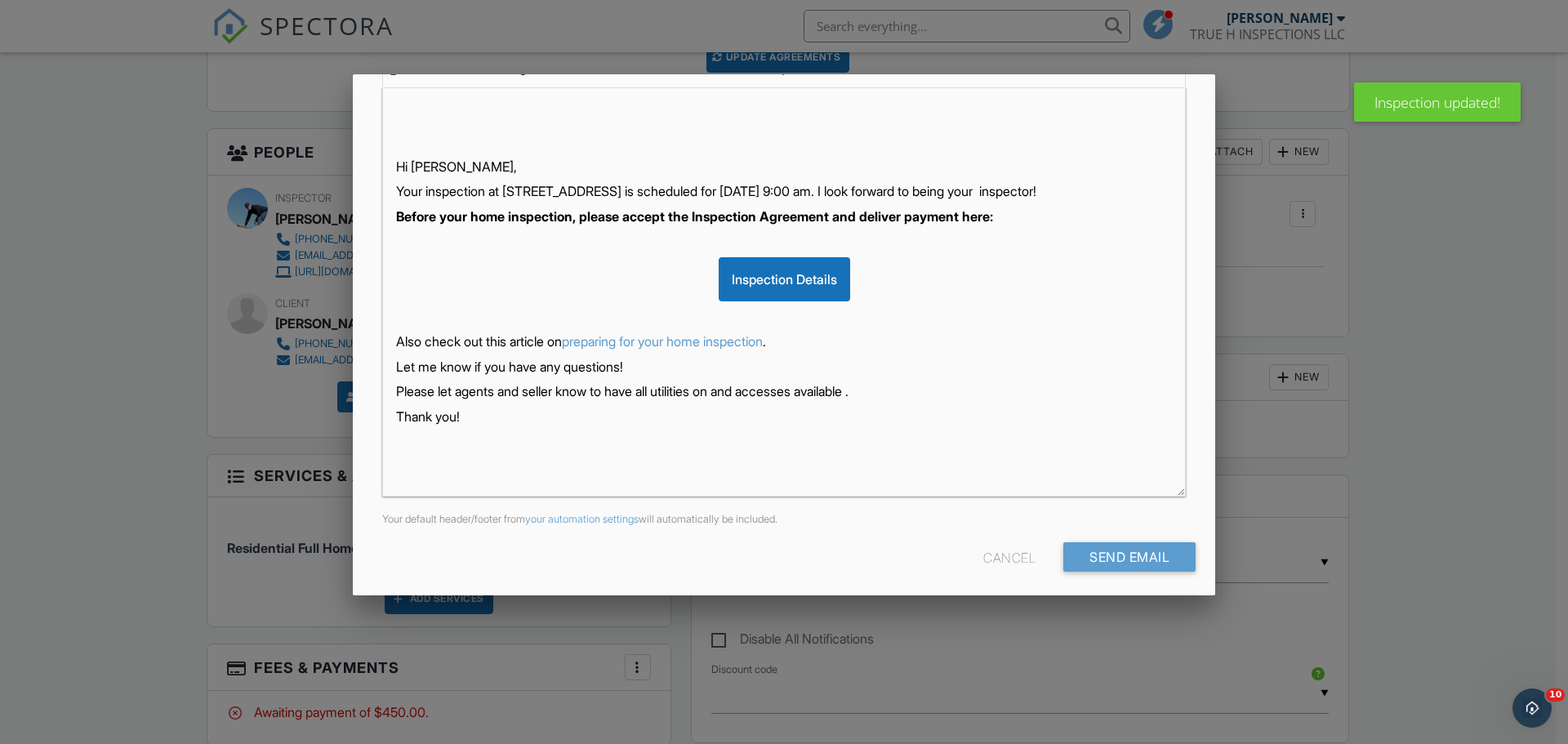
scroll to position [282, 0]
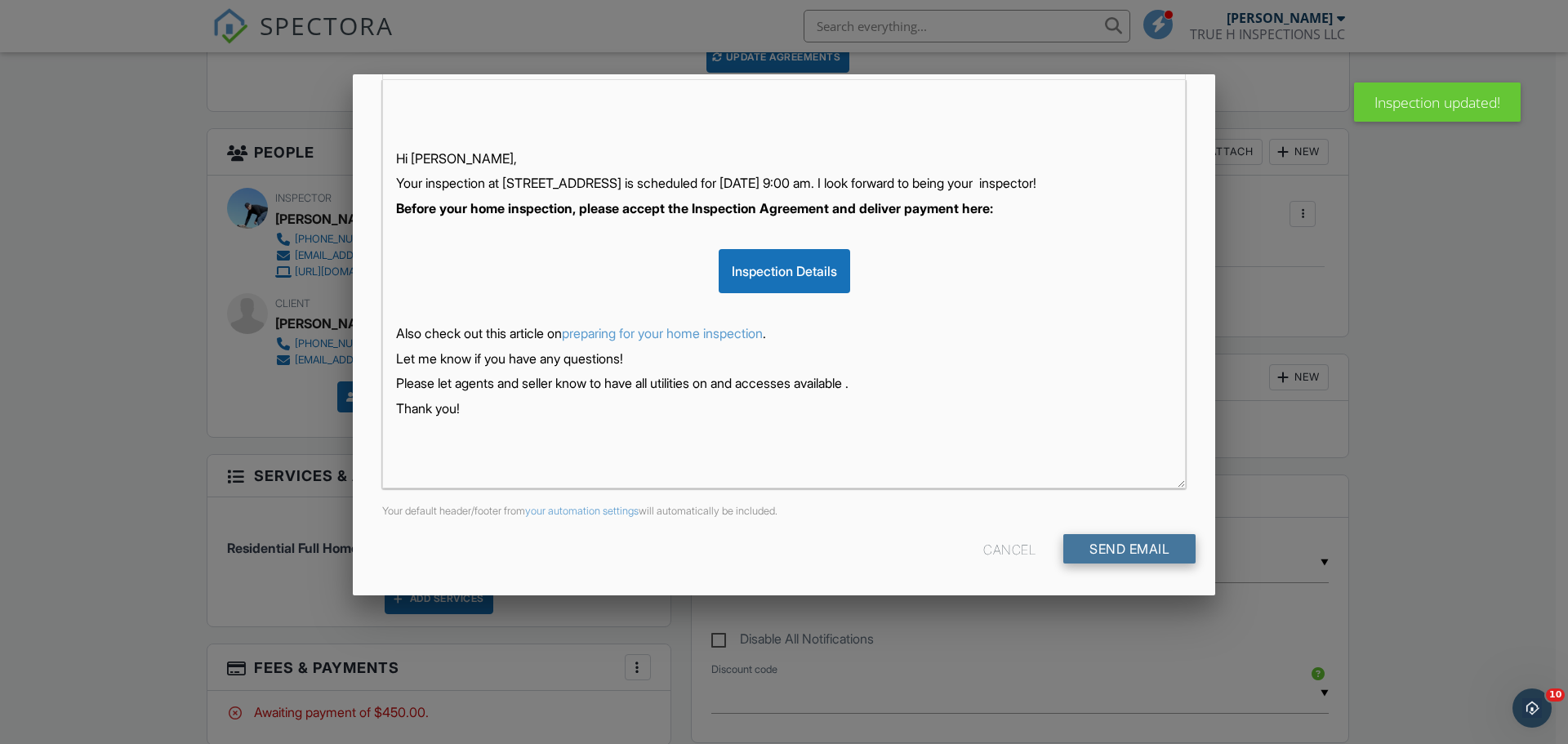
click at [1163, 549] on input "Send Email" at bounding box center [1129, 549] width 132 height 29
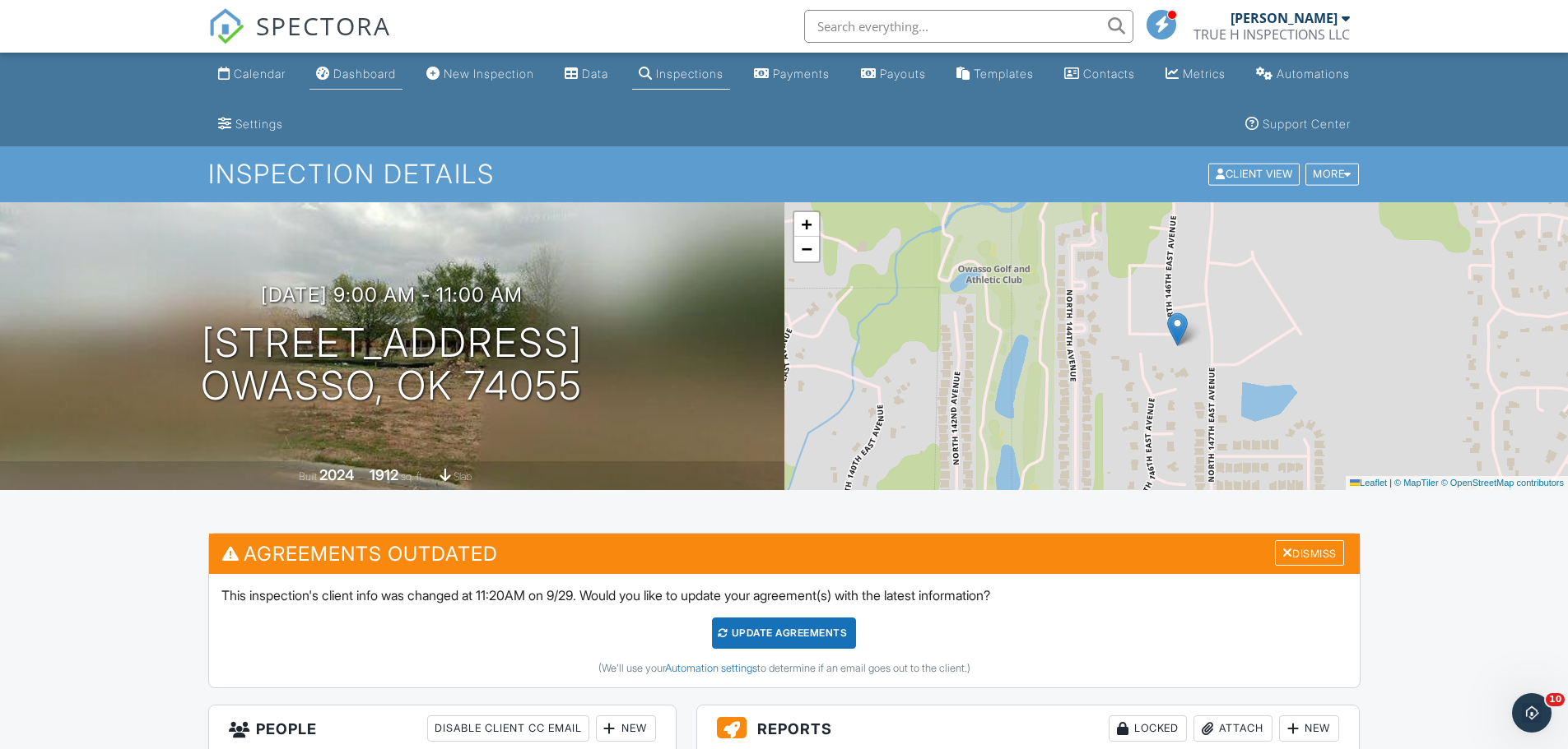
click at [396, 67] on div "Dashboard" at bounding box center [365, 73] width 63 height 14
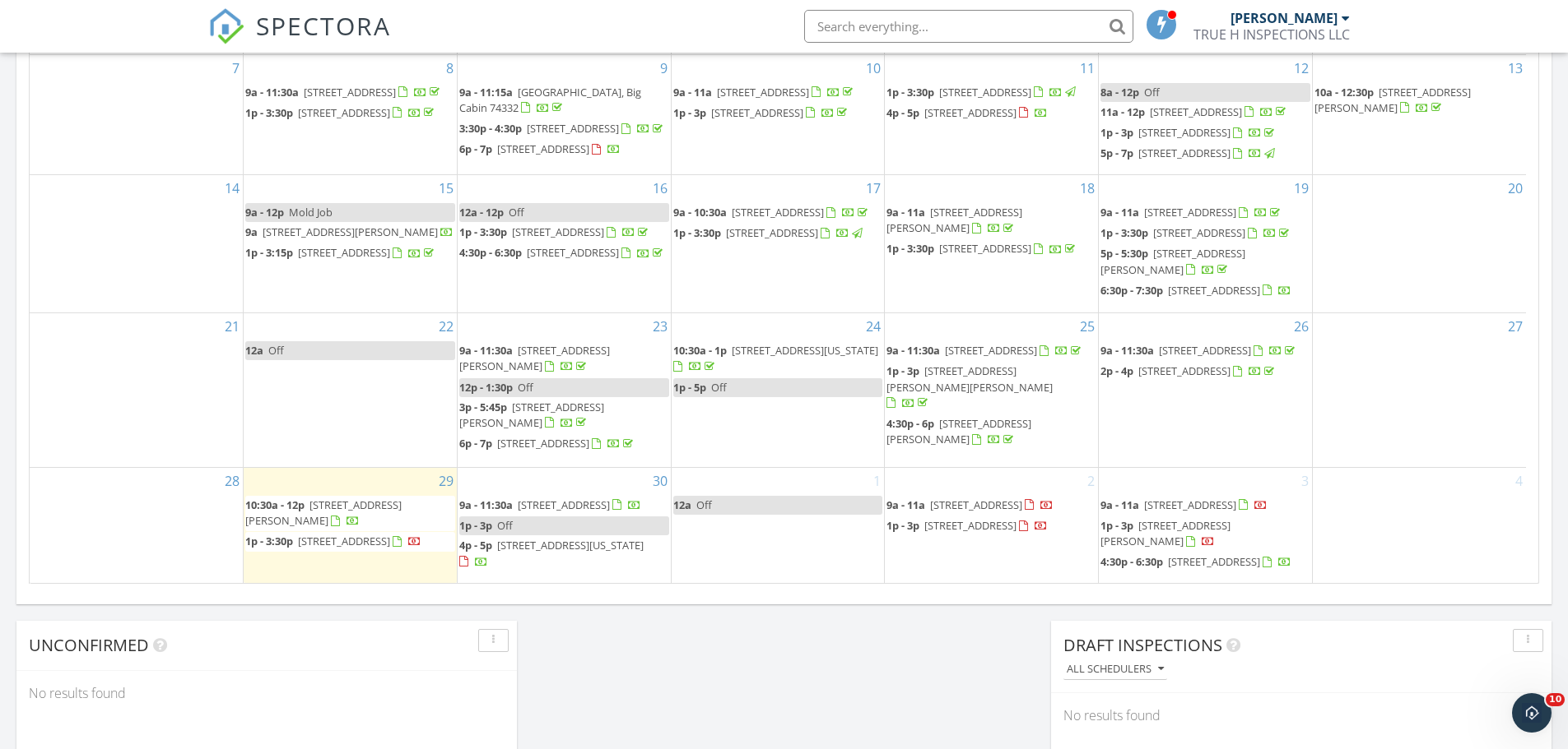
scroll to position [126, 0]
click at [950, 498] on span "14514 East 79th St N, Owasso 74055" at bounding box center [976, 505] width 92 height 15
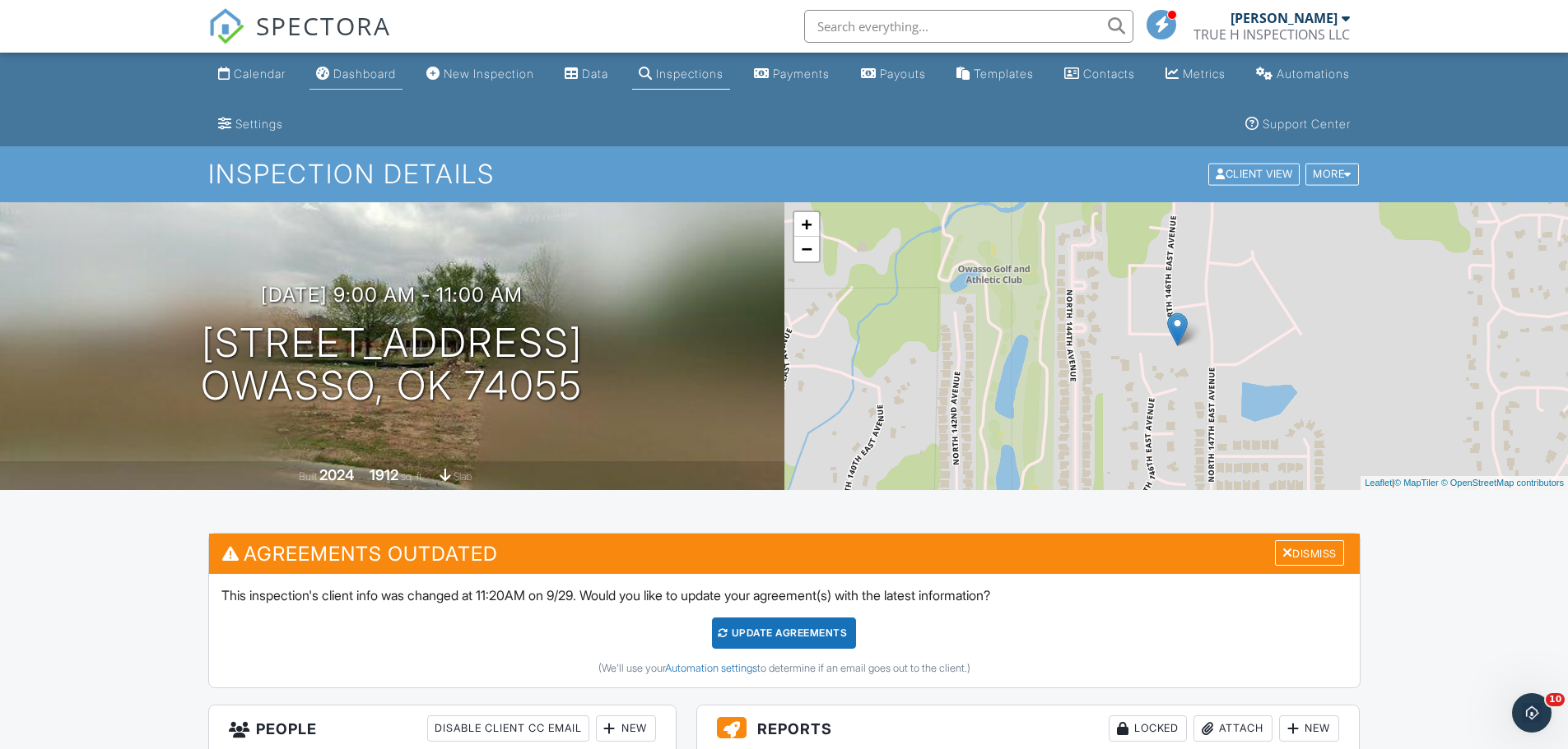
click at [371, 80] on div "Dashboard" at bounding box center [365, 73] width 63 height 14
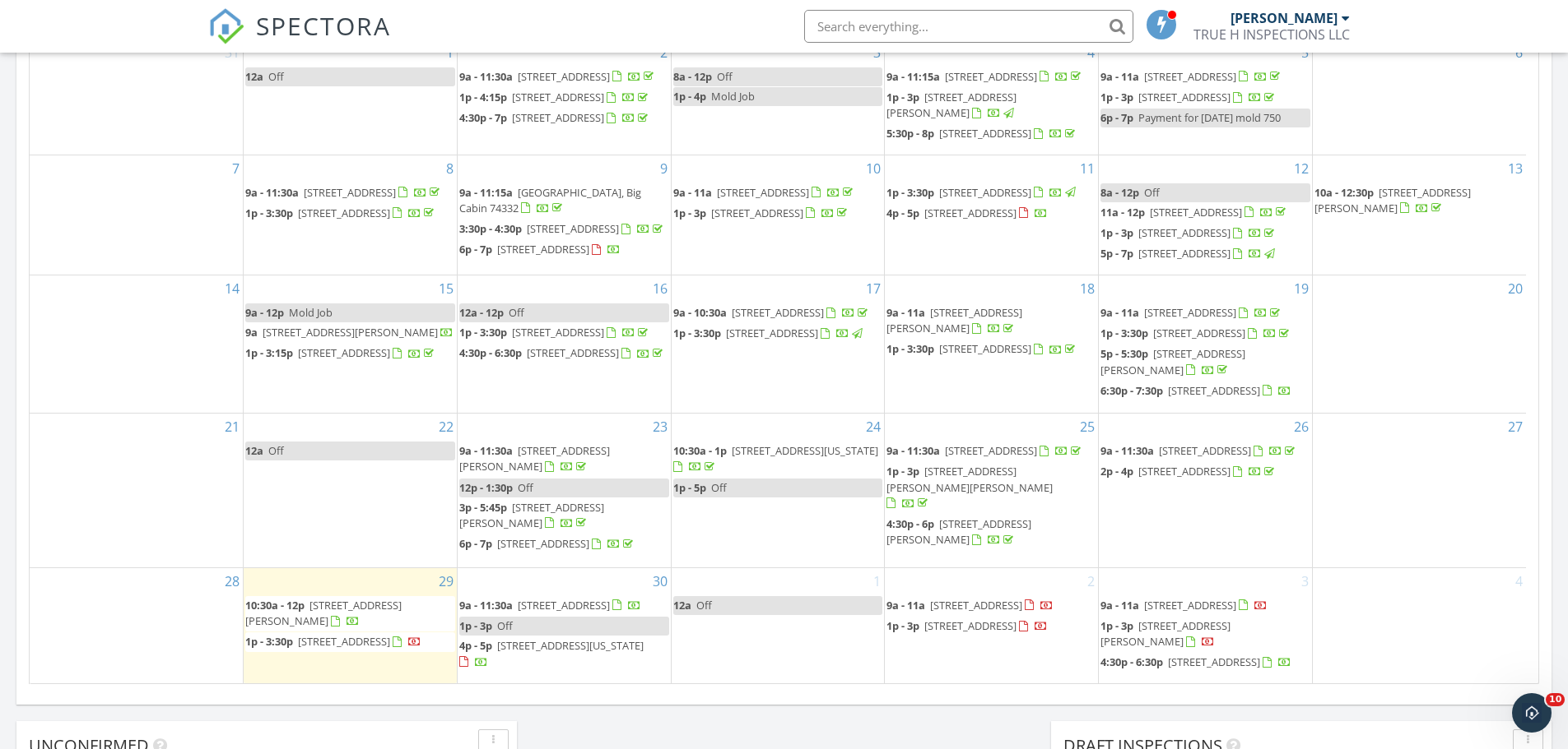
scroll to position [126, 0]
click at [1014, 598] on span "14514 East 79th St N, Owasso 74055" at bounding box center [976, 605] width 92 height 15
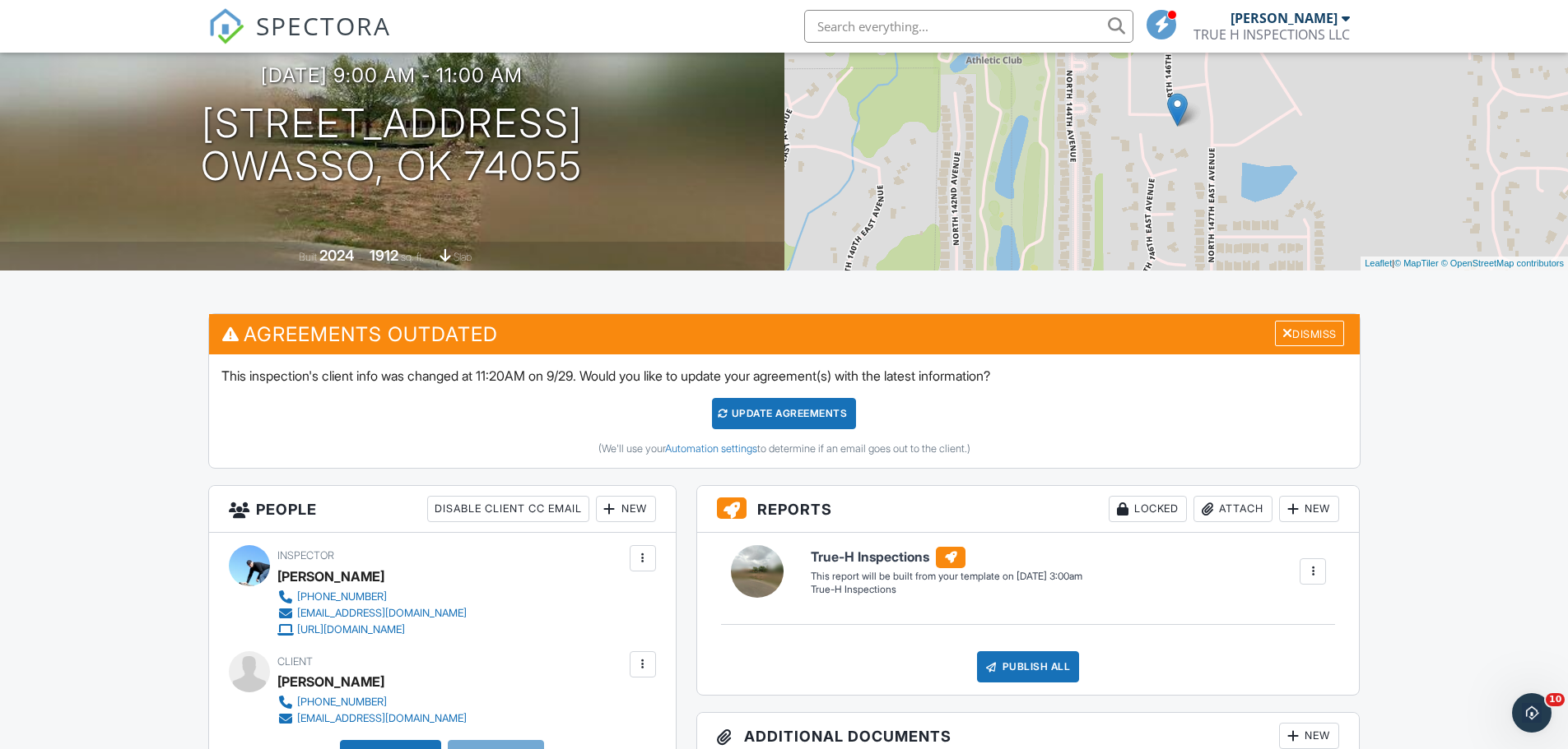
click at [649, 665] on div at bounding box center [642, 664] width 16 height 16
click at [616, 723] on li "Edit" at bounding box center [554, 714] width 184 height 41
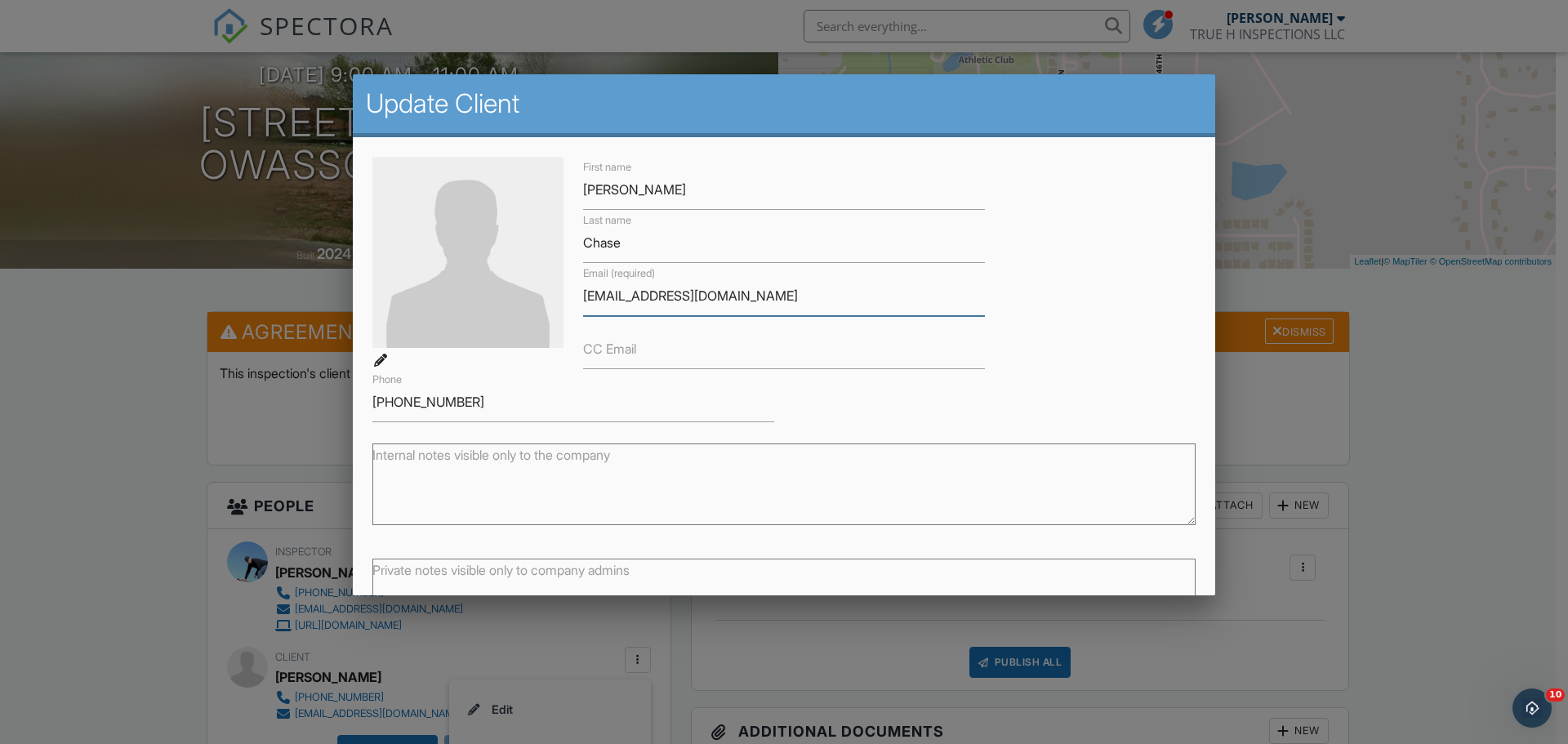
click at [610, 293] on input "[EMAIL_ADDRESS][DOMAIN_NAME]" at bounding box center [784, 296] width 402 height 40
click at [713, 292] on input "[EMAIL_ADDRESS][DOMAIN_NAME]" at bounding box center [784, 296] width 402 height 40
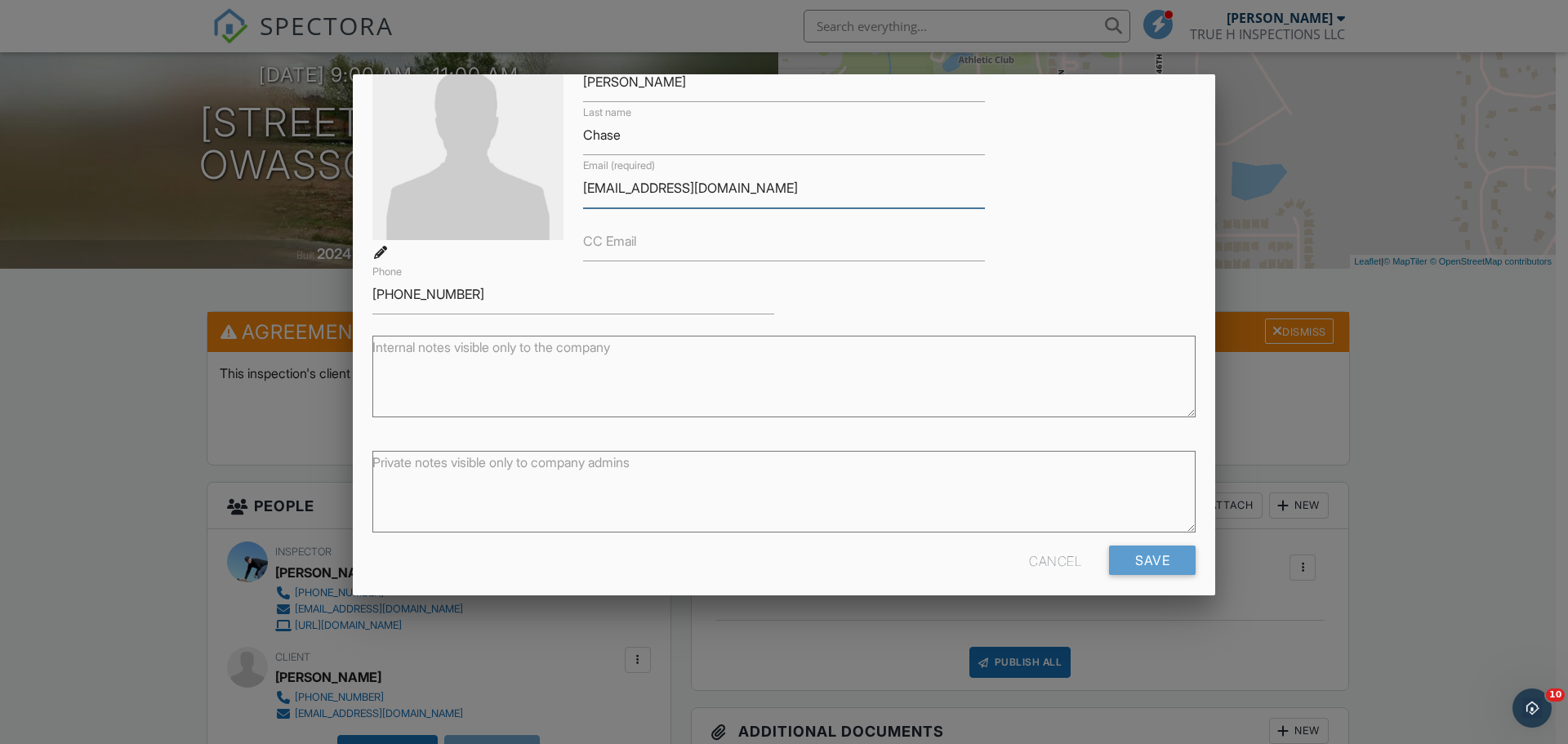
scroll to position [119, 0]
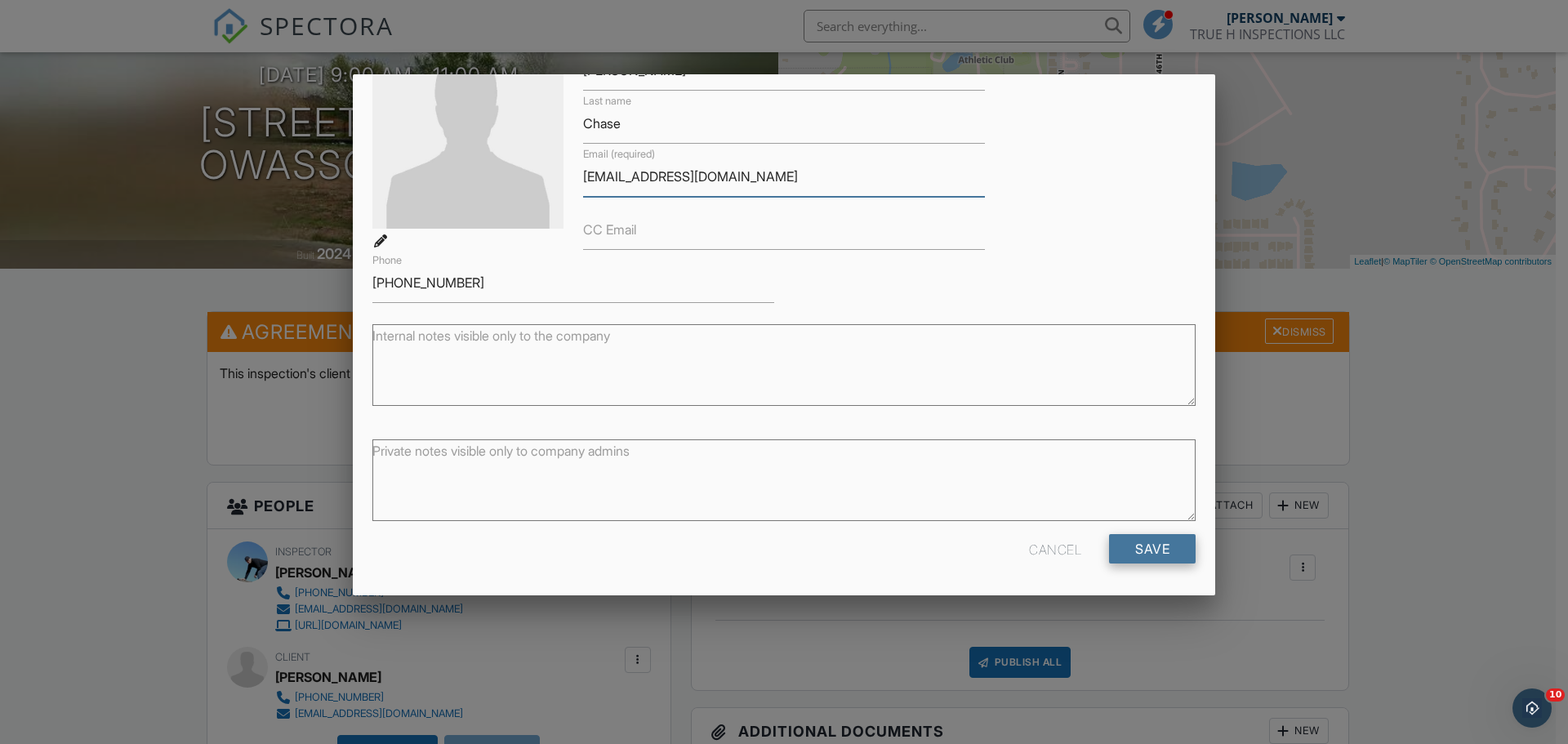
type input "[EMAIL_ADDRESS][DOMAIN_NAME]"
click at [1174, 556] on input "Save" at bounding box center [1152, 549] width 87 height 29
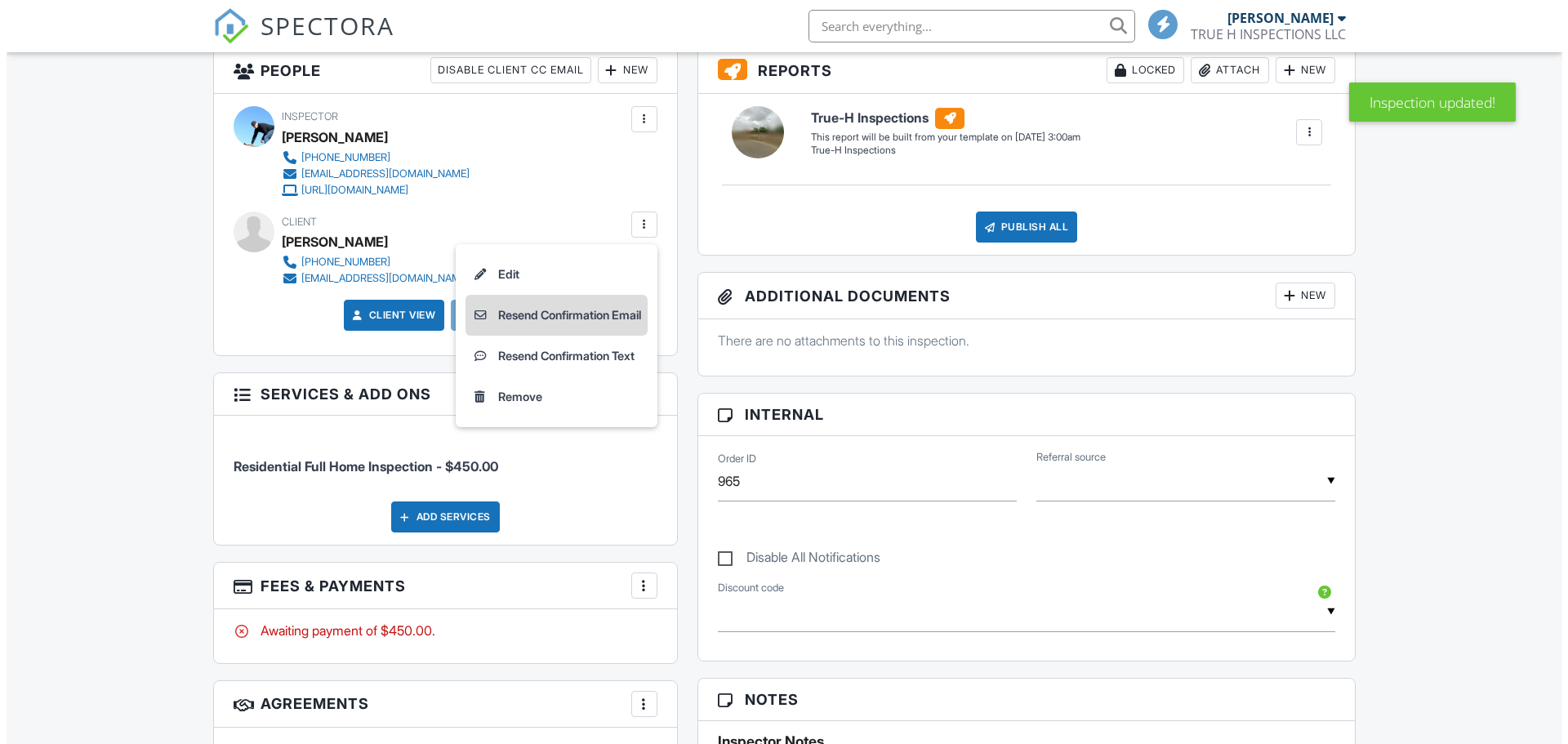
scroll to position [653, 0]
click at [583, 314] on li "Resend Confirmation Email" at bounding box center [550, 316] width 182 height 41
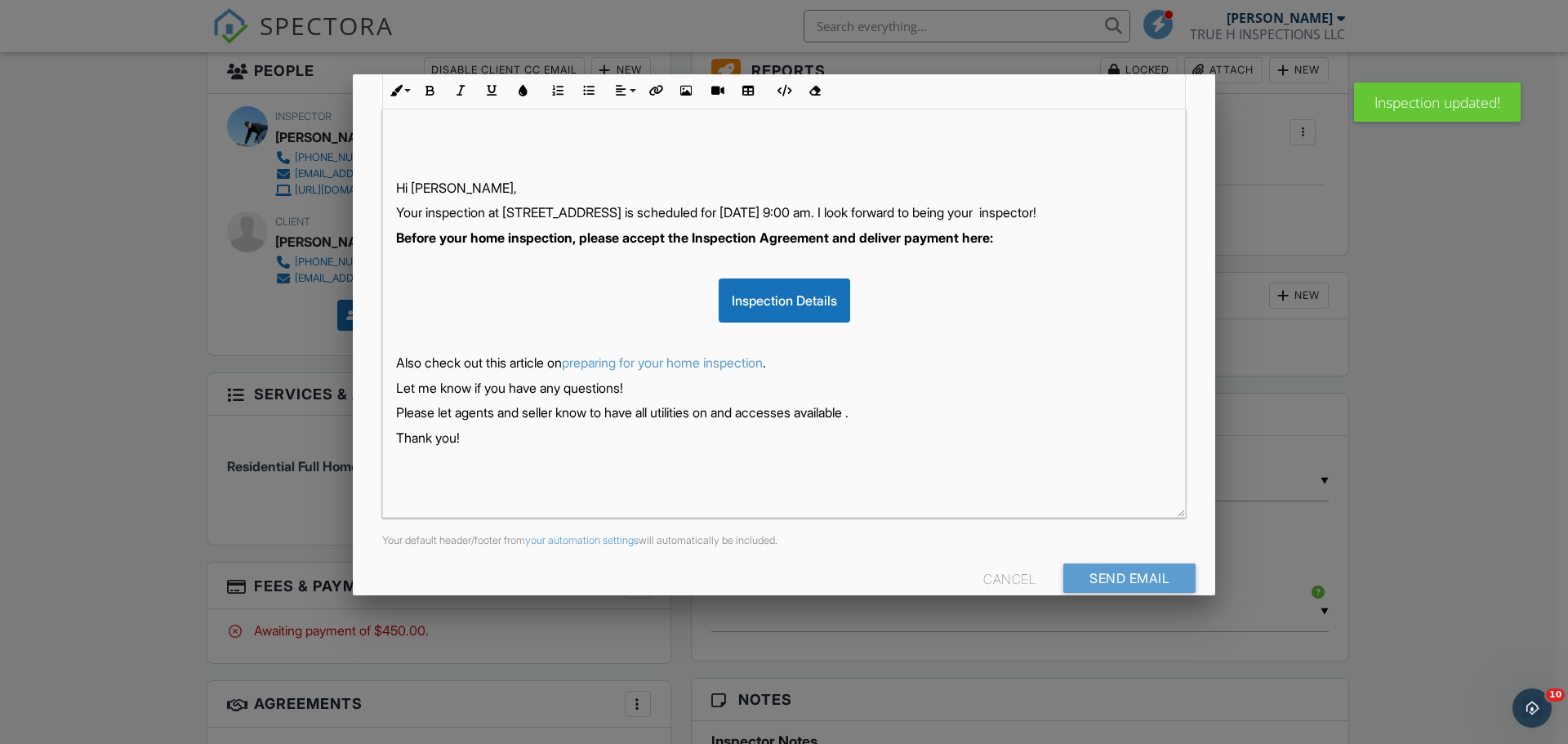
scroll to position [282, 0]
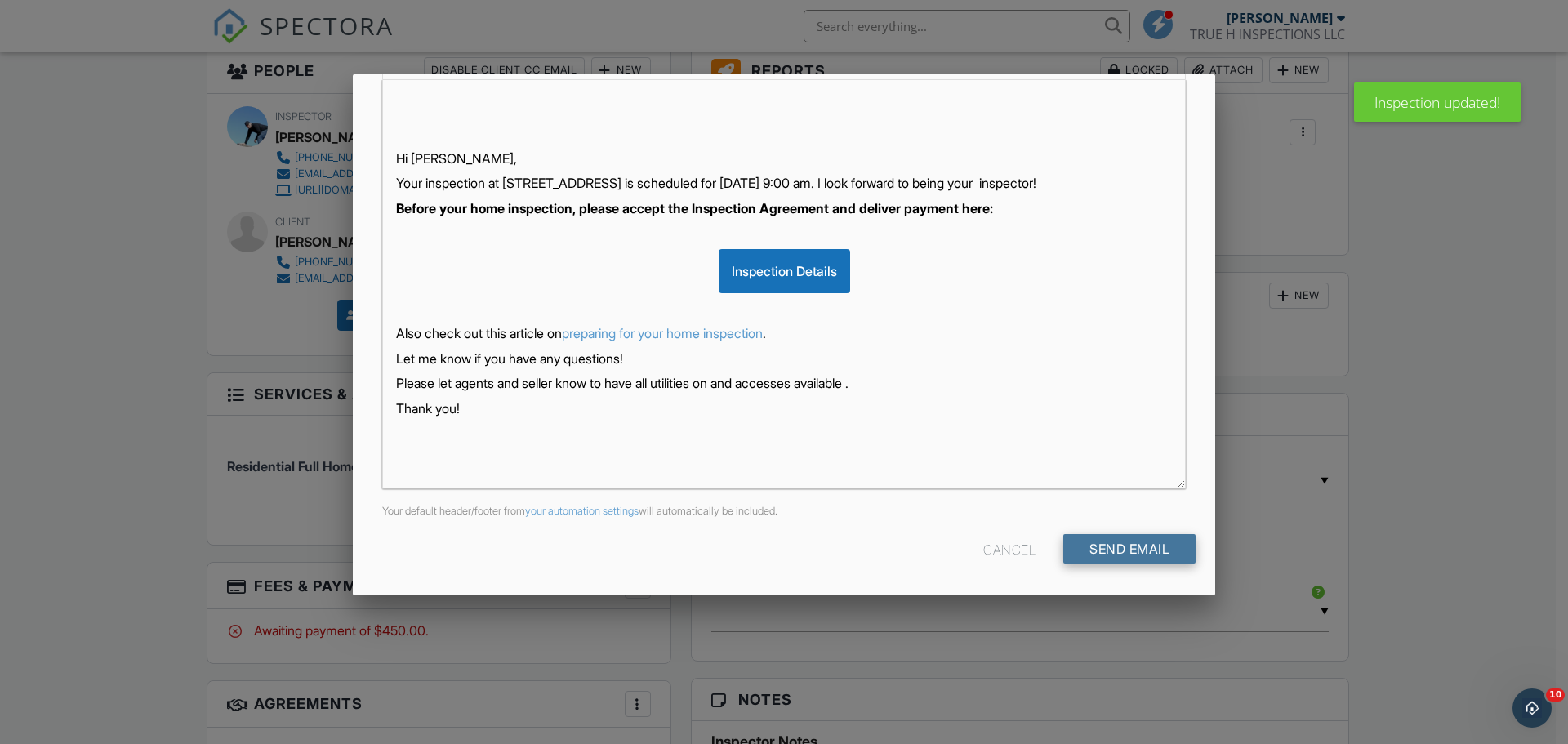
click at [1150, 554] on input "Send Email" at bounding box center [1129, 549] width 132 height 29
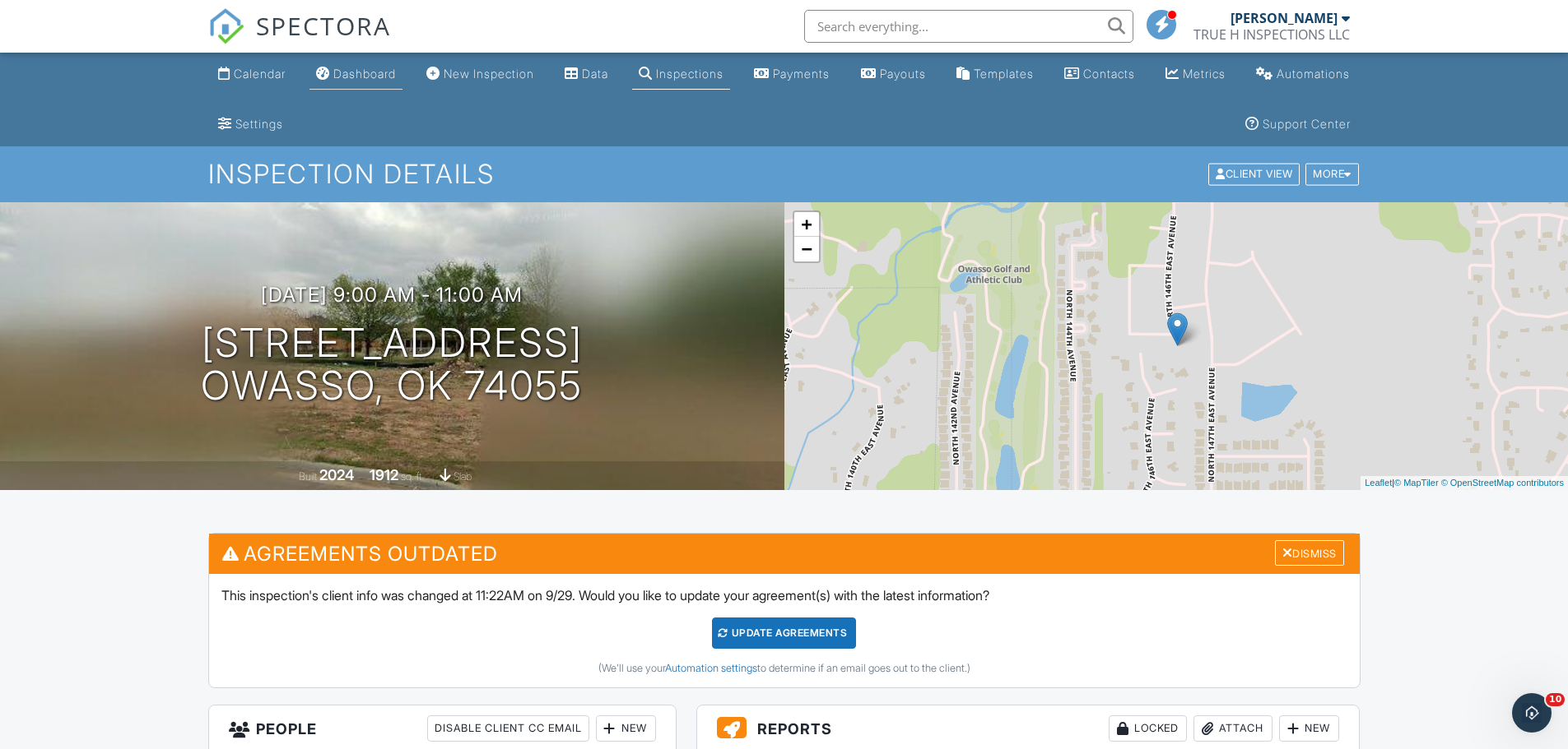
click at [368, 72] on div "Dashboard" at bounding box center [365, 73] width 63 height 14
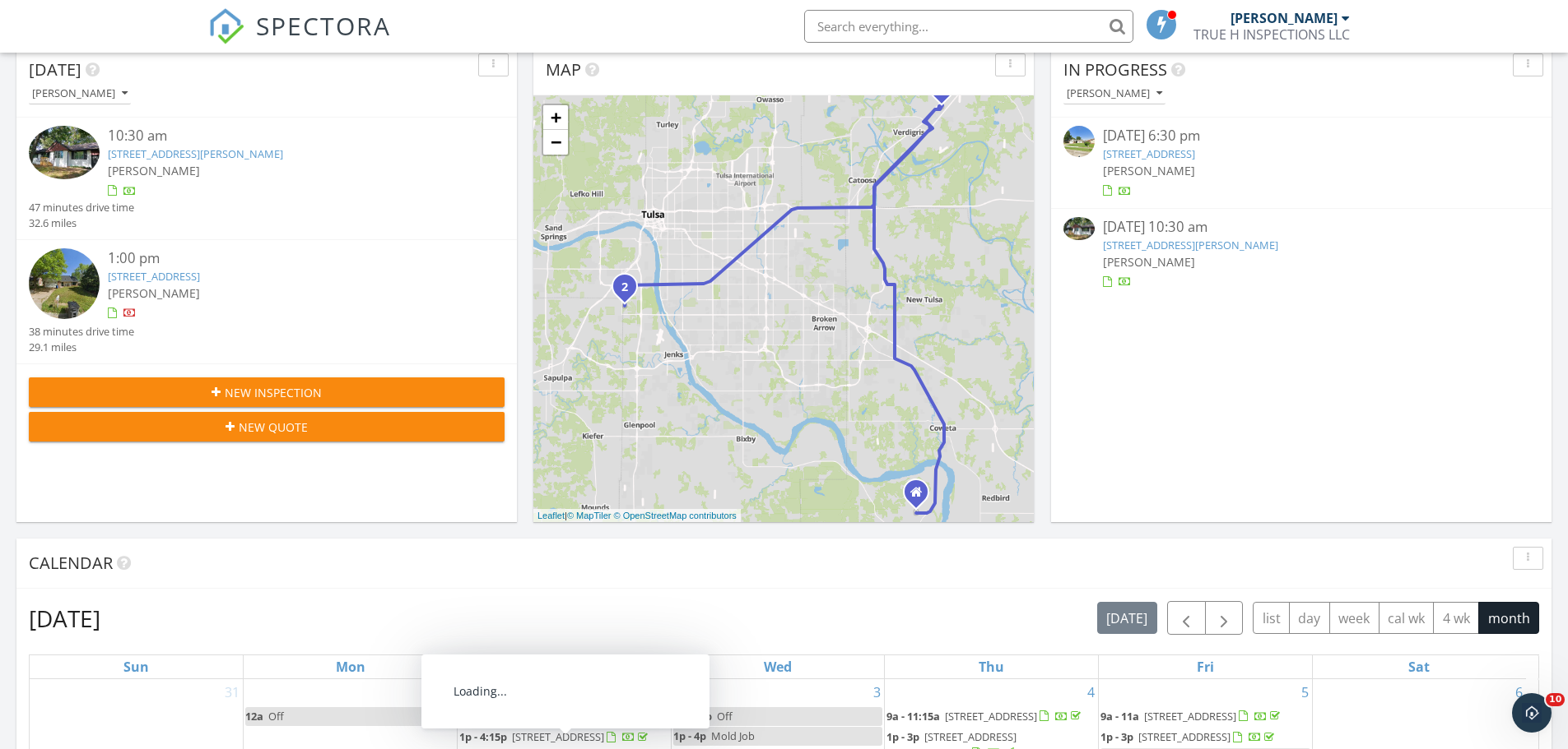
scroll to position [123, 0]
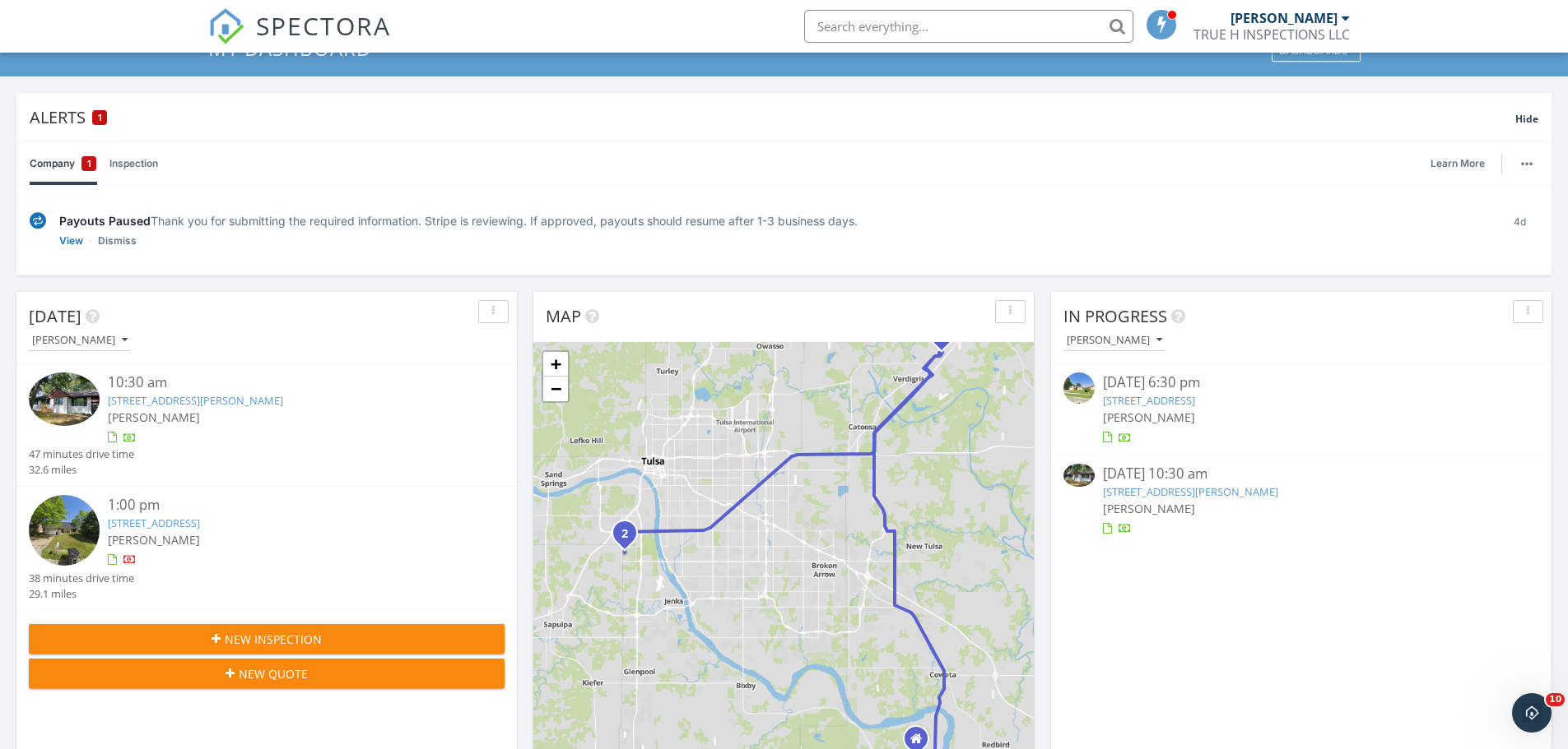
click at [277, 404] on link "[STREET_ADDRESS][PERSON_NAME]" at bounding box center [195, 401] width 175 height 15
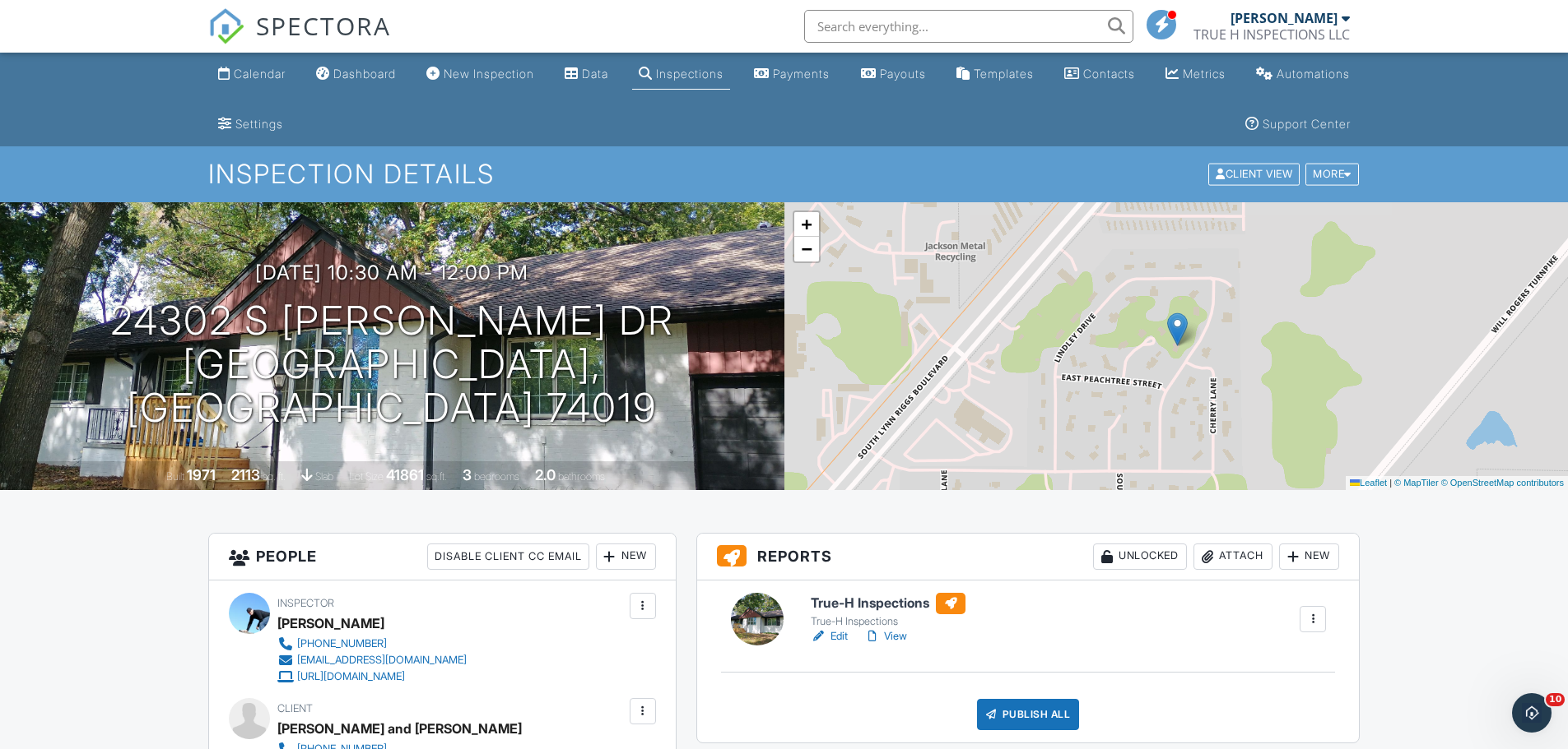
click at [386, 69] on div "Dashboard" at bounding box center [365, 73] width 63 height 14
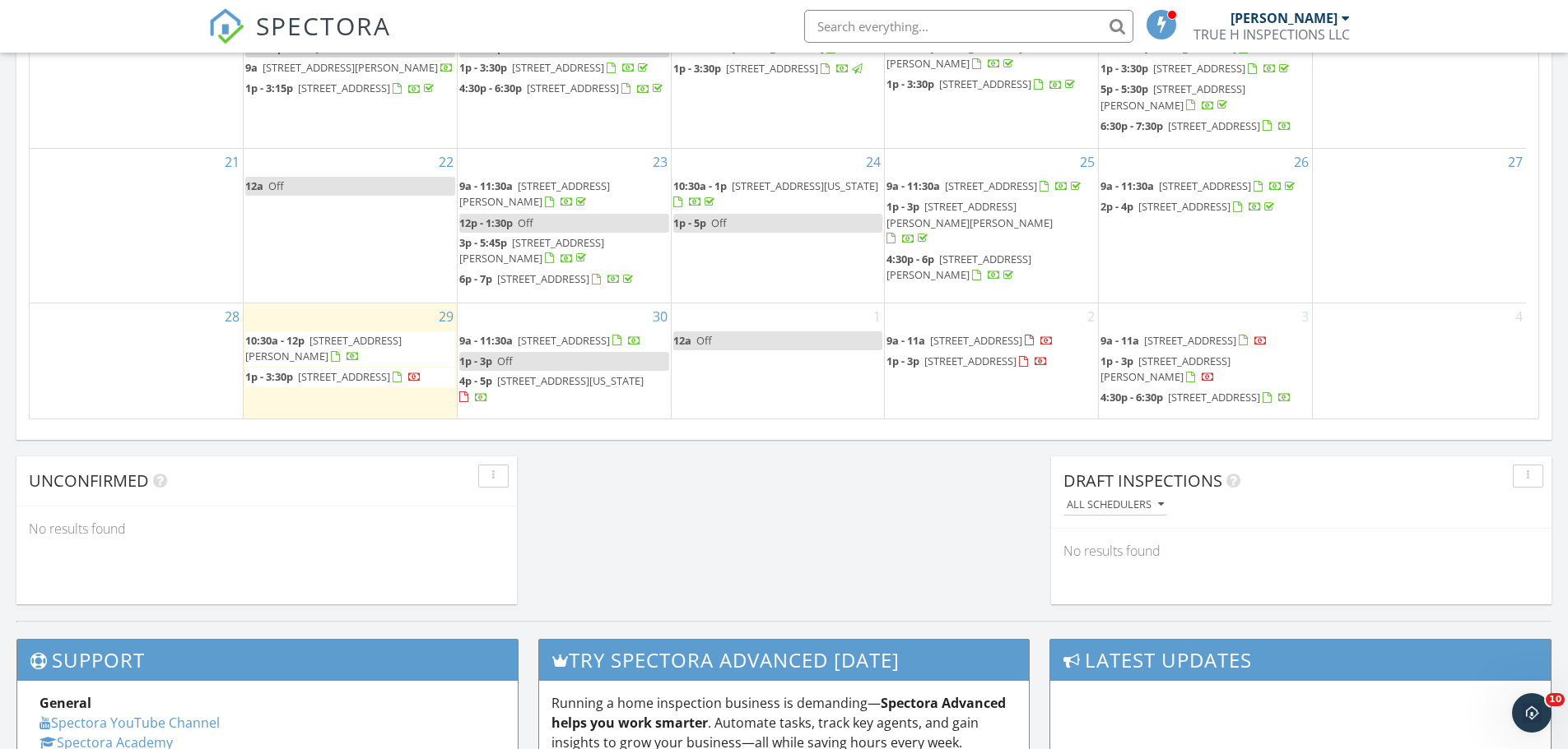
scroll to position [126, 0]
click at [923, 333] on span "9a - 11a" at bounding box center [905, 341] width 39 height 15
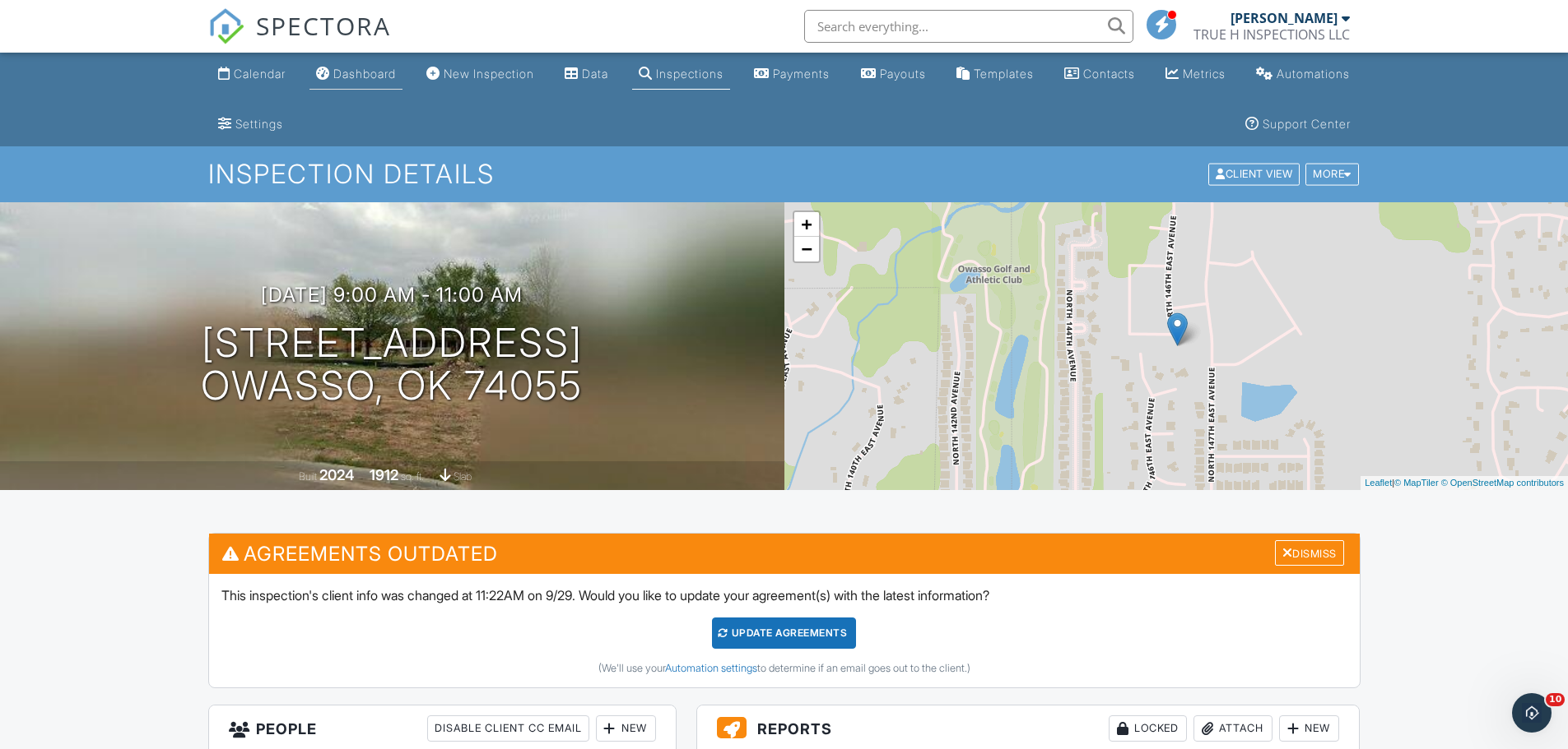
click at [384, 82] on link "Dashboard" at bounding box center [356, 74] width 93 height 30
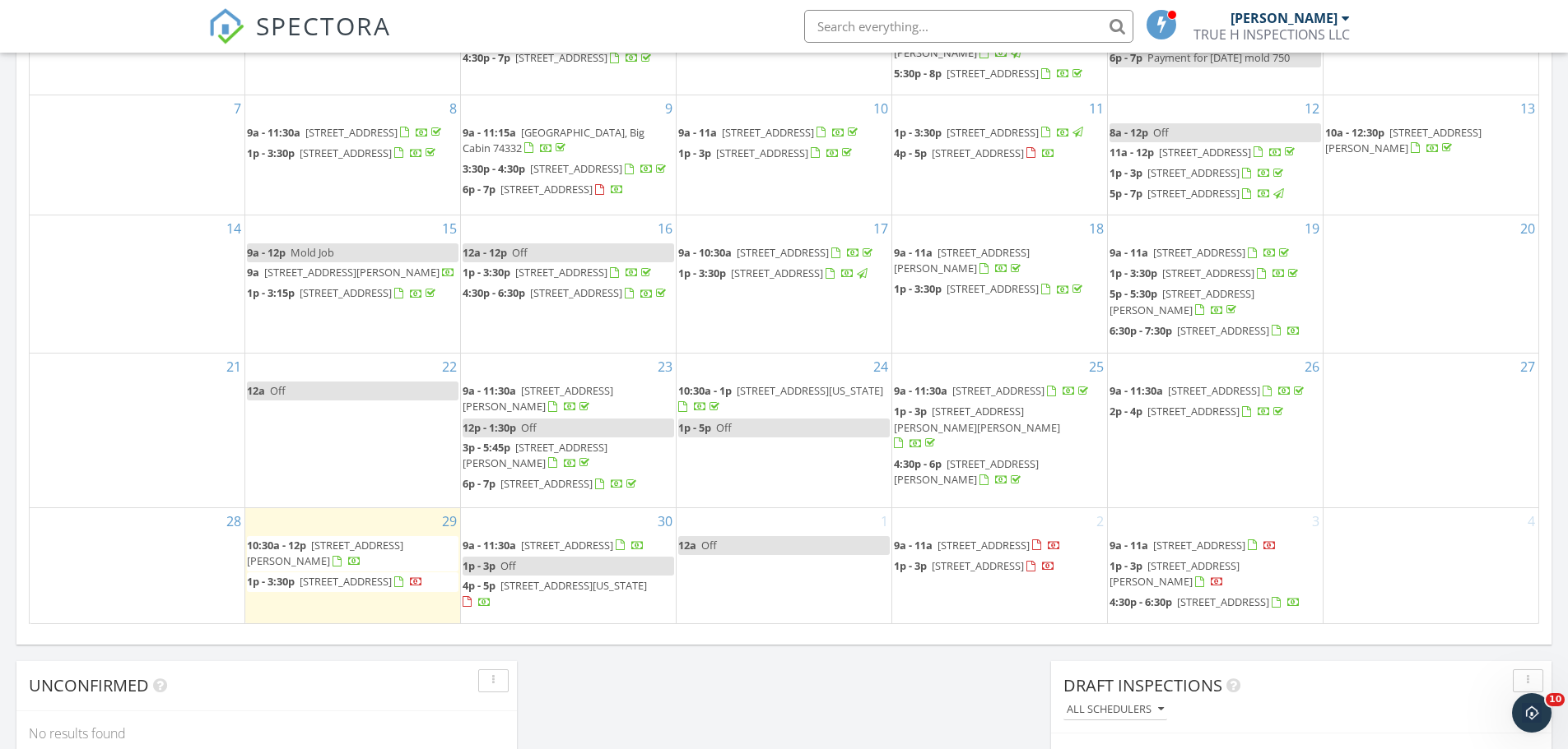
scroll to position [126, 0]
click at [775, 675] on div "[DATE] [PERSON_NAME] 10:30 am [STREET_ADDRESS][PERSON_NAME][PERSON_NAME] [PERSO…" at bounding box center [784, 77] width 1568 height 1497
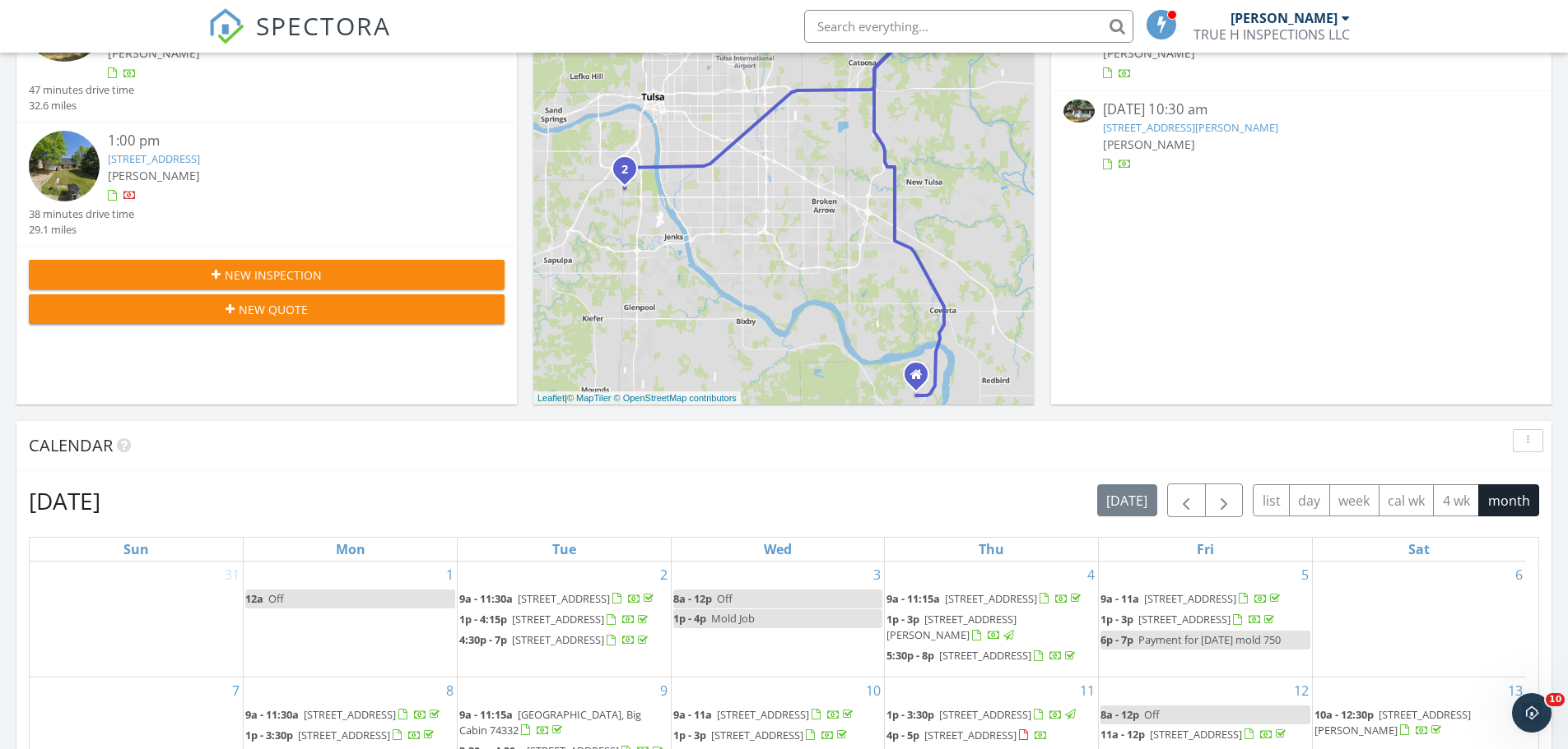
scroll to position [329, 0]
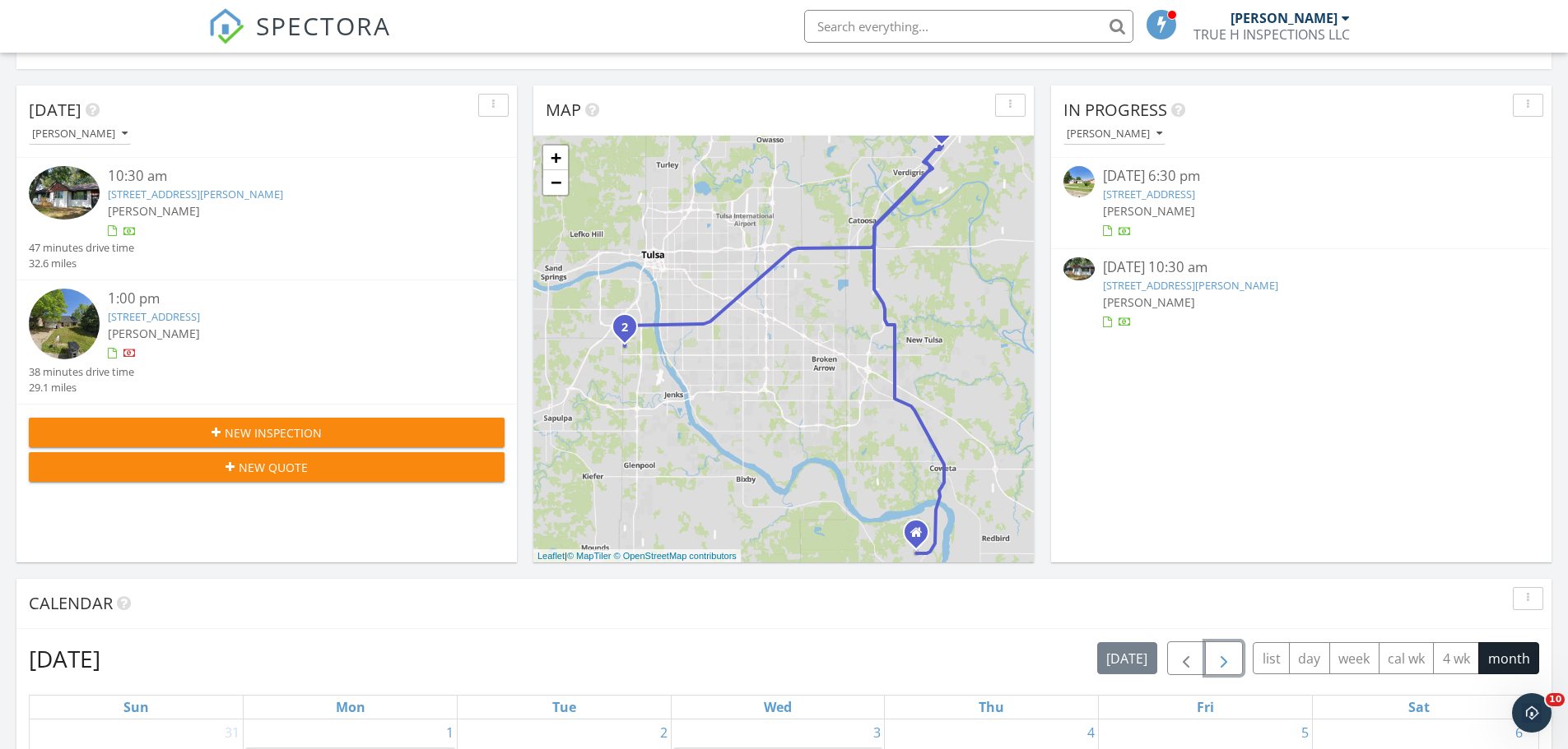
click at [1225, 664] on span "button" at bounding box center [1224, 658] width 20 height 20
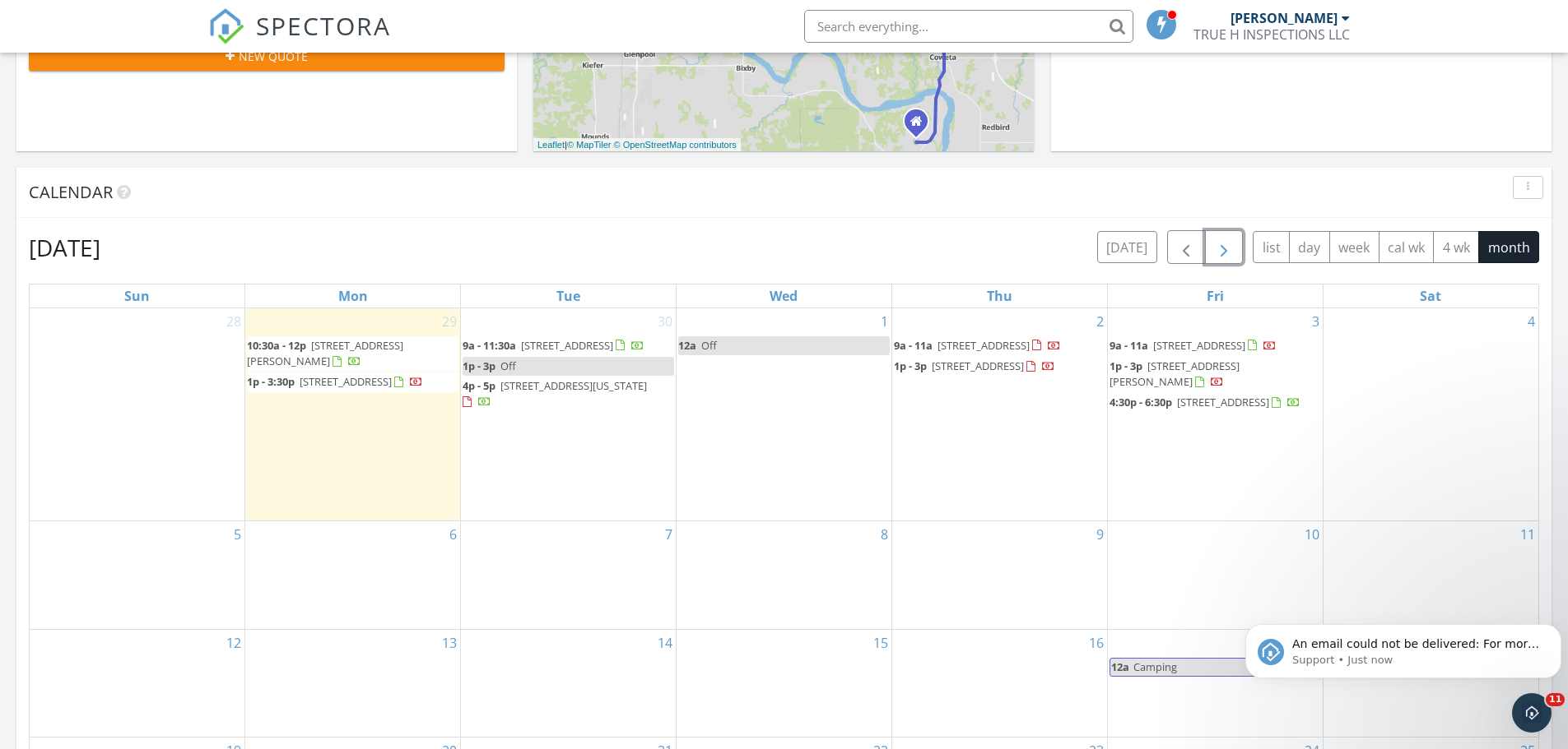
scroll to position [0, 0]
click at [1454, 654] on p "Support • 5m ago" at bounding box center [1416, 660] width 249 height 15
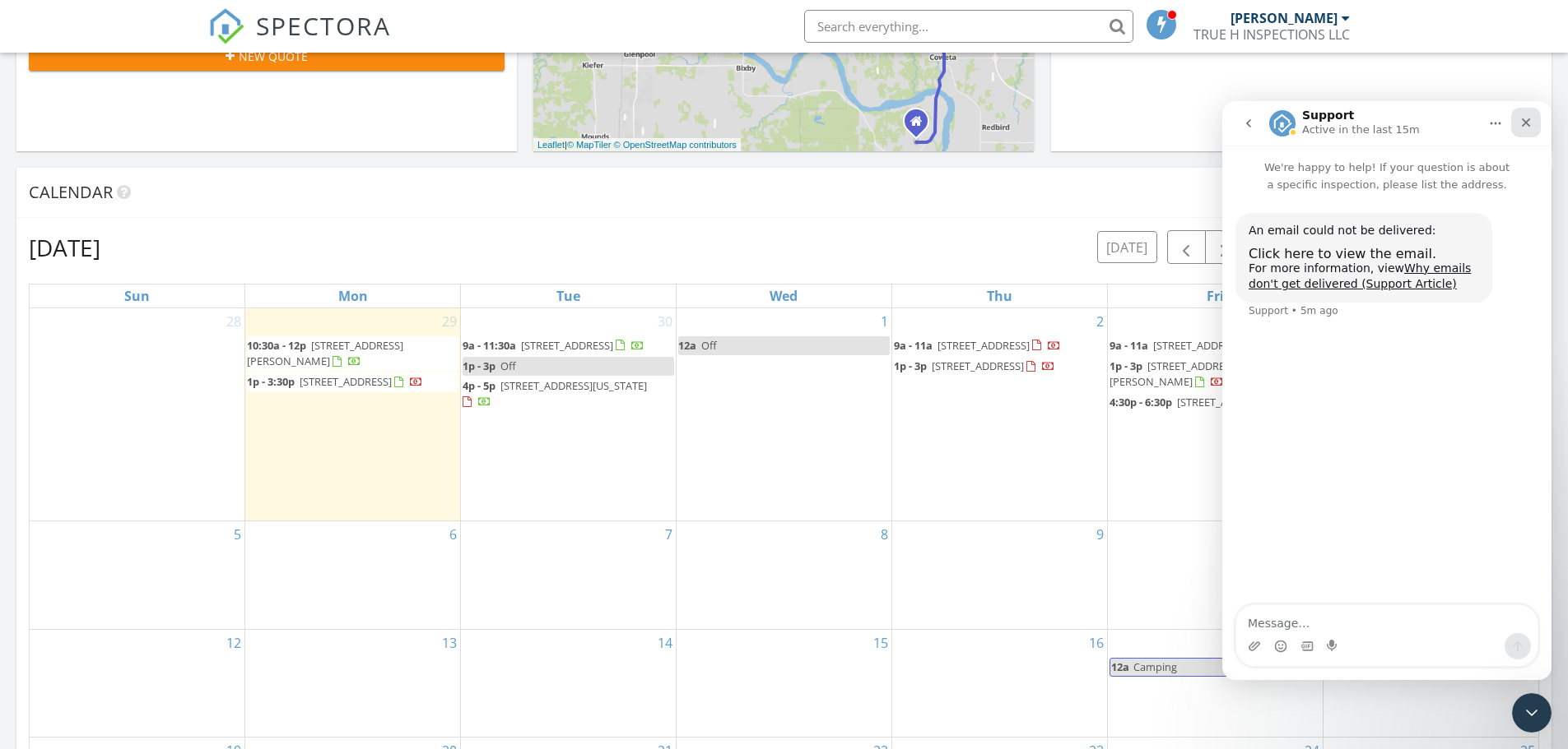
click at [1519, 127] on icon "Close" at bounding box center [1526, 123] width 13 height 13
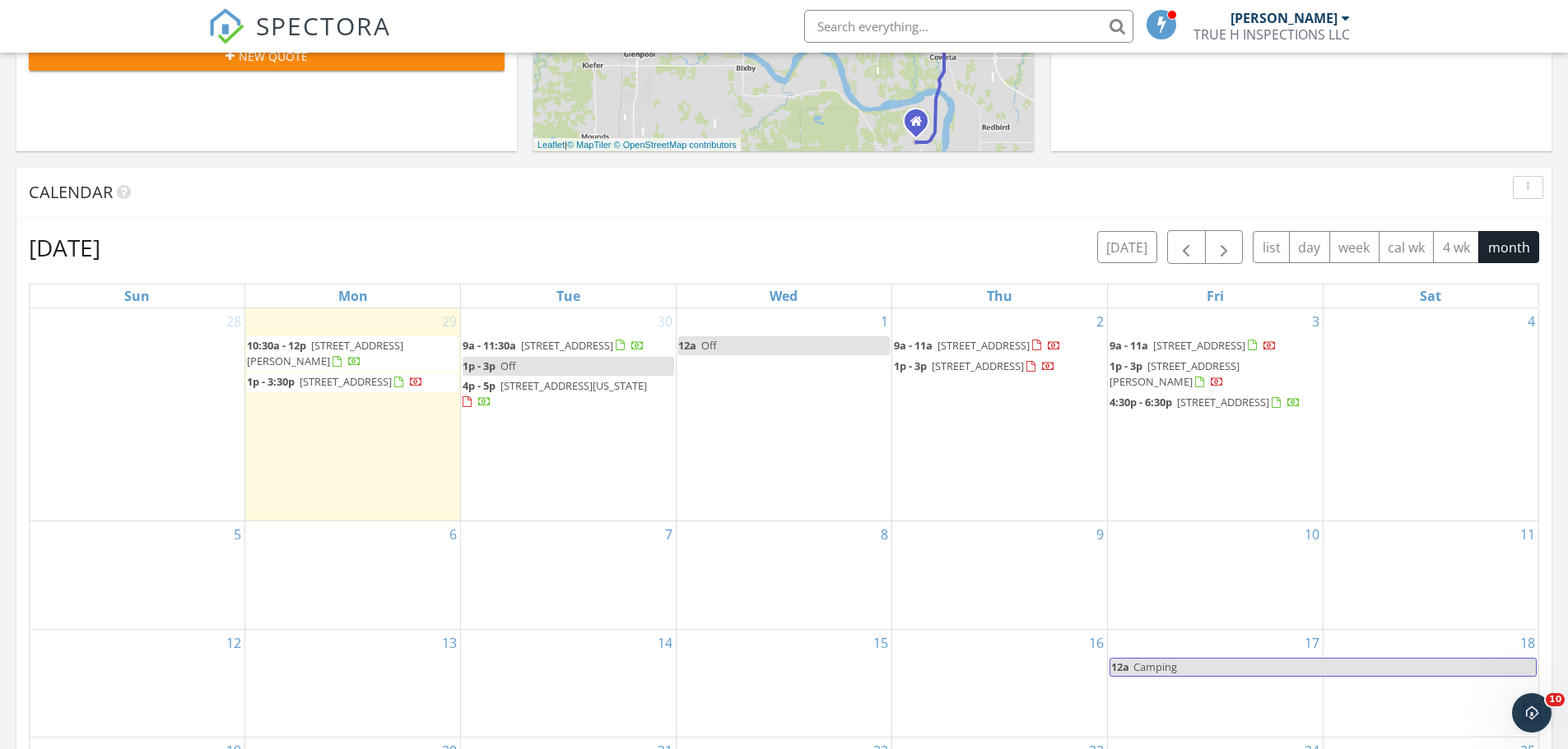
click at [943, 351] on span "[STREET_ADDRESS]" at bounding box center [983, 346] width 92 height 15
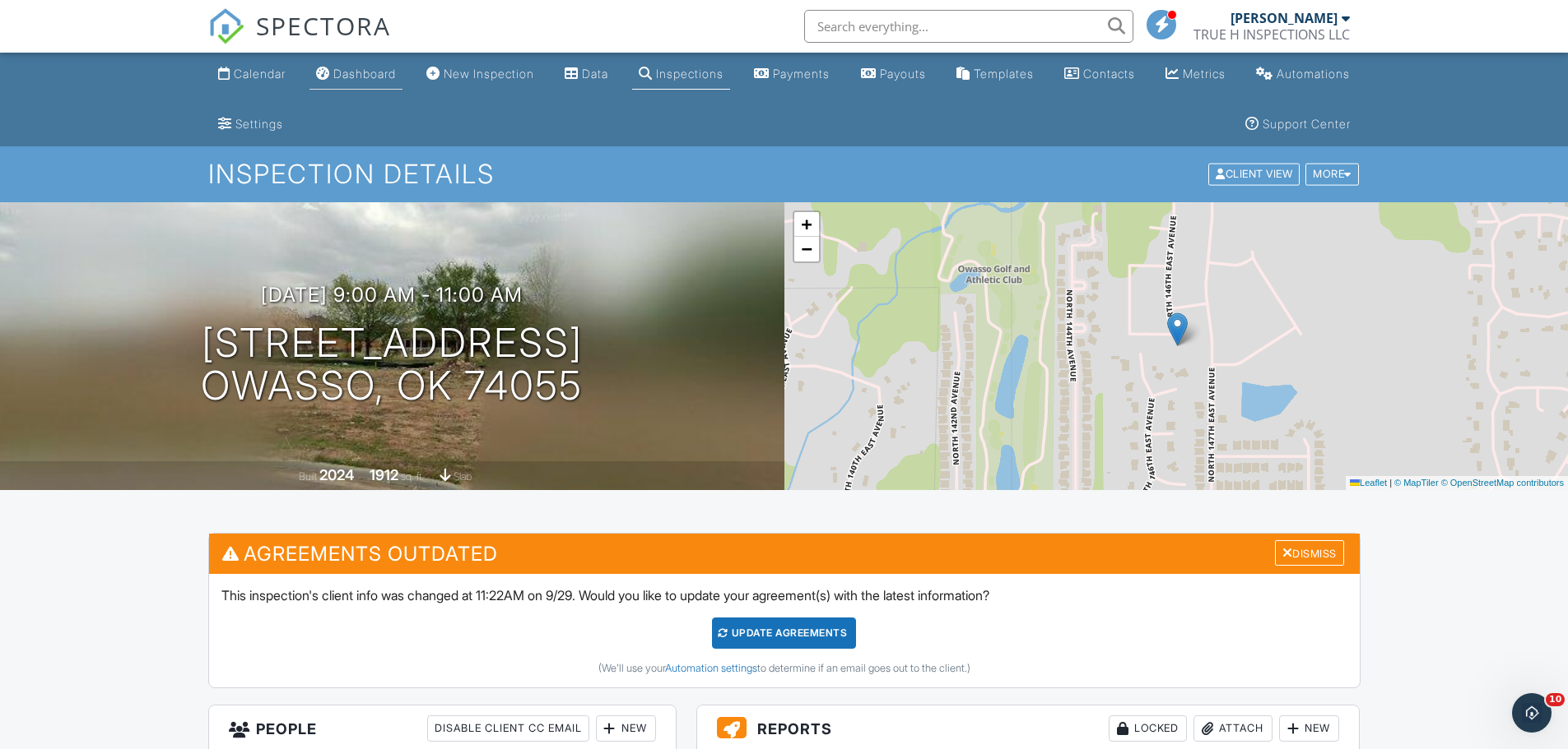
click at [388, 76] on div "Dashboard" at bounding box center [365, 73] width 63 height 14
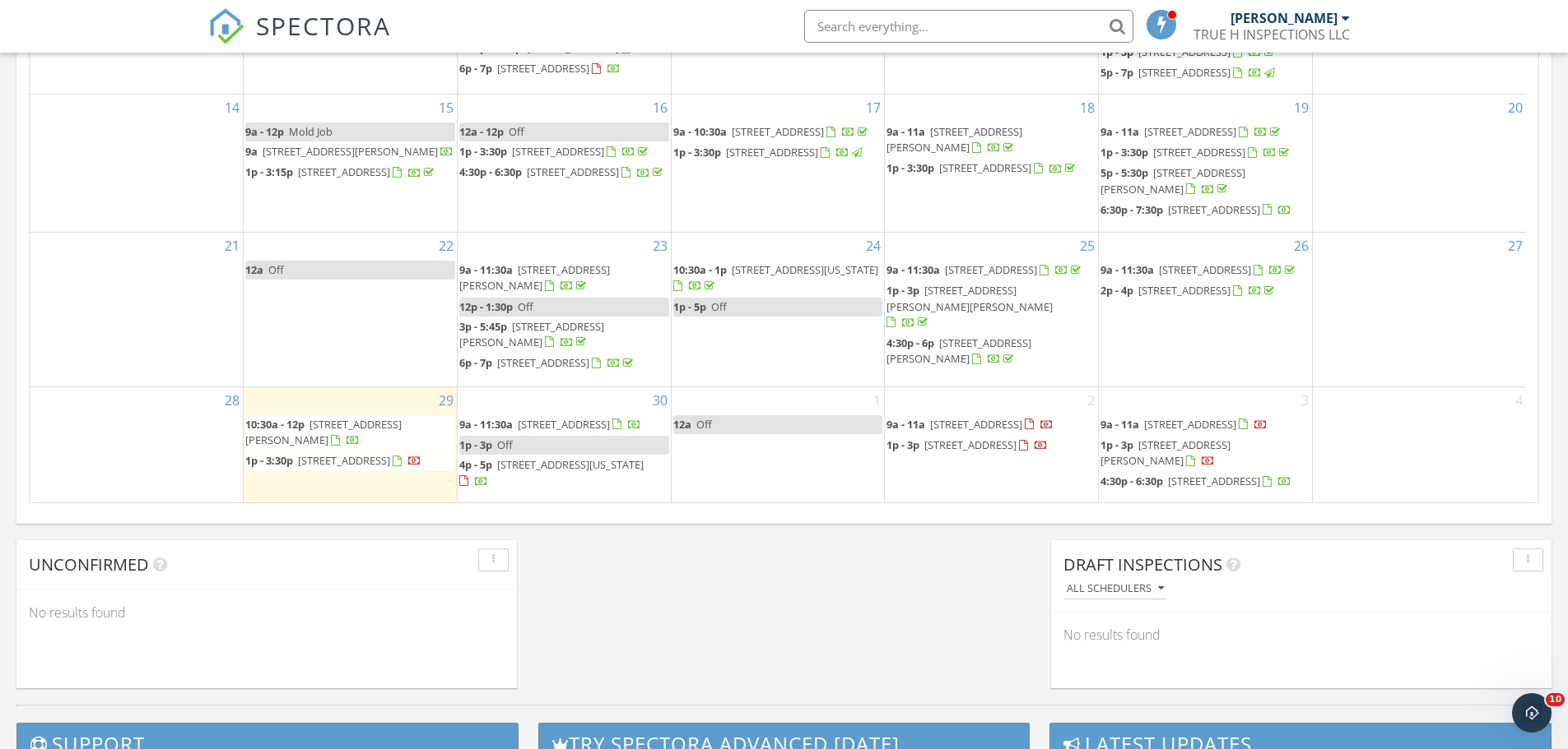
scroll to position [1188, 0]
